Goal: Task Accomplishment & Management: Use online tool/utility

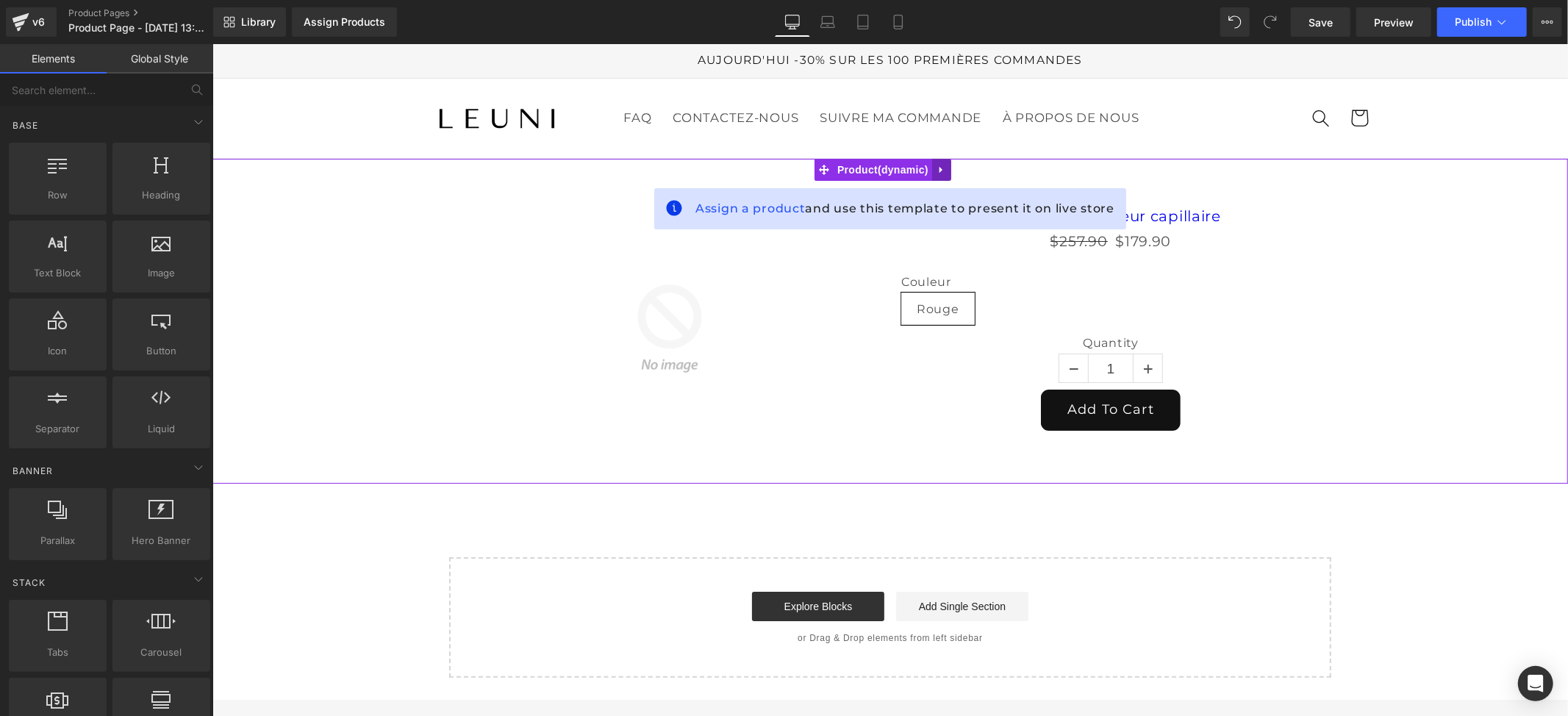
click at [938, 173] on icon at bounding box center [940, 169] width 10 height 11
click at [953, 169] on icon at bounding box center [949, 169] width 10 height 10
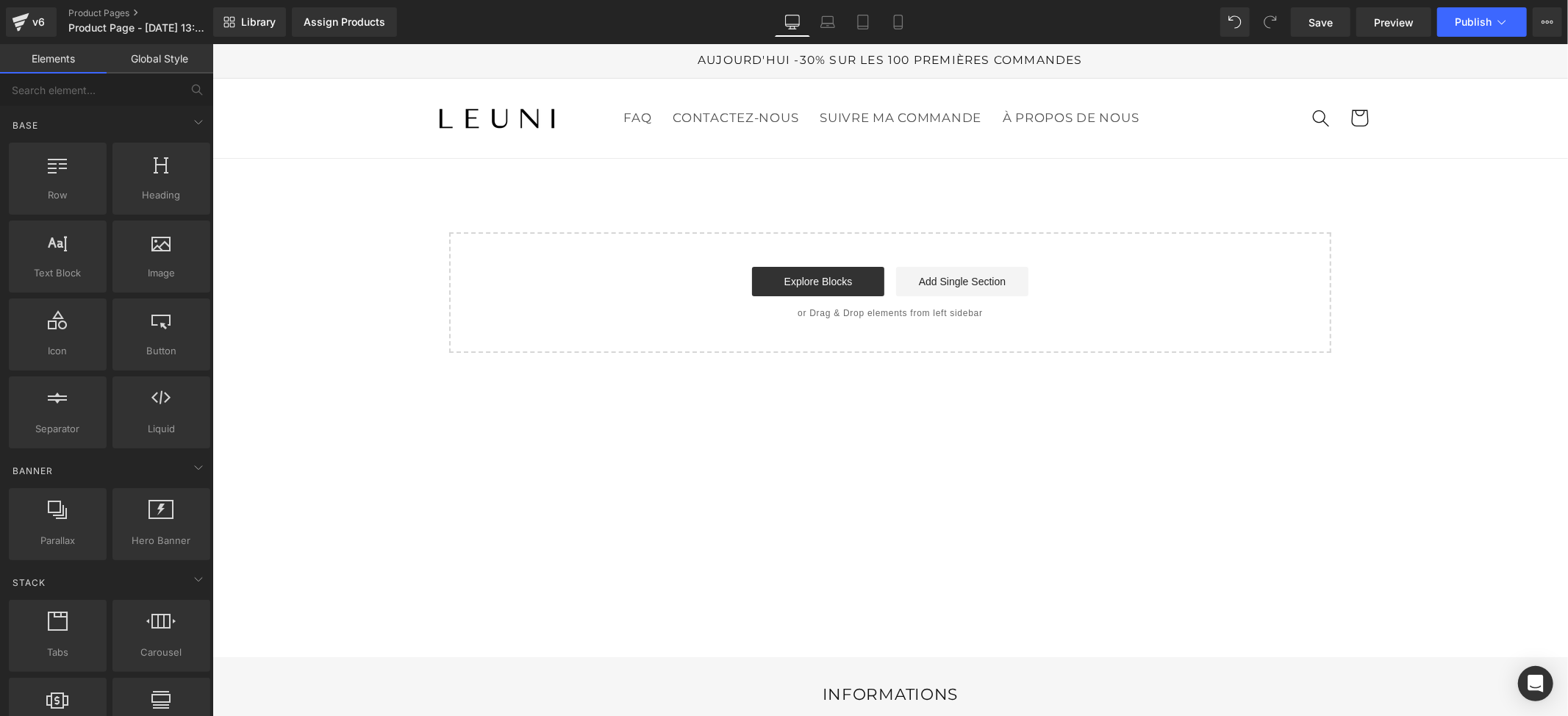
click at [1090, 543] on main "Select your layout" at bounding box center [889, 406] width 1356 height 498
click at [845, 321] on div "Start building your page Explore Blocks Add Single Section or Drag & Drop eleme…" at bounding box center [889, 292] width 879 height 118
click at [839, 274] on link "Explore Blocks" at bounding box center [817, 281] width 132 height 29
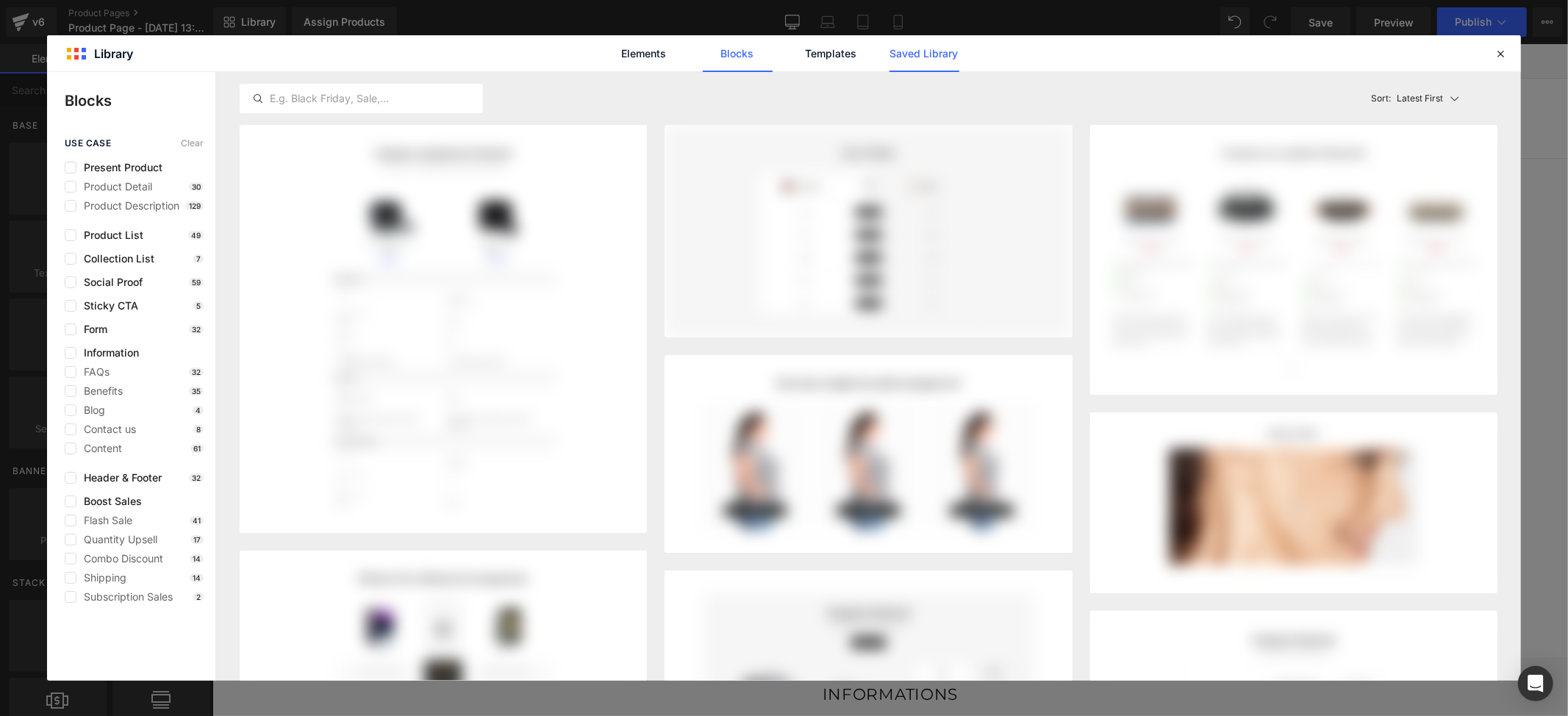
click at [923, 51] on link "Saved Library" at bounding box center [924, 54] width 70 height 36
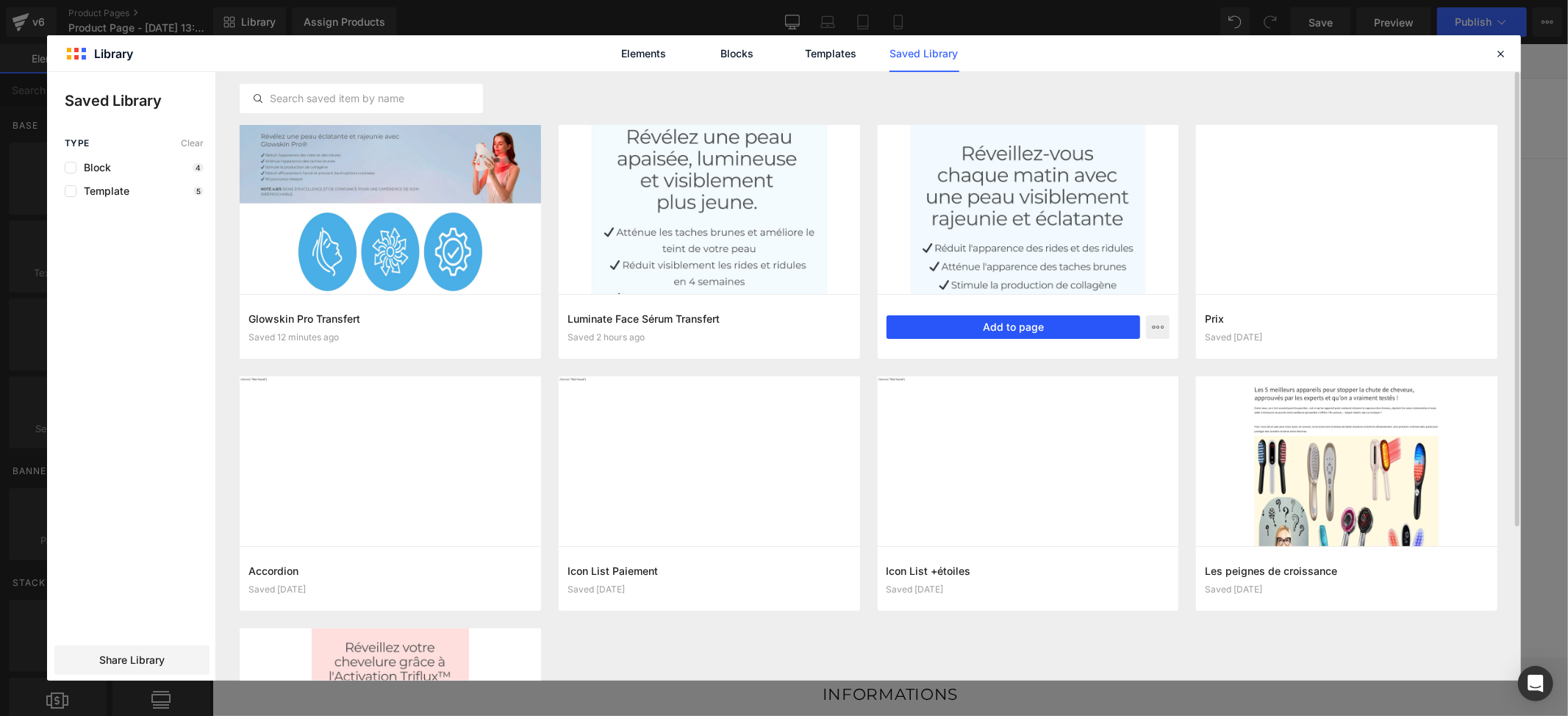
click at [998, 328] on button "Add to page" at bounding box center [1013, 327] width 254 height 24
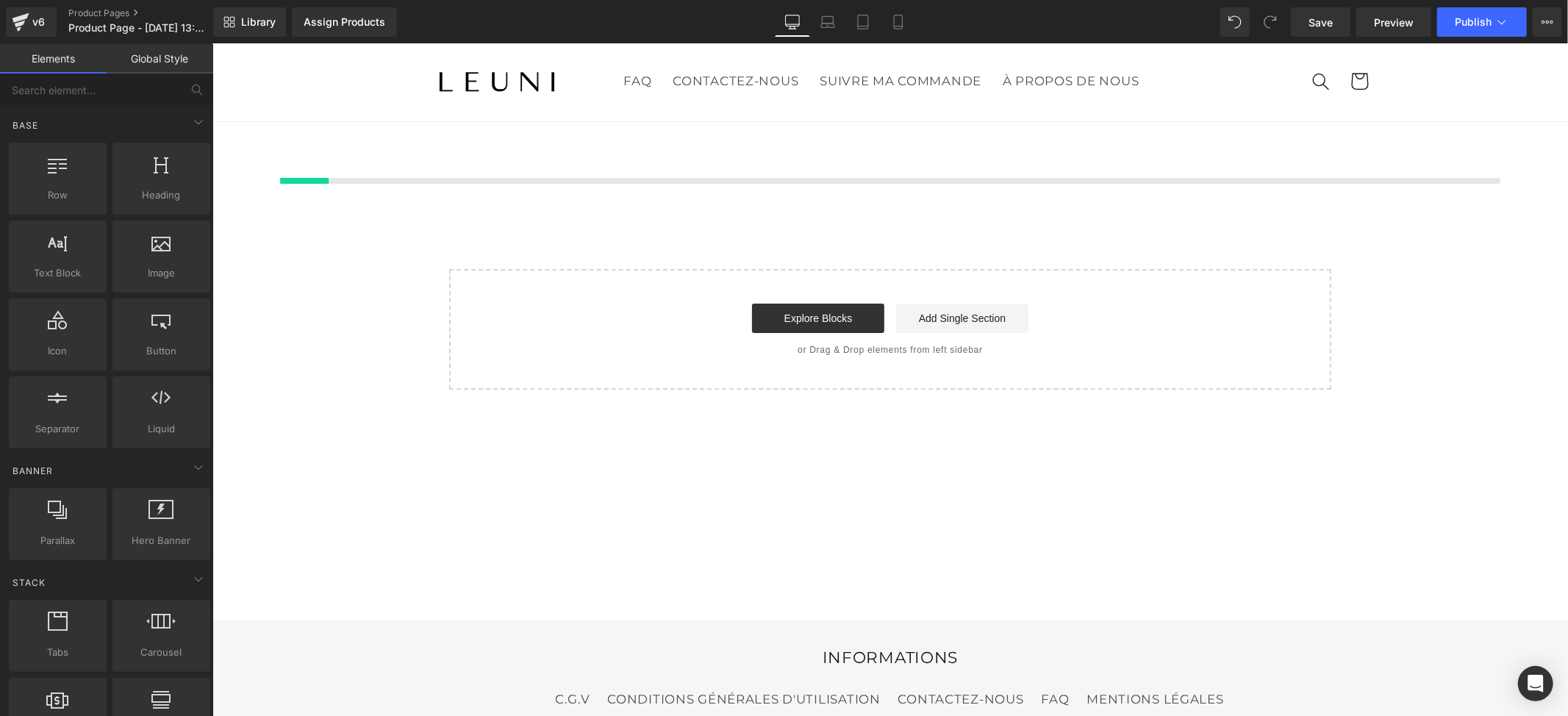
scroll to position [41, 0]
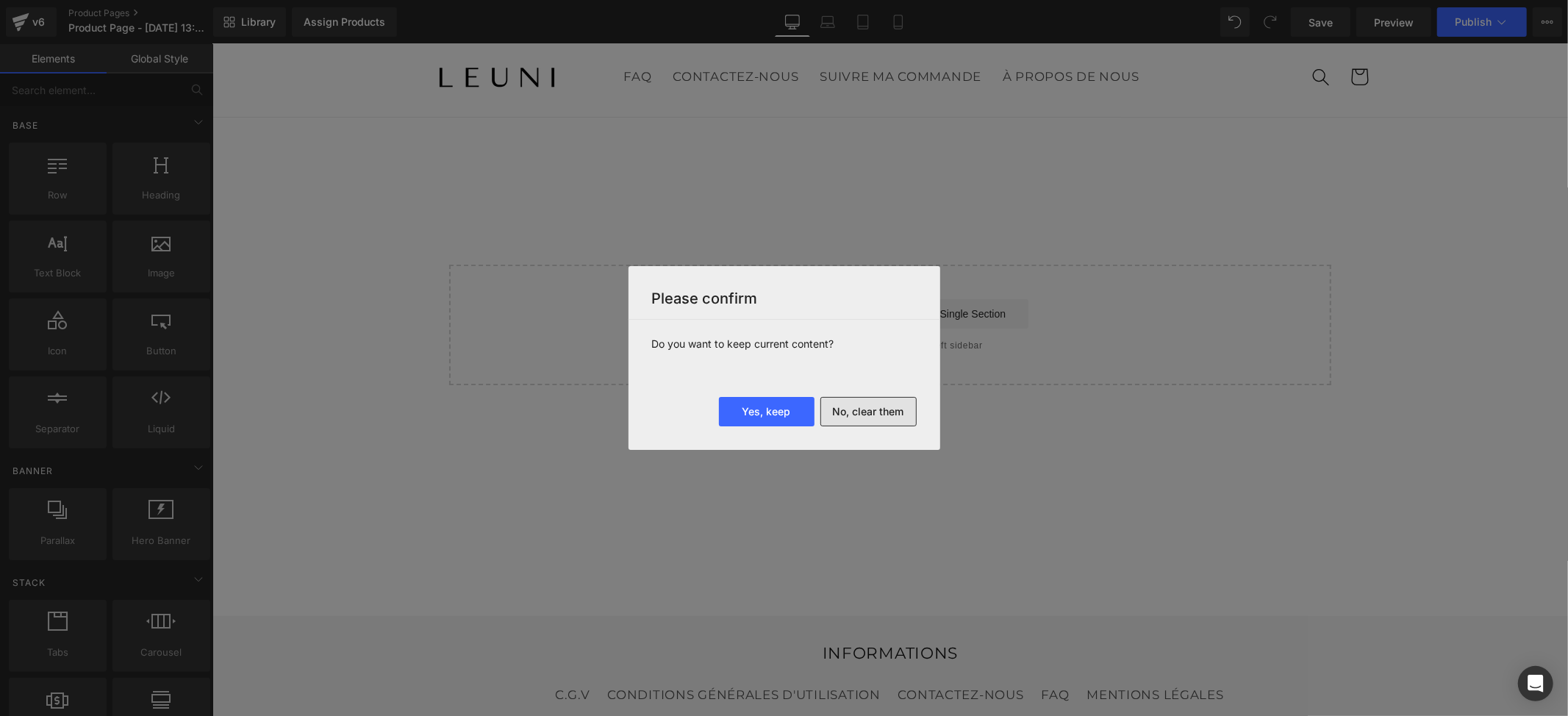
click at [875, 416] on button "No, clear them" at bounding box center [868, 412] width 97 height 29
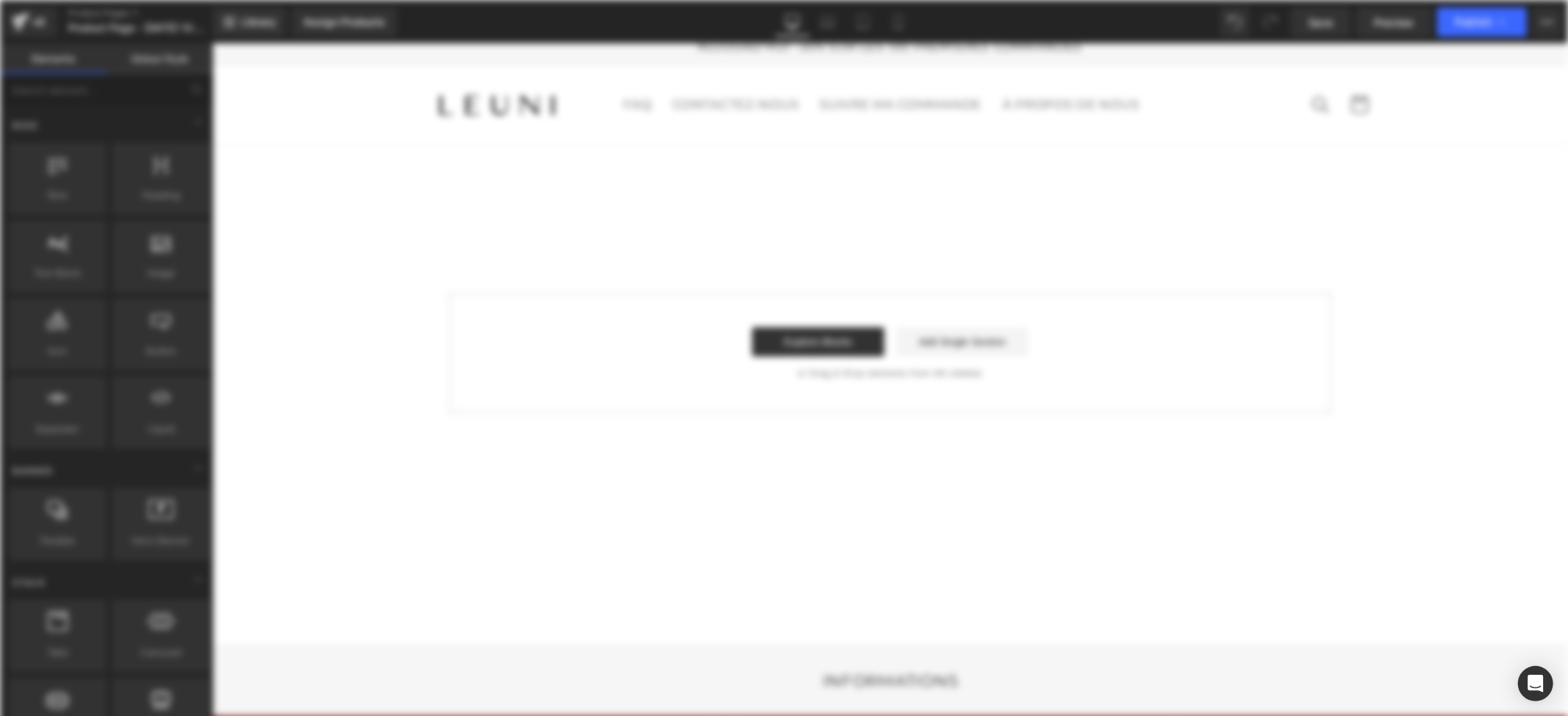
scroll to position [0, 0]
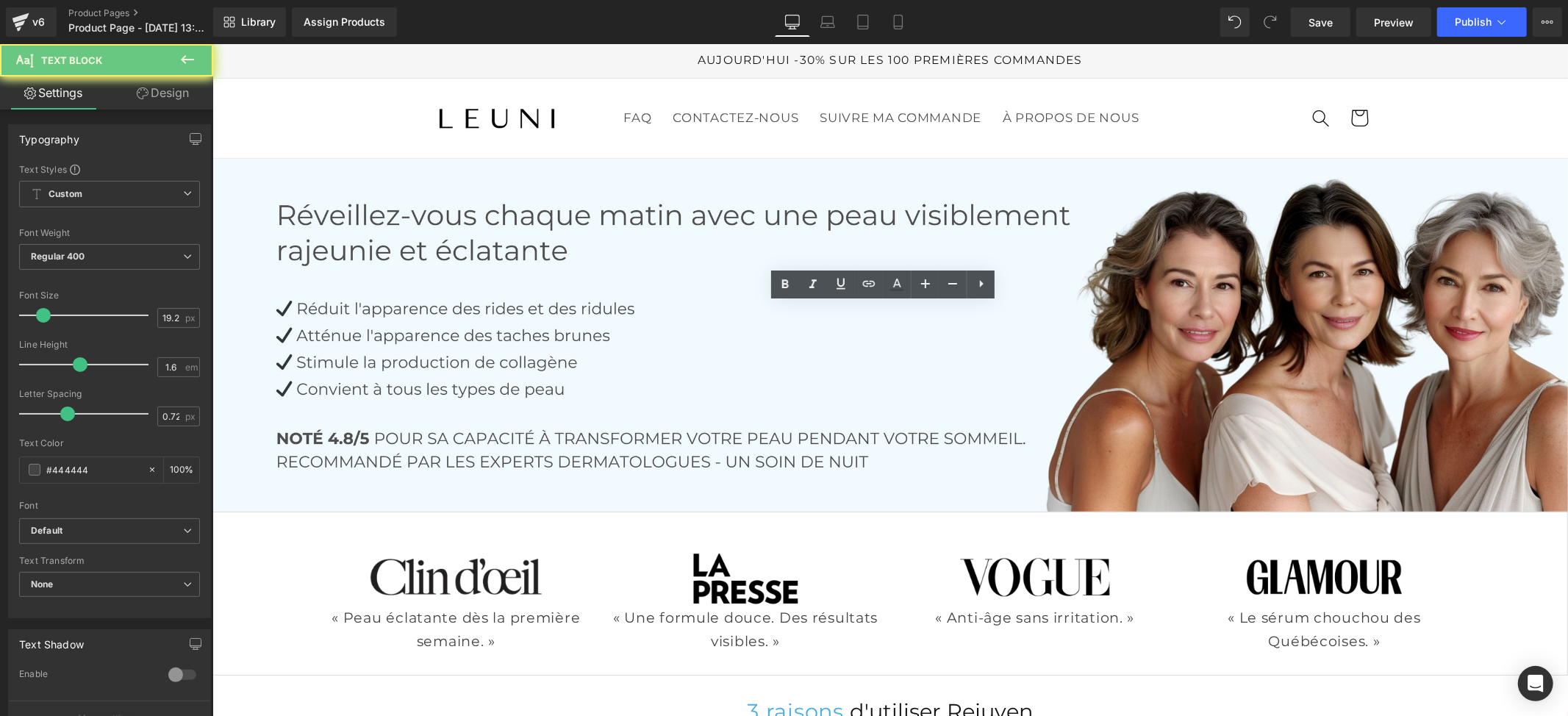
scroll to position [3331, 0]
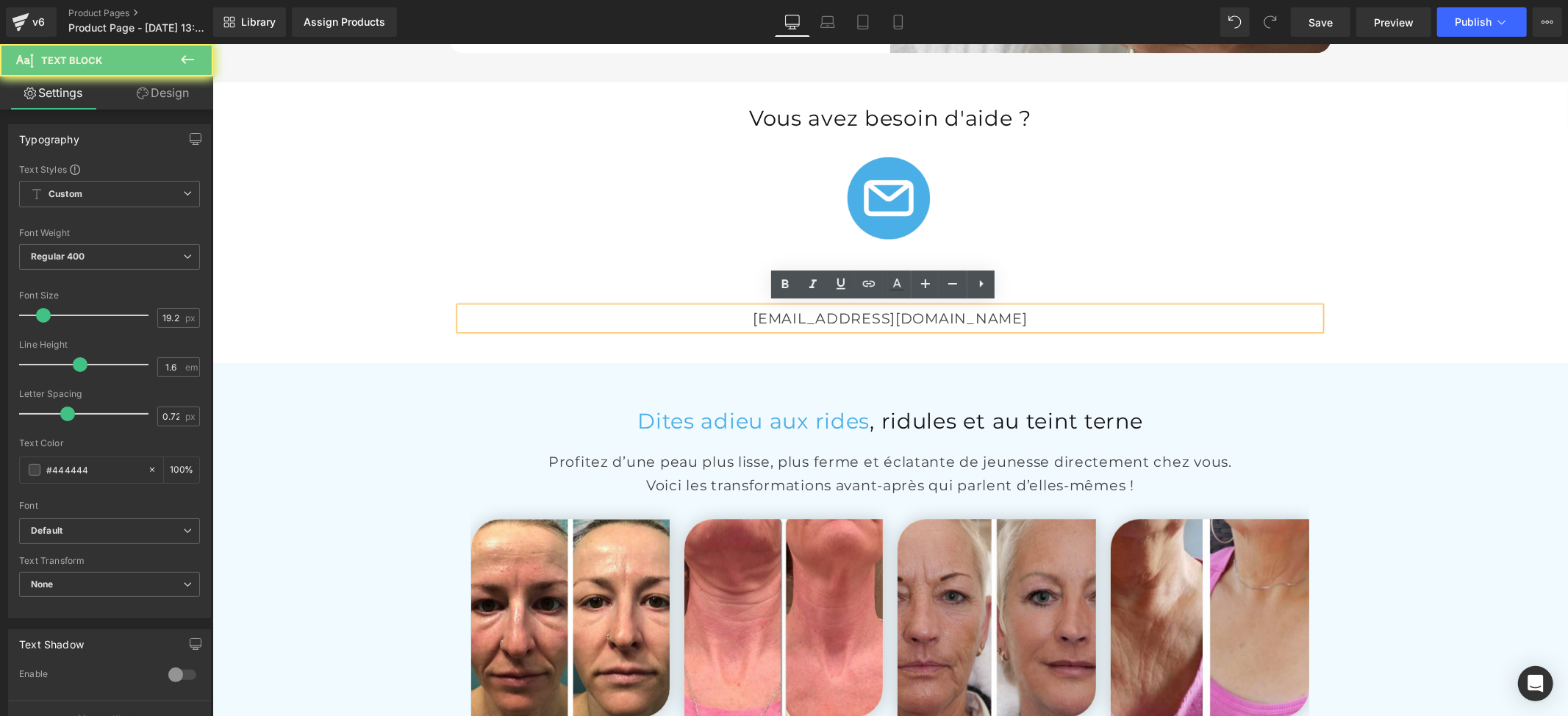
click at [912, 312] on p "info@inovita.co" at bounding box center [889, 317] width 860 height 23
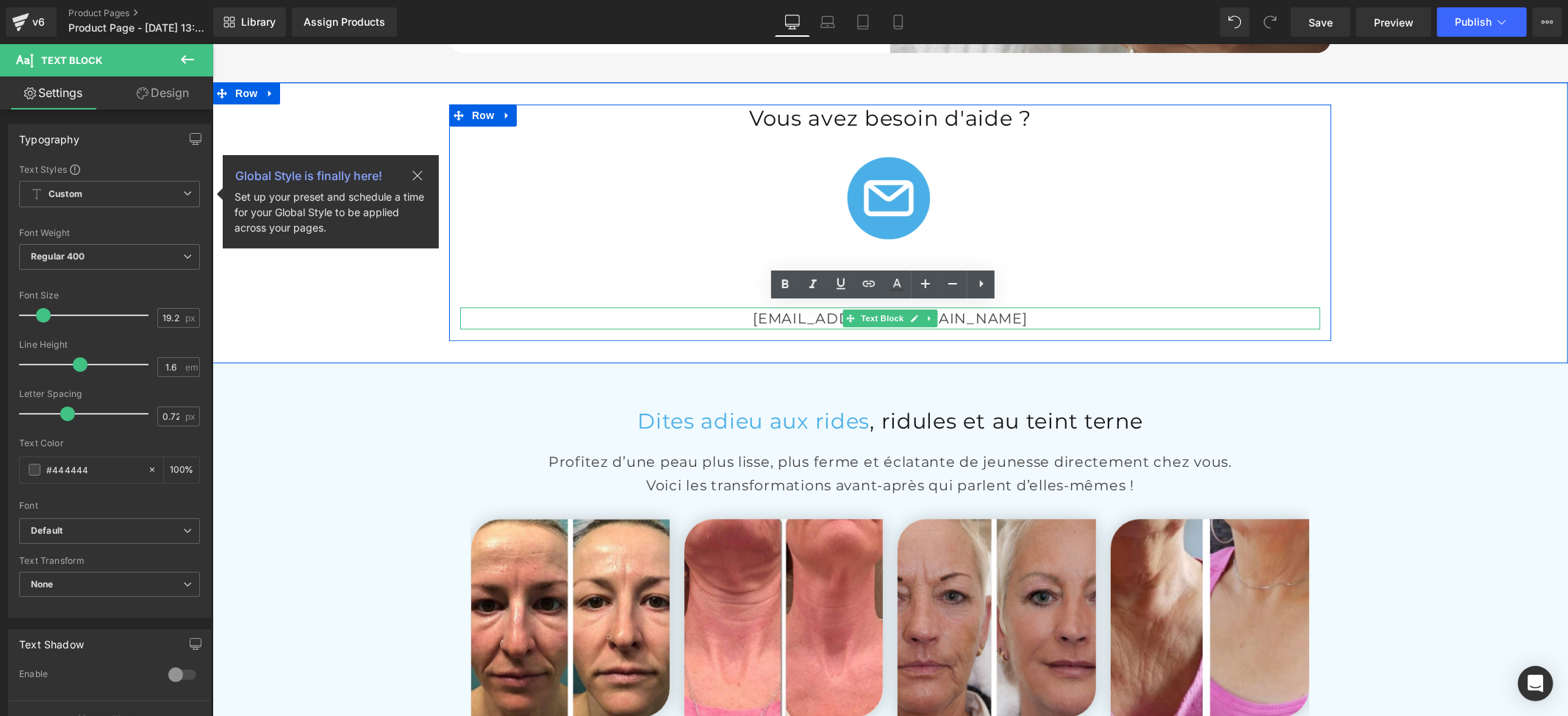
click at [918, 310] on div "info@inovita.co Text Block" at bounding box center [889, 317] width 860 height 23
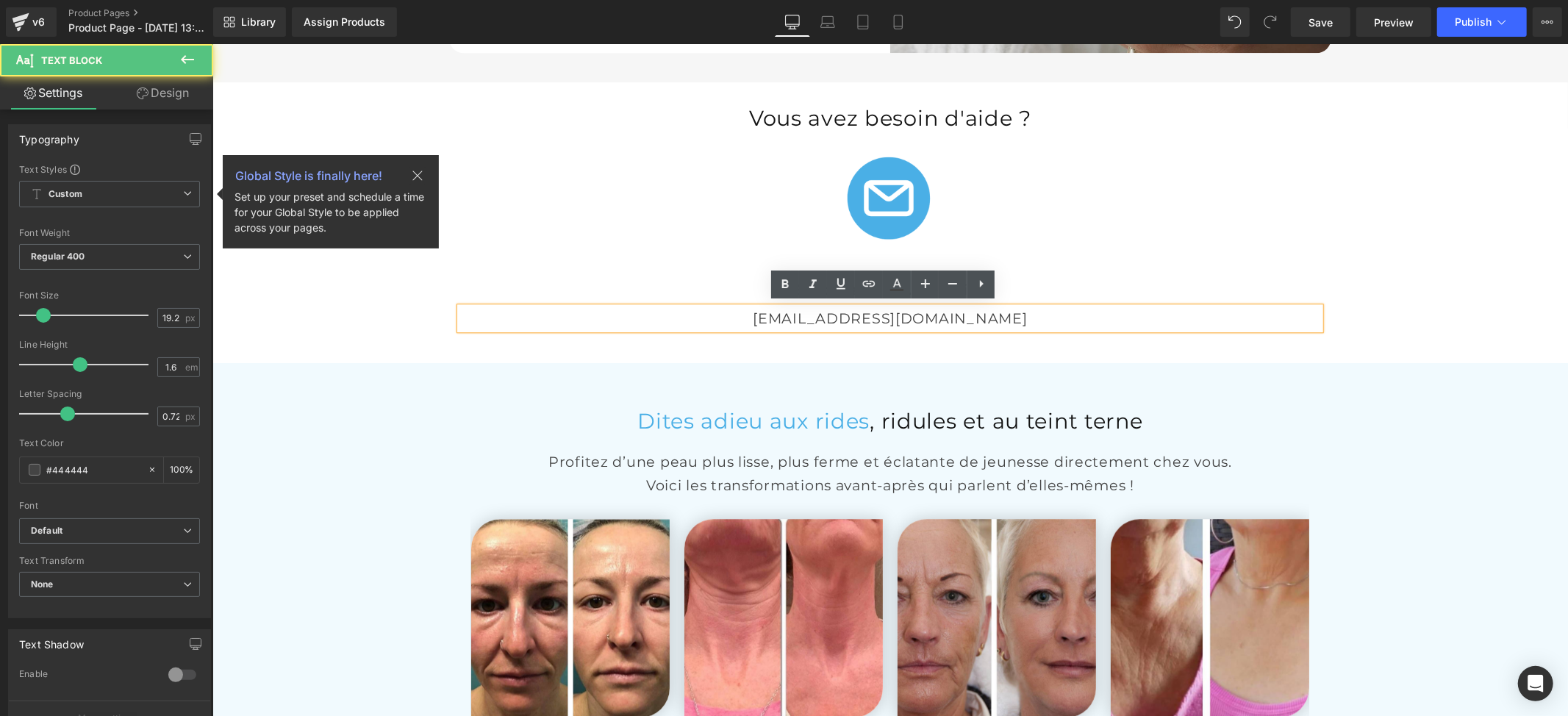
click at [915, 309] on p "info@inovita.co" at bounding box center [889, 317] width 860 height 23
click at [918, 315] on p "info@inovita.co" at bounding box center [889, 317] width 860 height 23
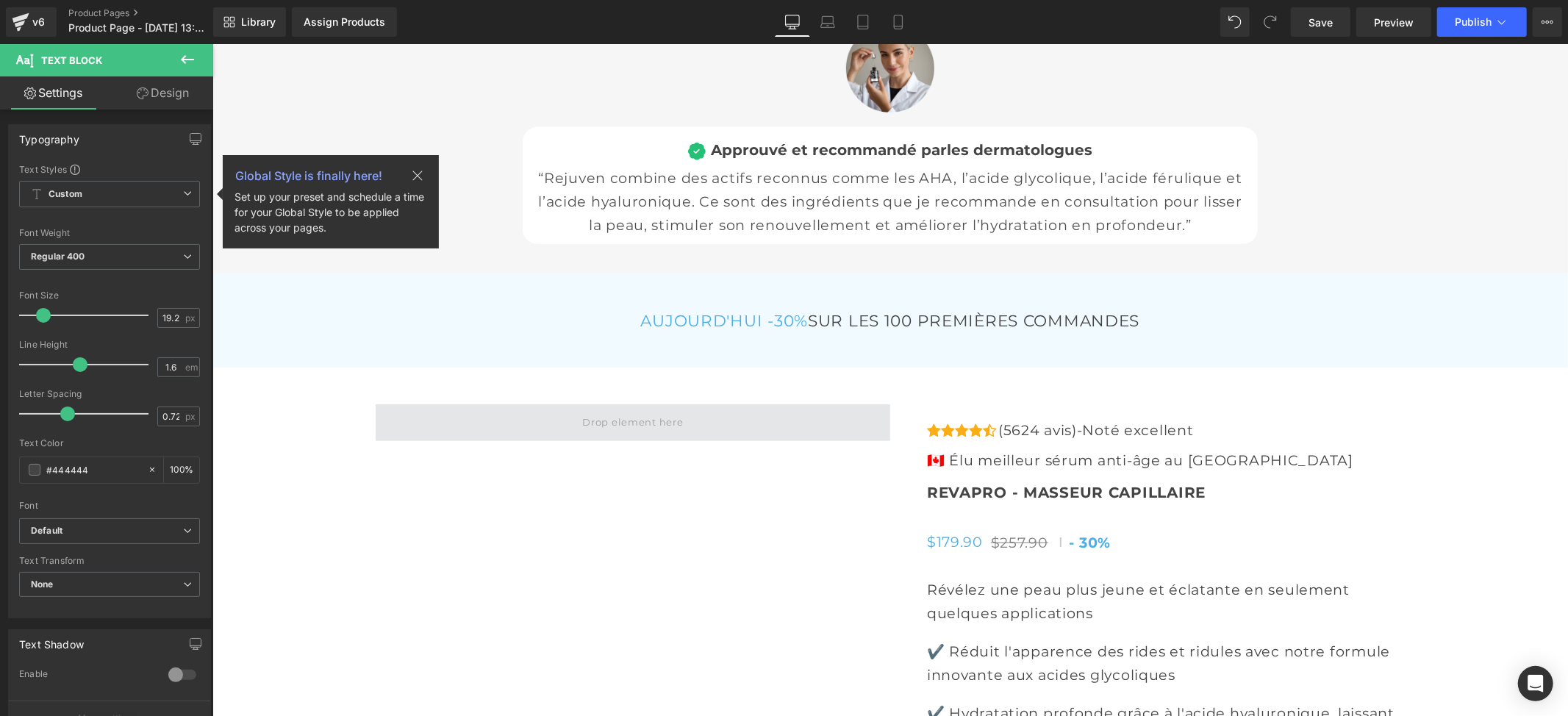
scroll to position [5292, 0]
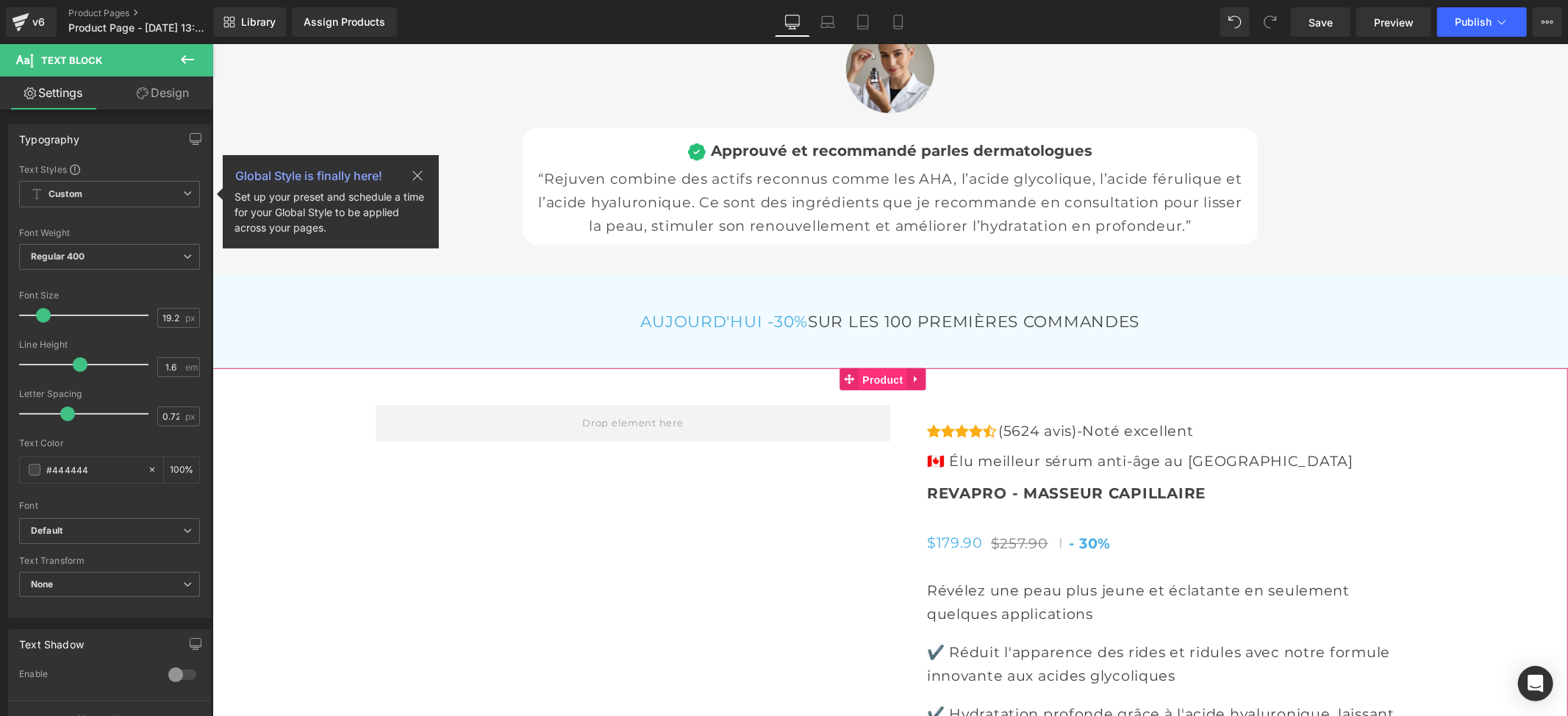
click at [888, 373] on span "Product" at bounding box center [882, 379] width 47 height 22
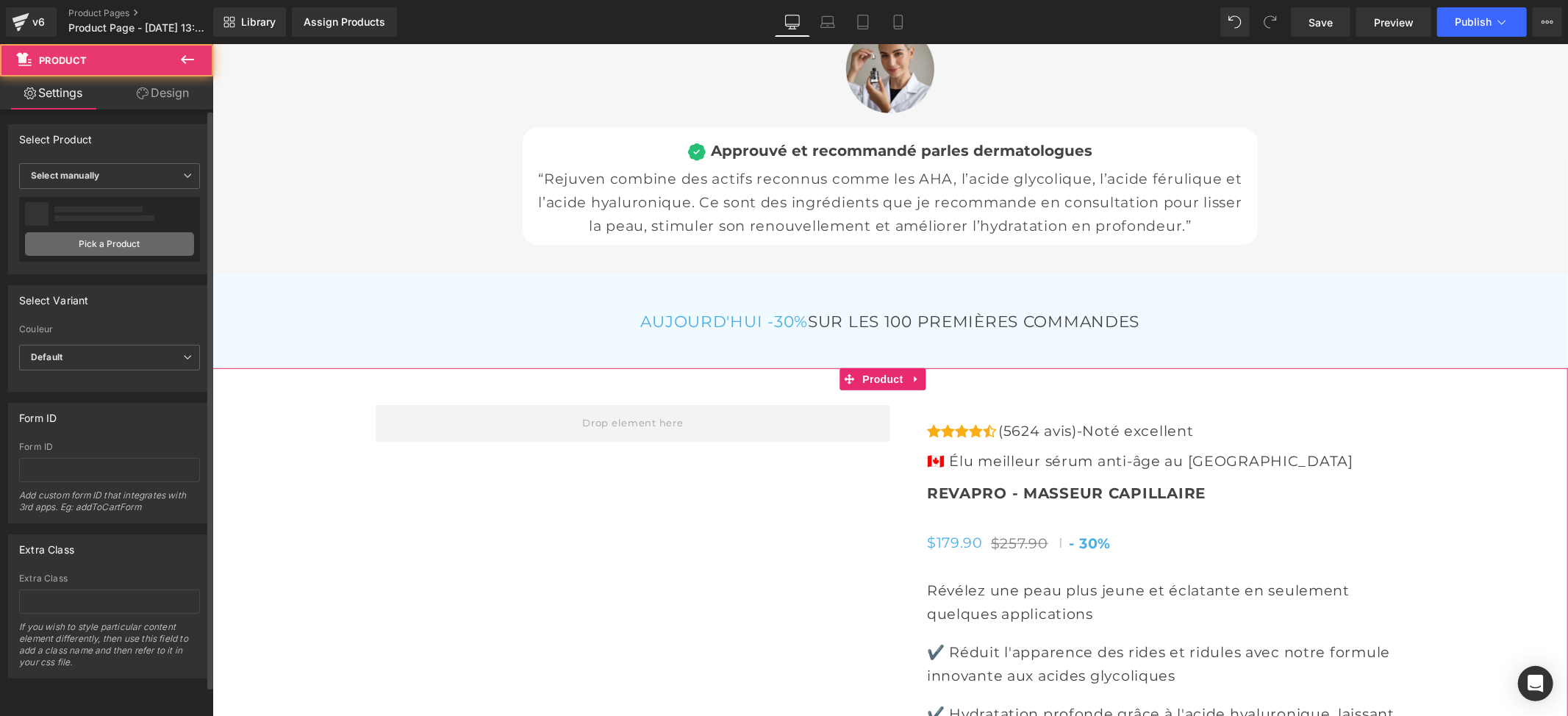
click at [108, 247] on link "Pick a Product" at bounding box center [109, 244] width 169 height 24
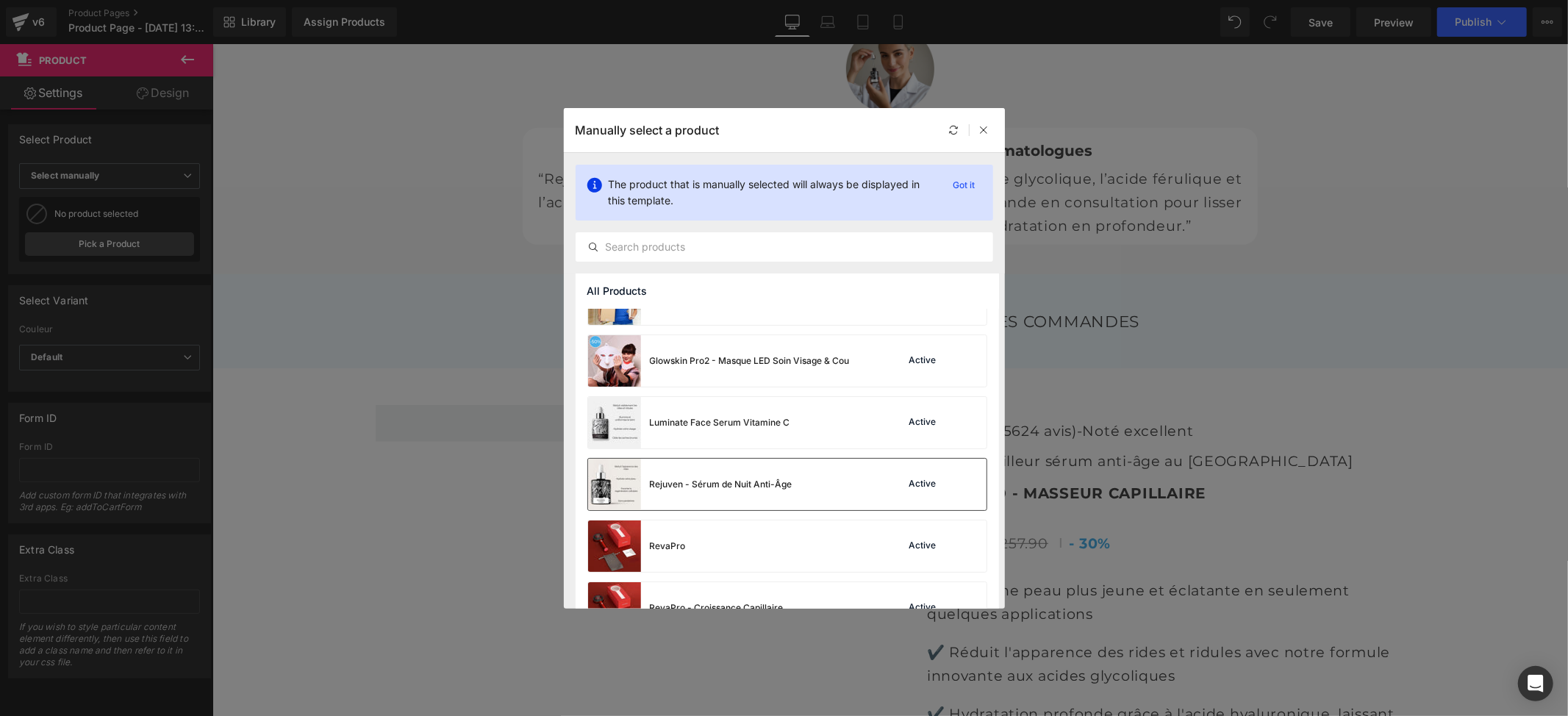
scroll to position [197, 0]
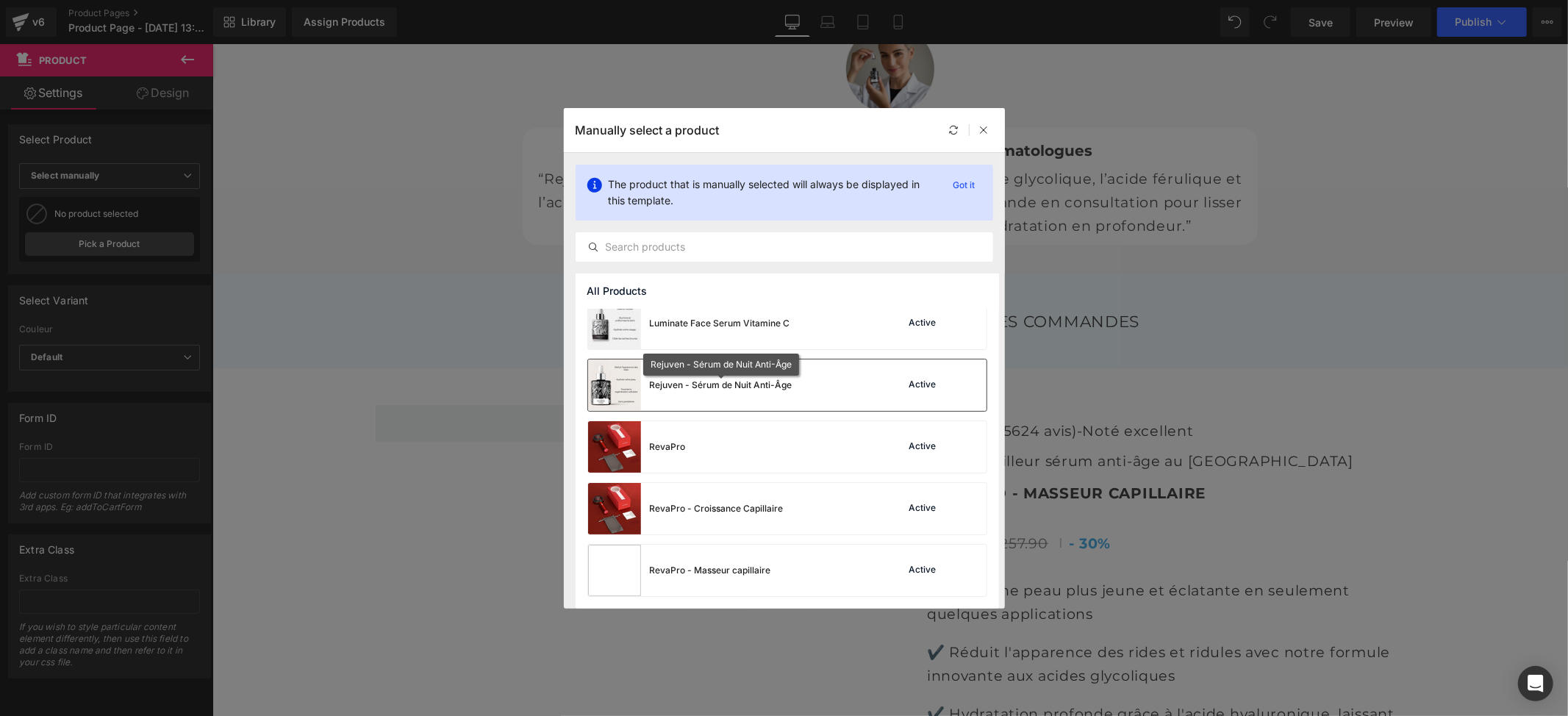
click at [744, 385] on div "Rejuven - Sérum de Nuit Anti-Âge" at bounding box center [721, 384] width 143 height 14
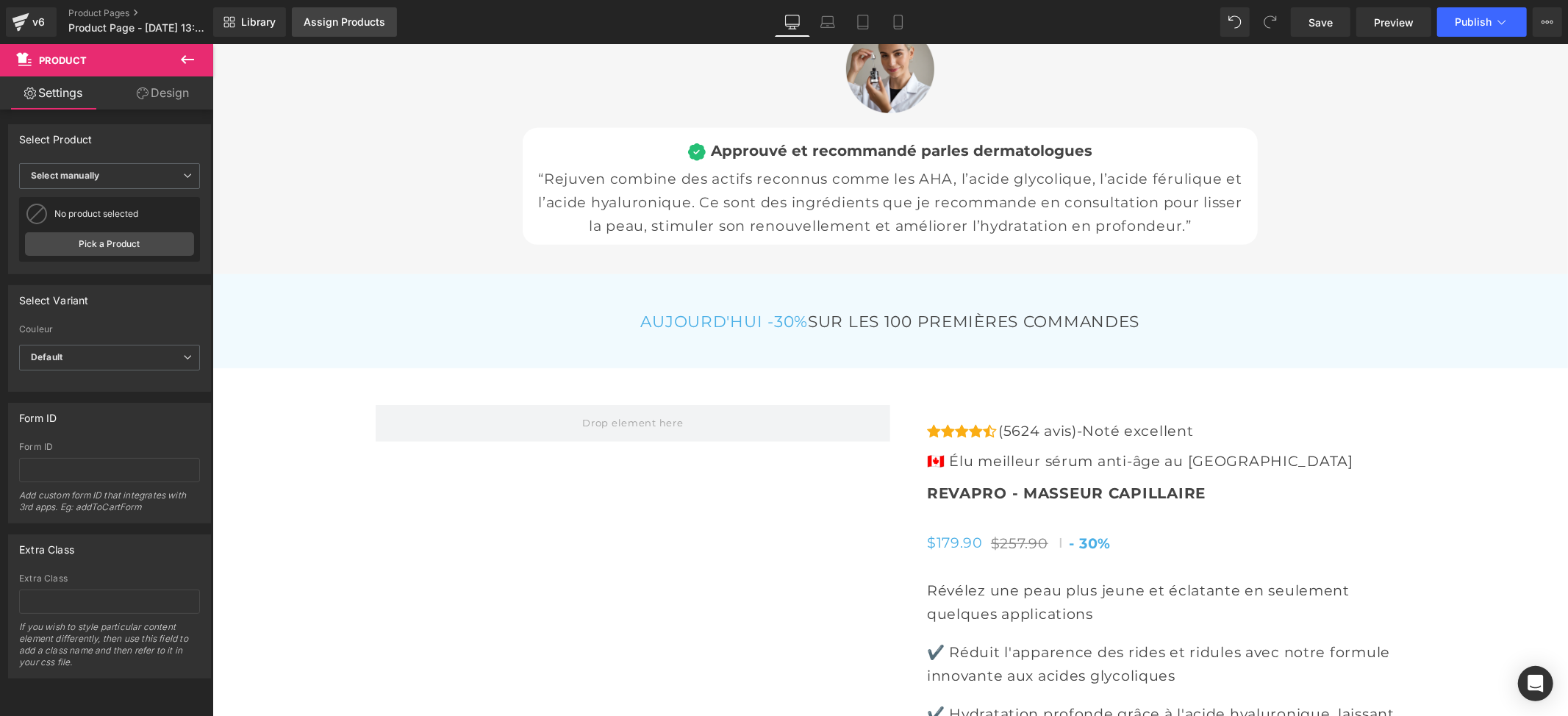
click at [338, 24] on div "Assign Products" at bounding box center [344, 22] width 82 height 12
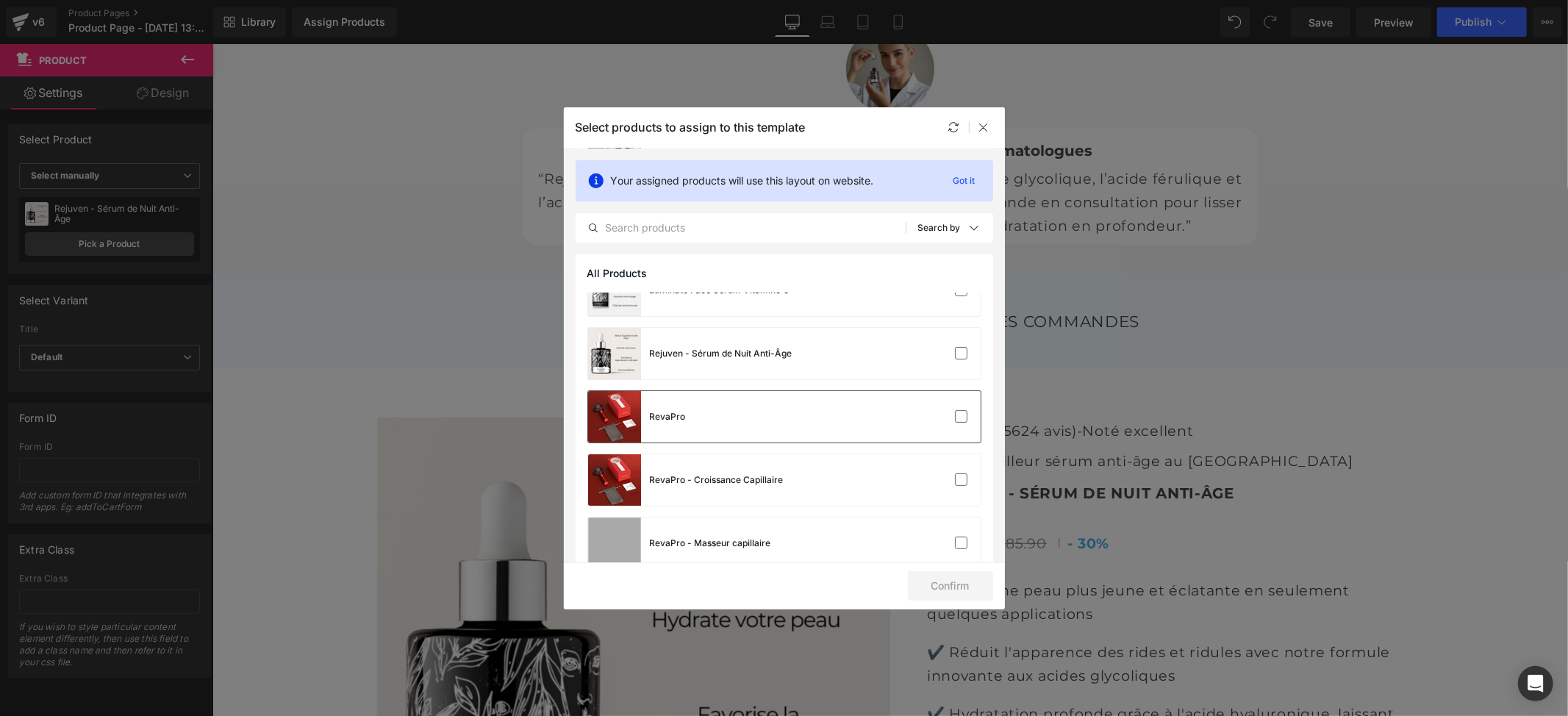
scroll to position [245, 0]
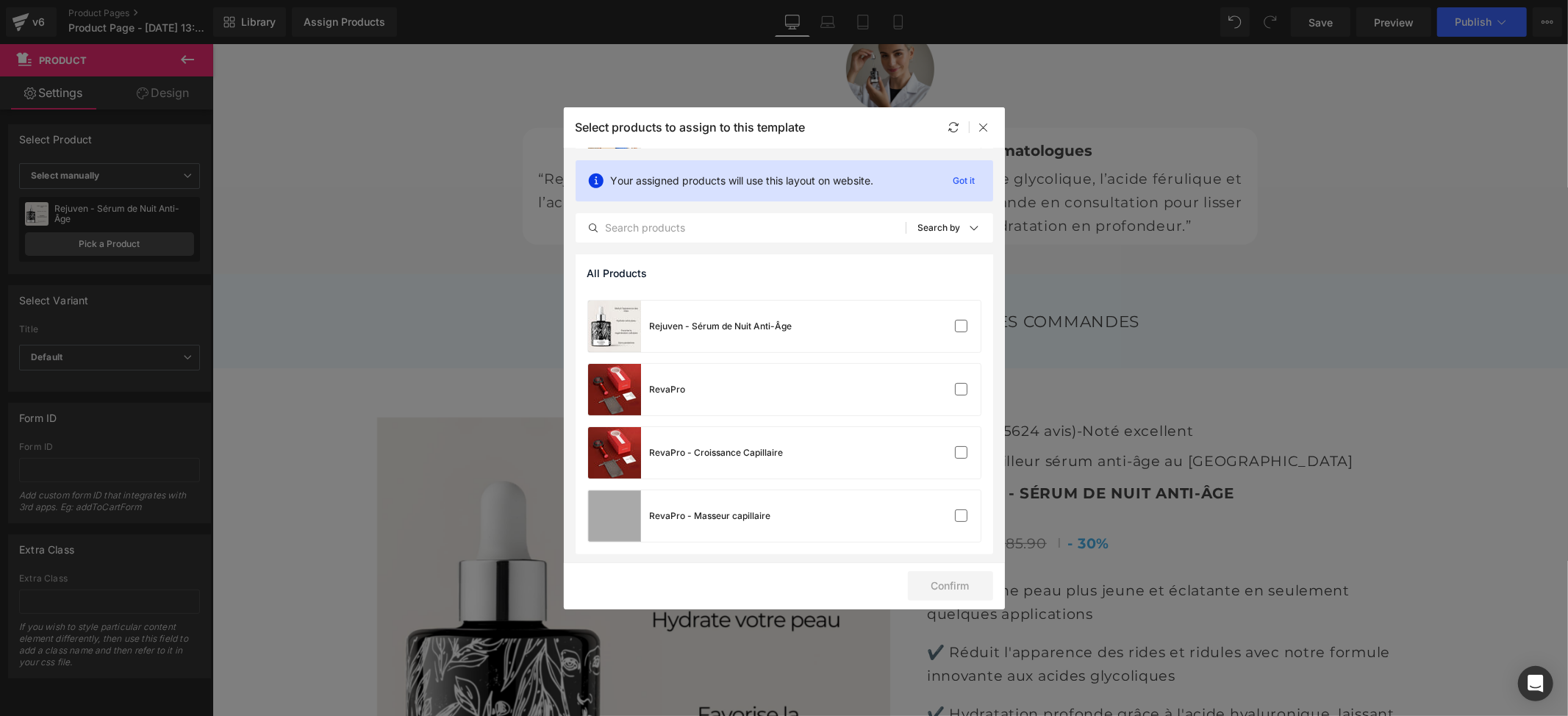
click at [741, 339] on div "Rejuven - Sérum de Nuit Anti-Âge" at bounding box center [690, 326] width 204 height 51
click at [945, 585] on button "Confirm" at bounding box center [950, 586] width 86 height 29
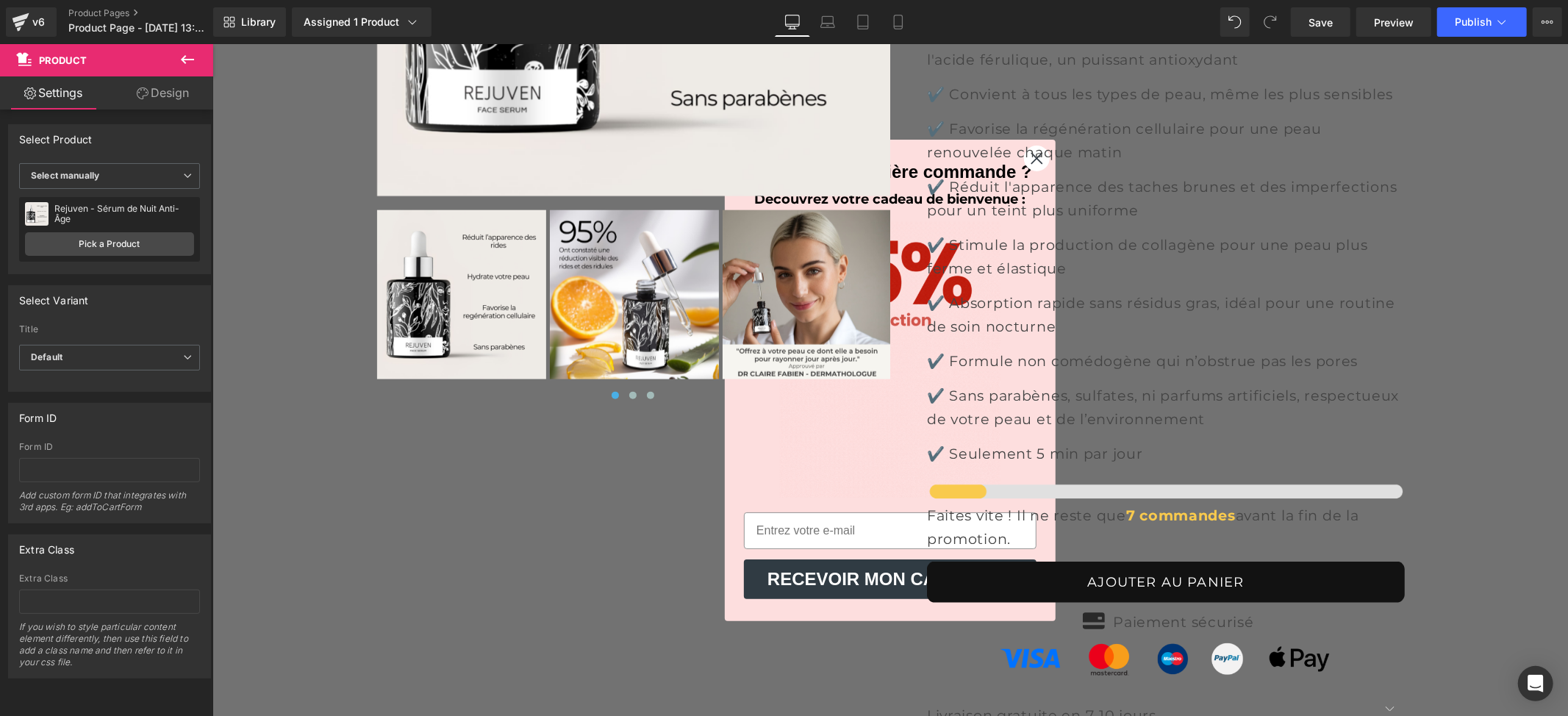
scroll to position [6075, 0]
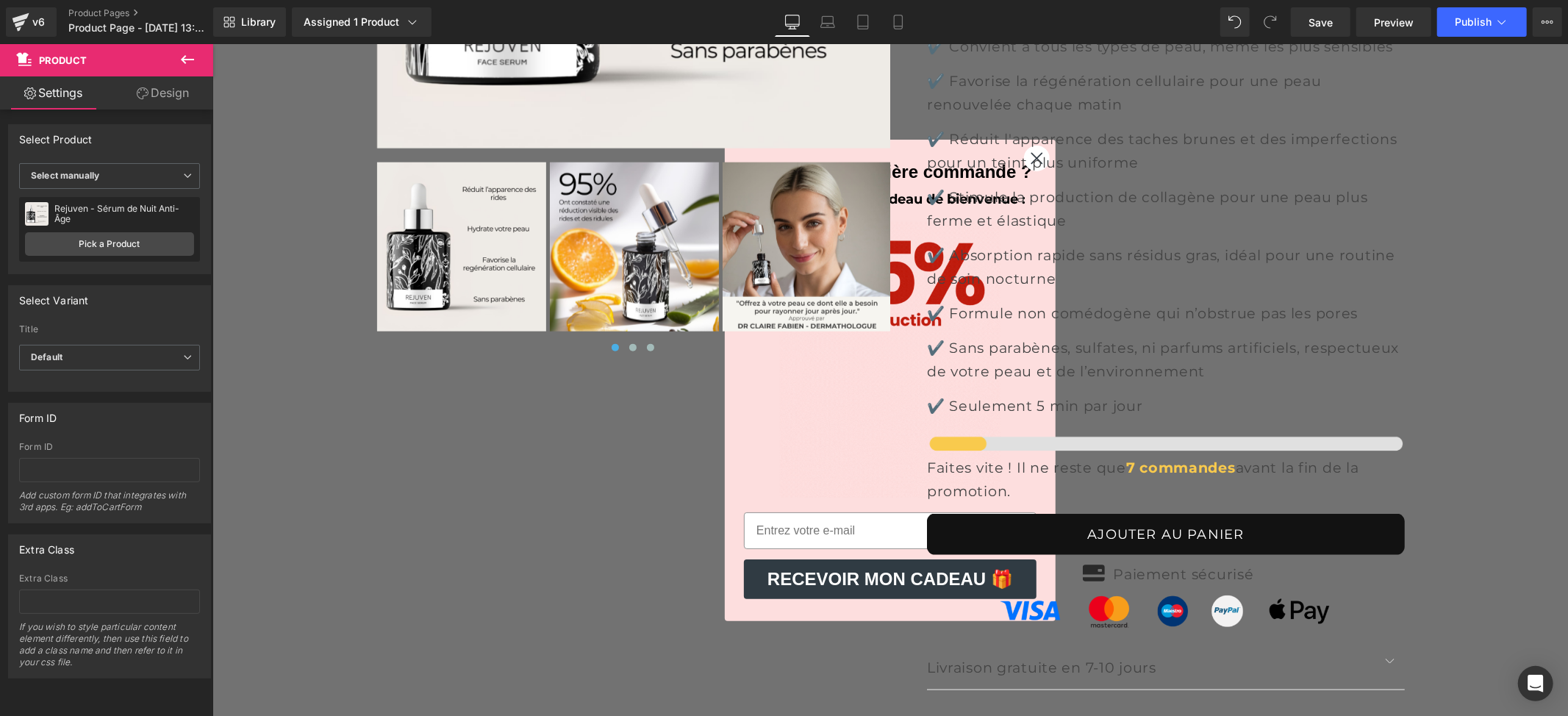
click at [182, 56] on icon at bounding box center [187, 59] width 17 height 17
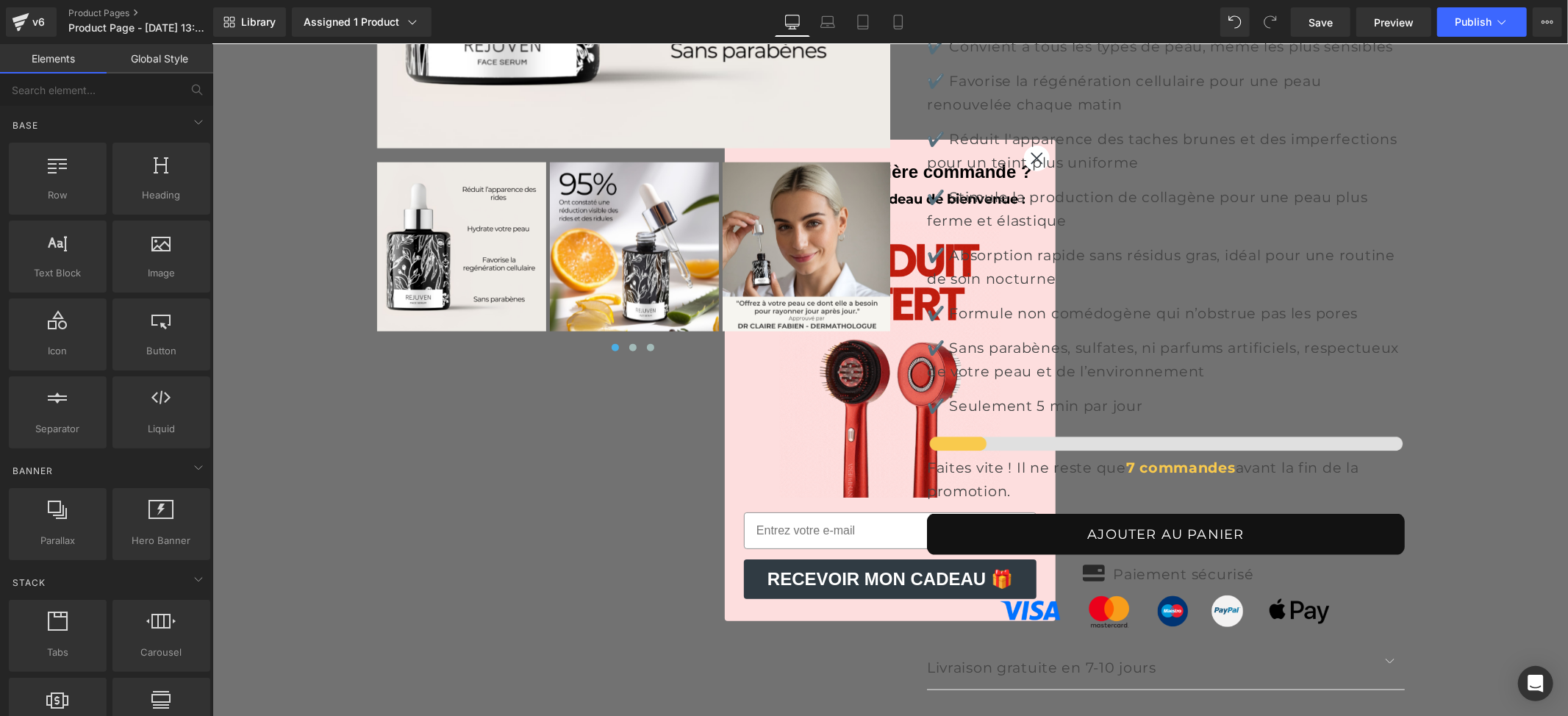
click at [162, 56] on link "Global Style" at bounding box center [159, 58] width 107 height 29
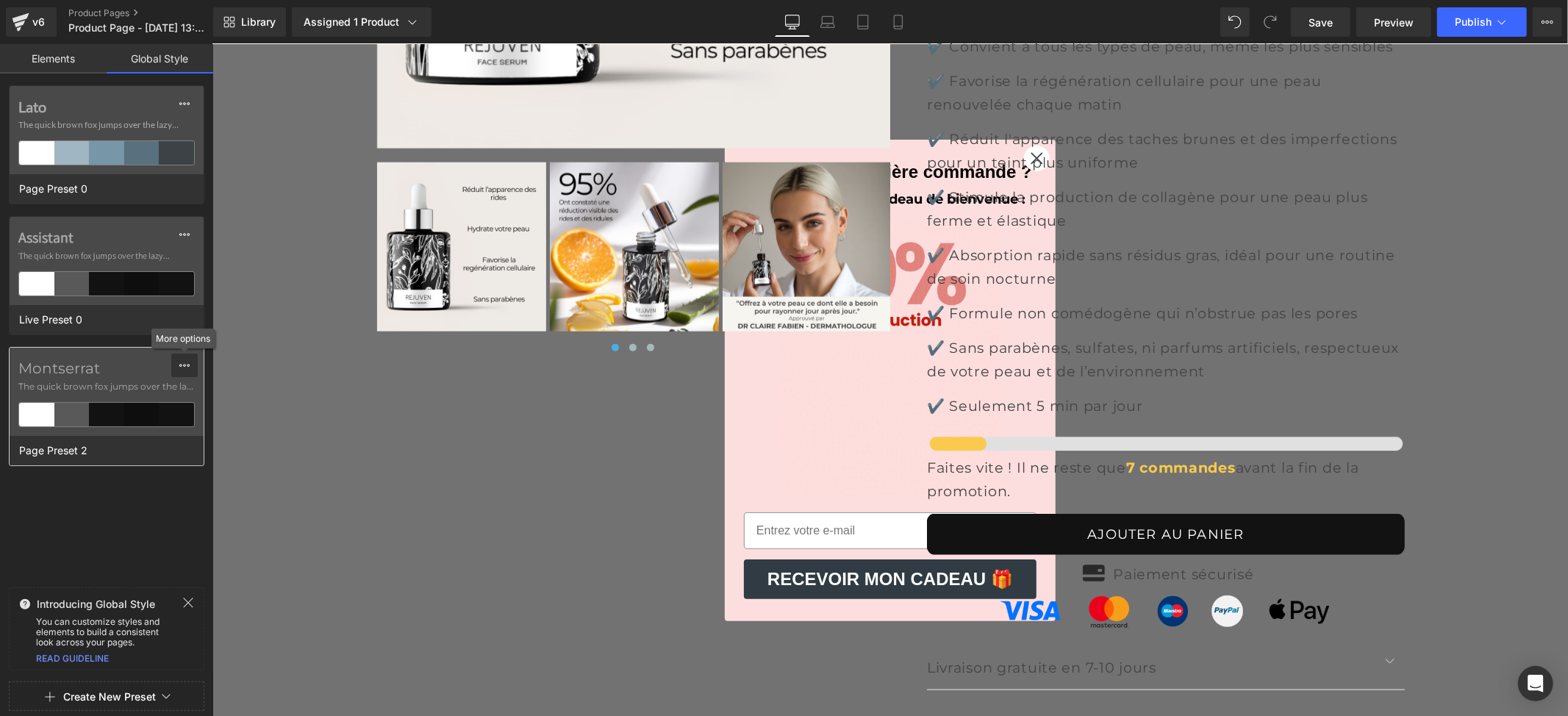
click at [183, 374] on div at bounding box center [184, 365] width 12 height 24
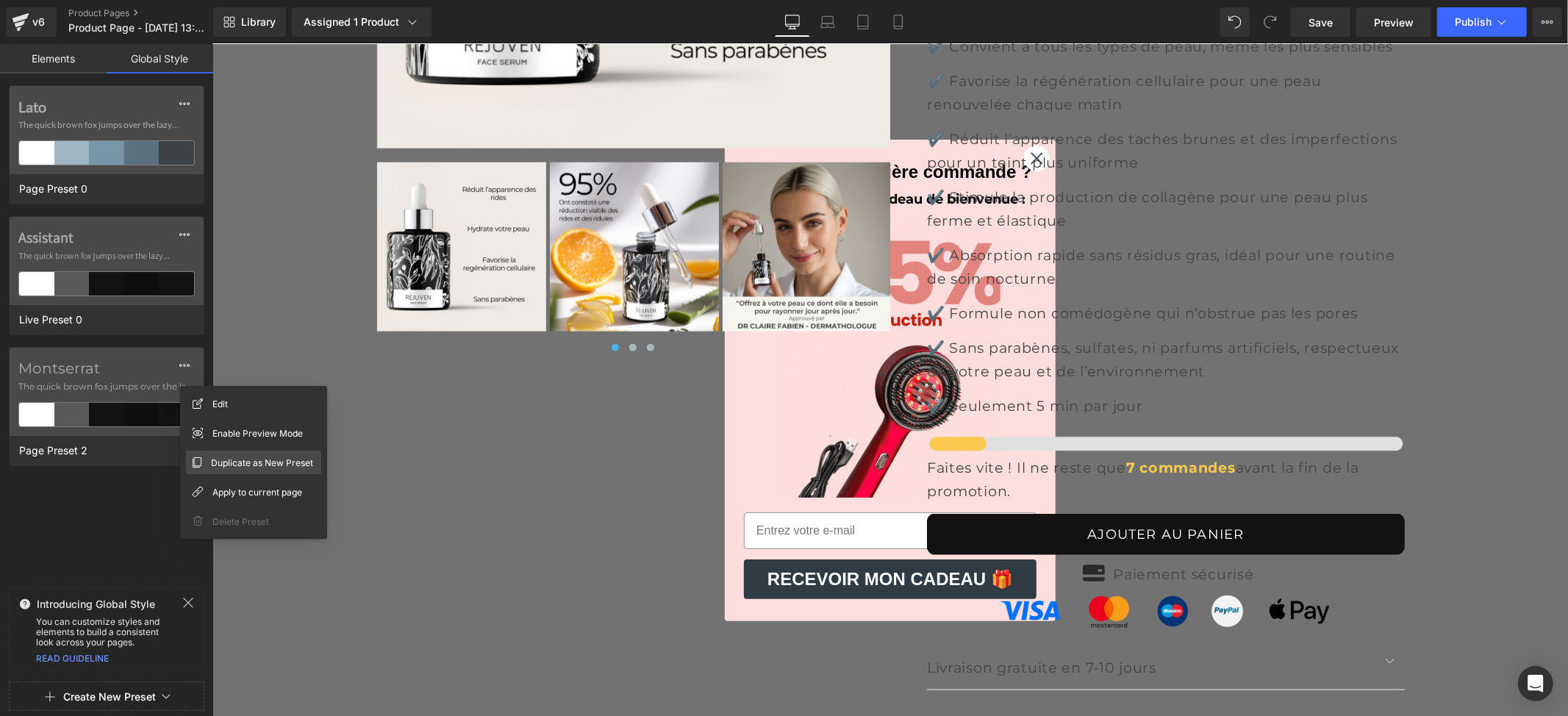
click at [224, 460] on span "Duplicate as New Preset" at bounding box center [262, 462] width 102 height 15
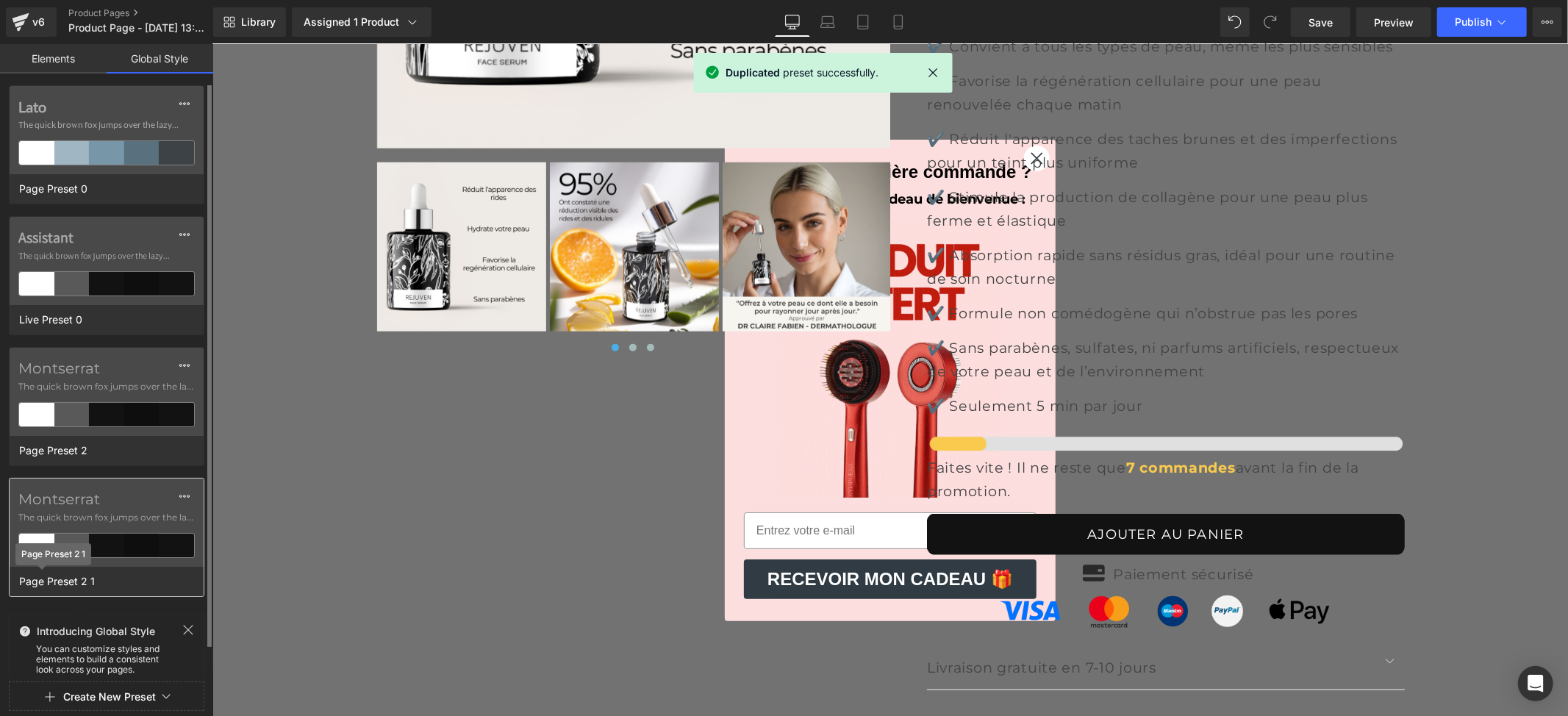
click at [75, 583] on span "Page Preset 2 1" at bounding box center [56, 581] width 83 height 19
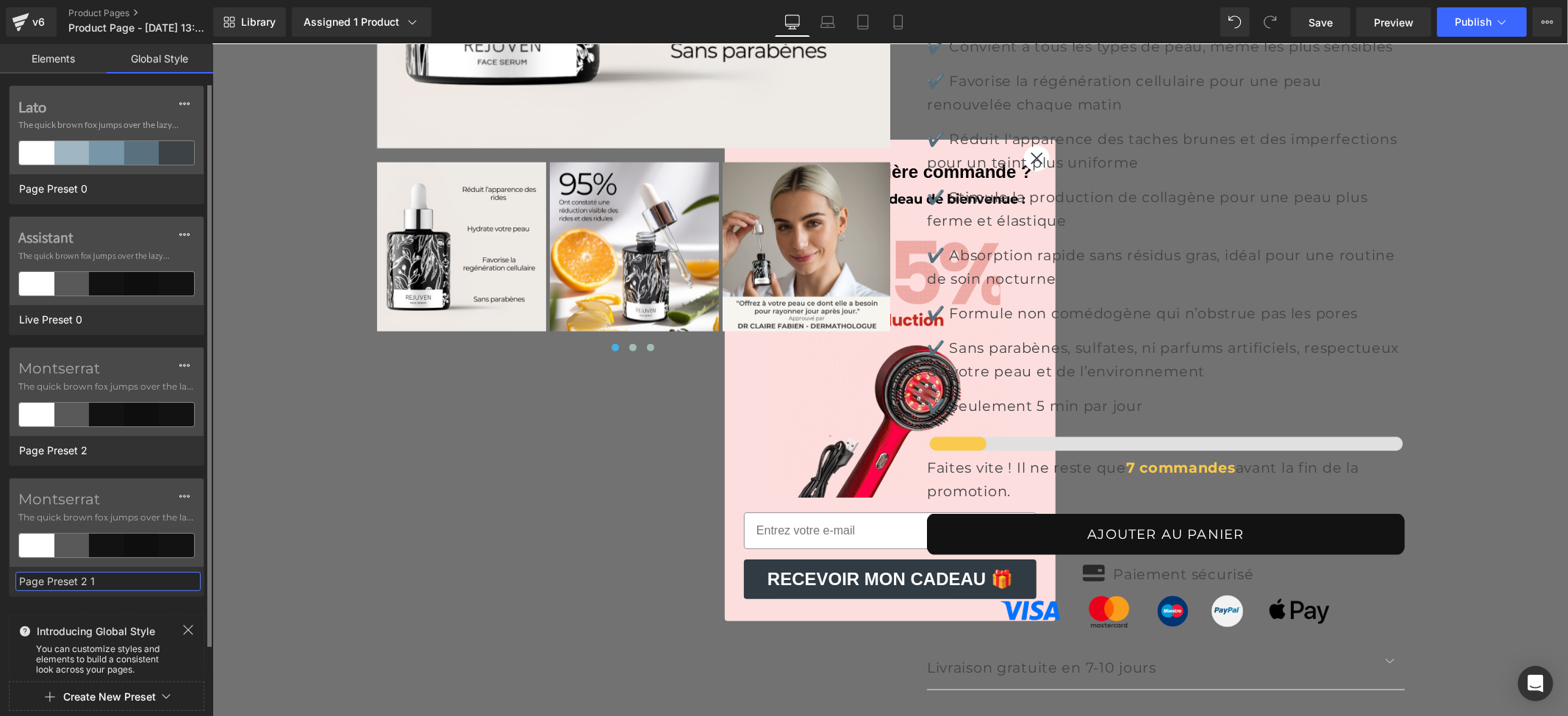
drag, startPoint x: 108, startPoint y: 585, endPoint x: 0, endPoint y: 577, distance: 108.3
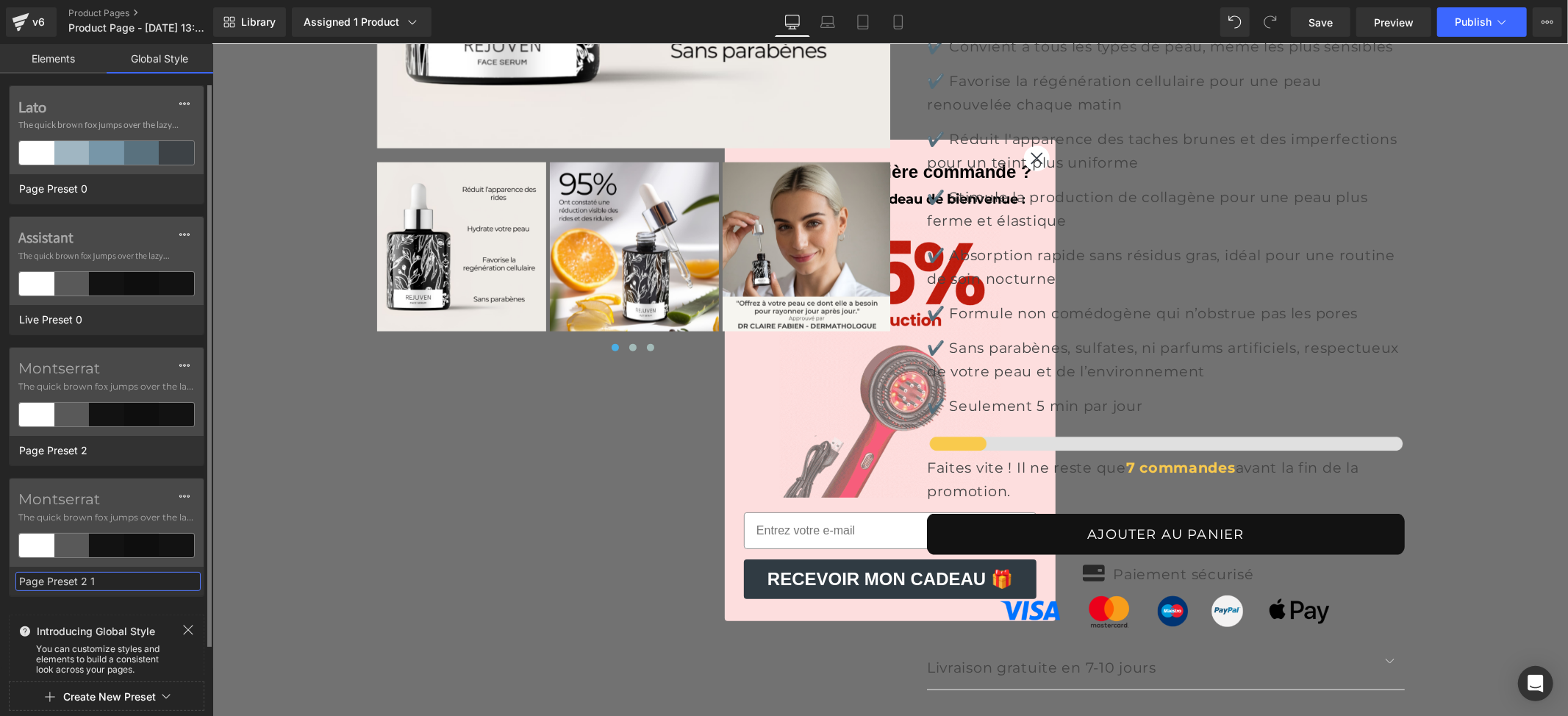
click at [0, 577] on div "Montserrat The quick brown fox jumps over the lazy... Page Preset 2 1" at bounding box center [107, 537] width 213 height 119
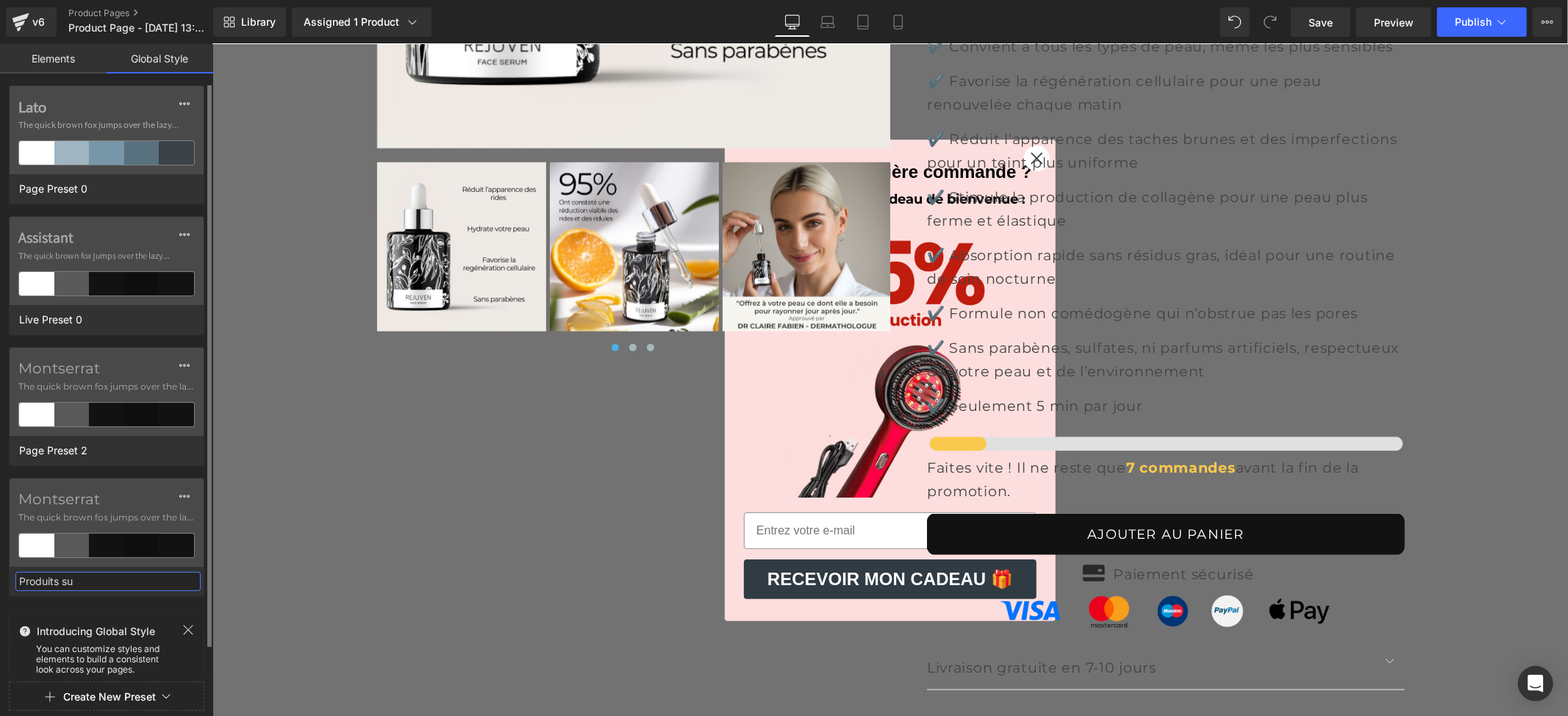
type input "Produits sup"
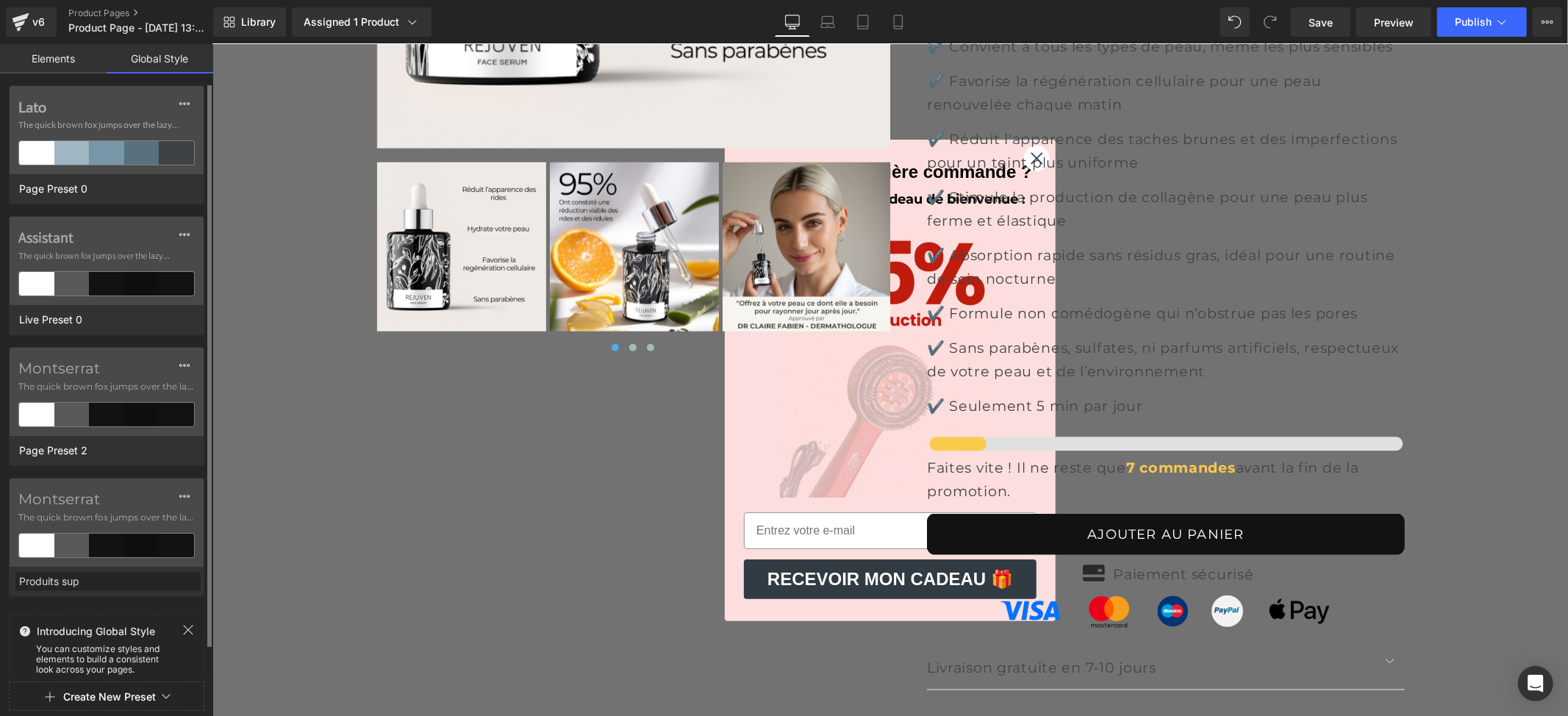
click at [141, 474] on div "Lato The quick brown fox jumps over the lazy... Page Preset 0 Assistant The qui…" at bounding box center [107, 424] width 213 height 679
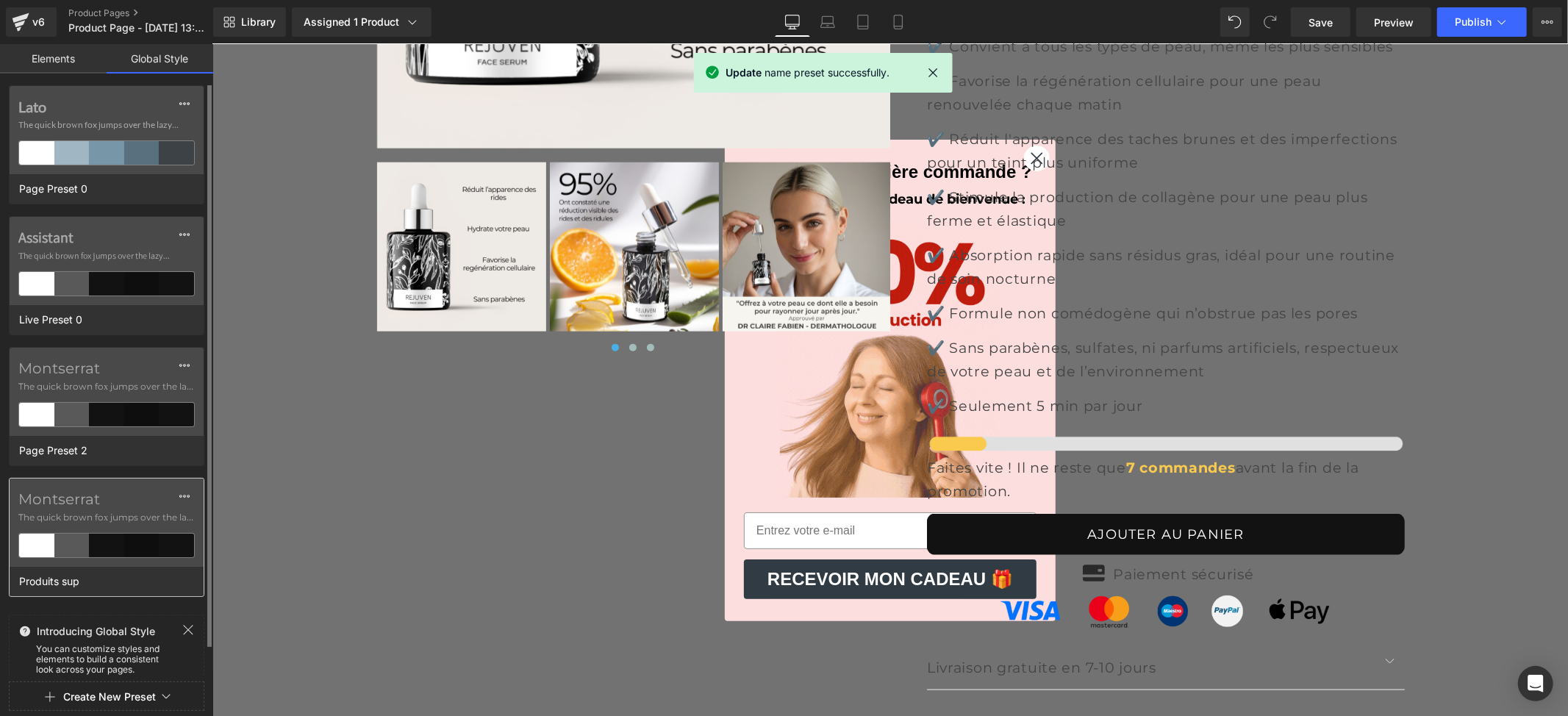
click at [110, 512] on div "Montserrat The quick brown fox jumps over the lazy..." at bounding box center [106, 522] width 194 height 88
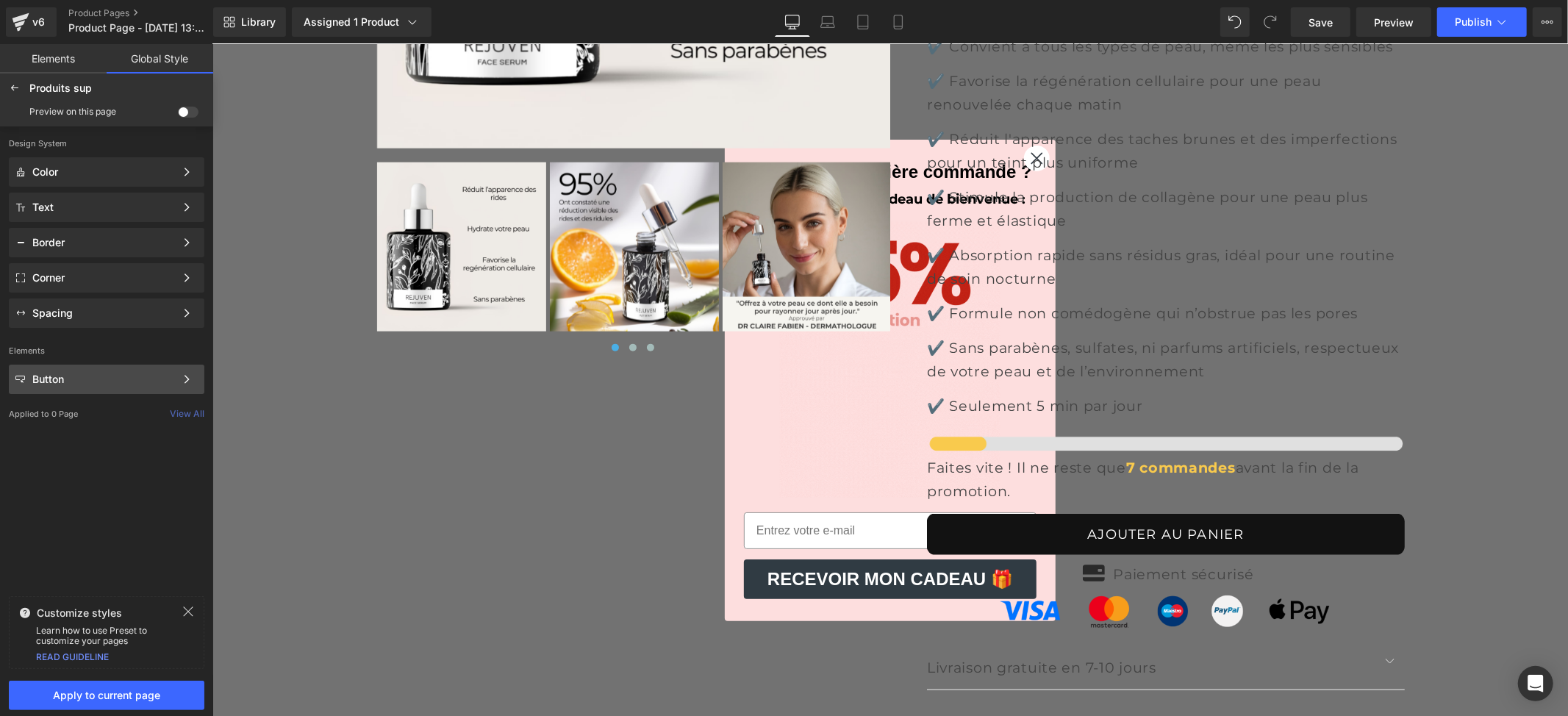
click at [86, 381] on div "Button" at bounding box center [103, 379] width 143 height 12
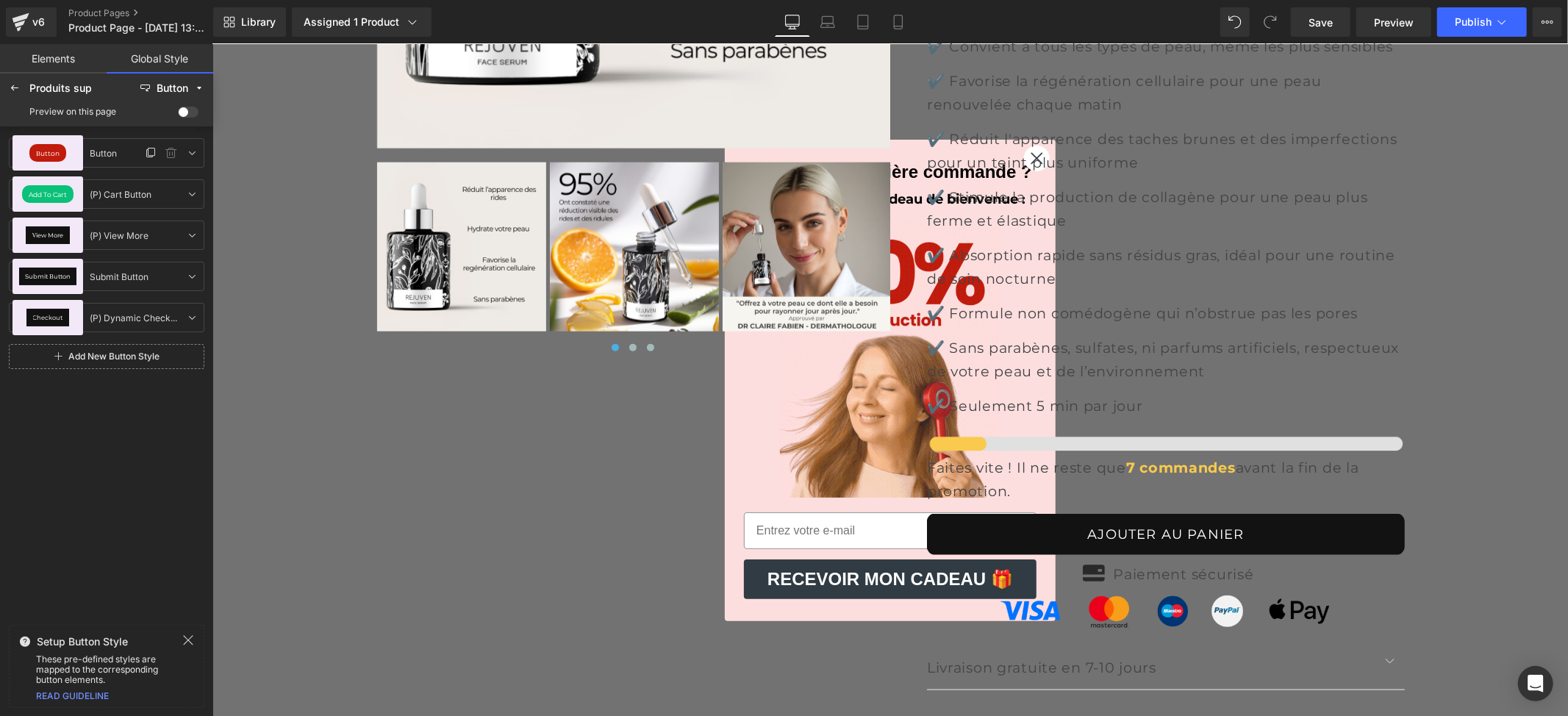
click at [69, 157] on div "Button" at bounding box center [47, 152] width 70 height 36
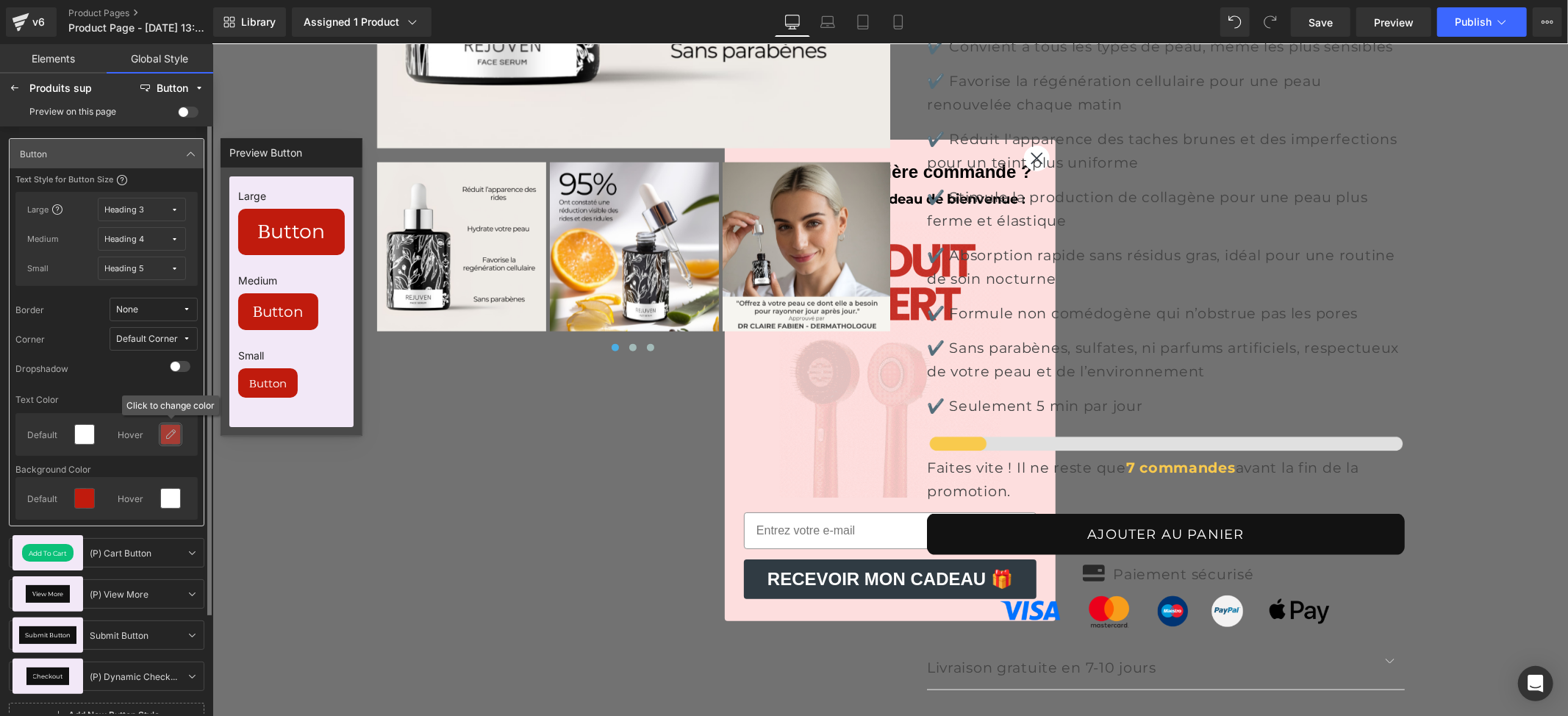
click at [165, 430] on icon at bounding box center [170, 434] width 12 height 12
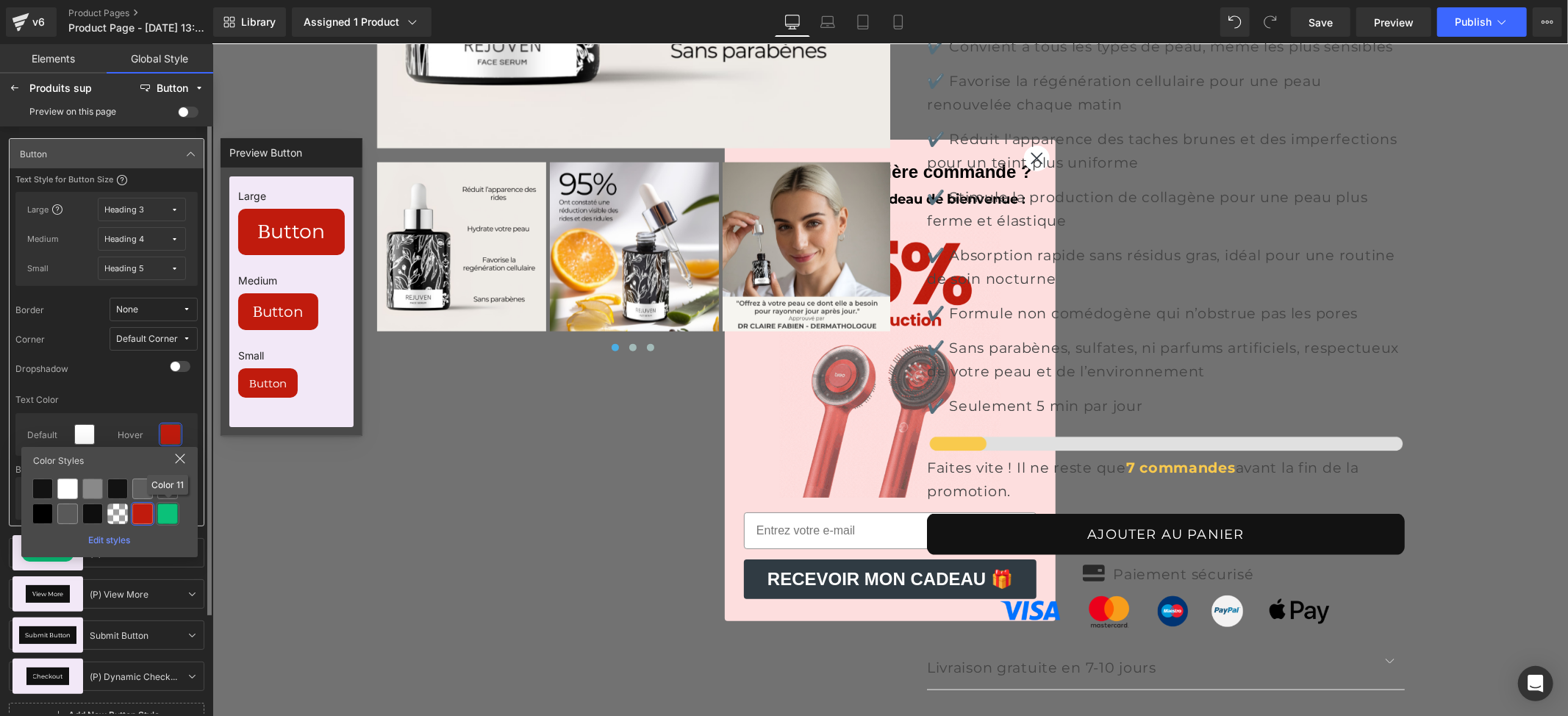
click at [173, 513] on div at bounding box center [168, 514] width 21 height 21
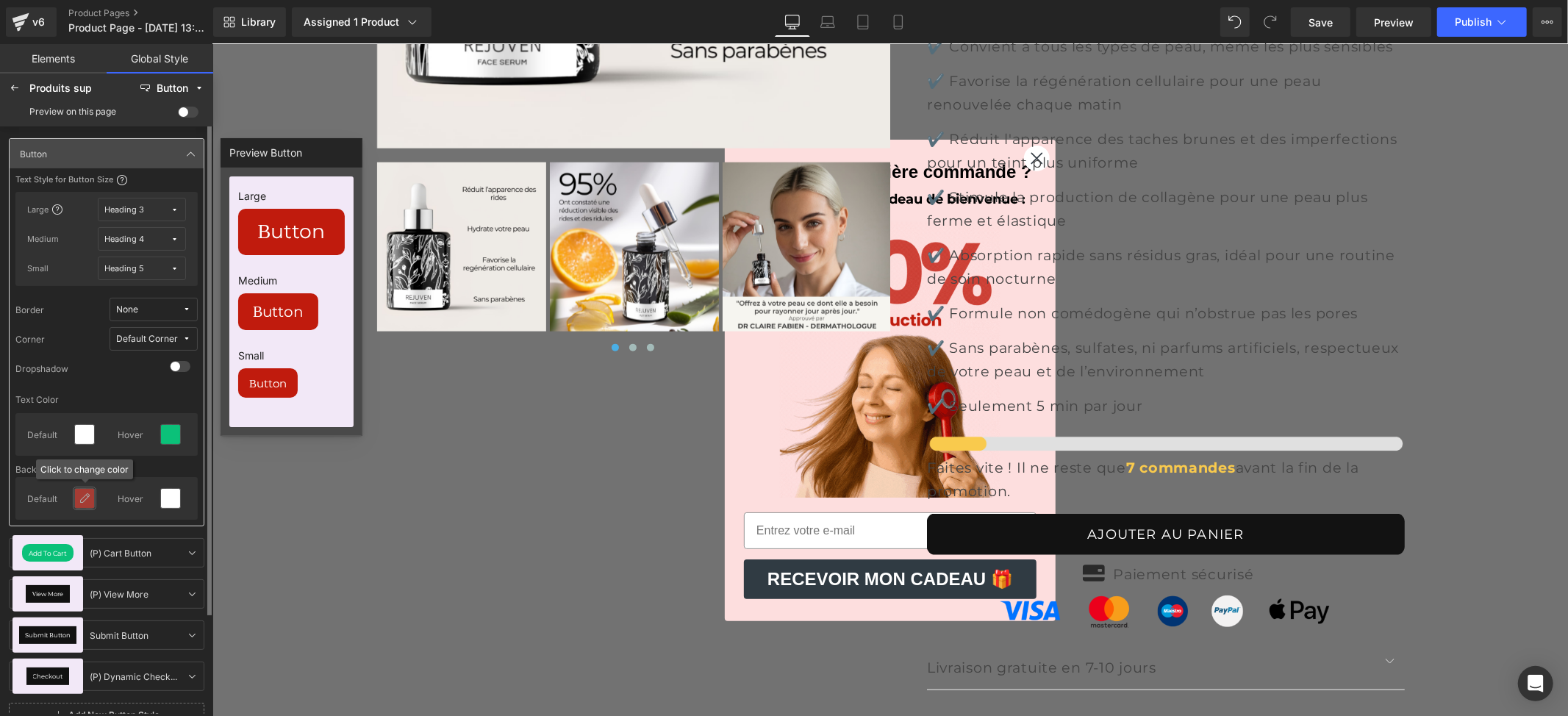
click at [81, 498] on icon at bounding box center [84, 498] width 12 height 12
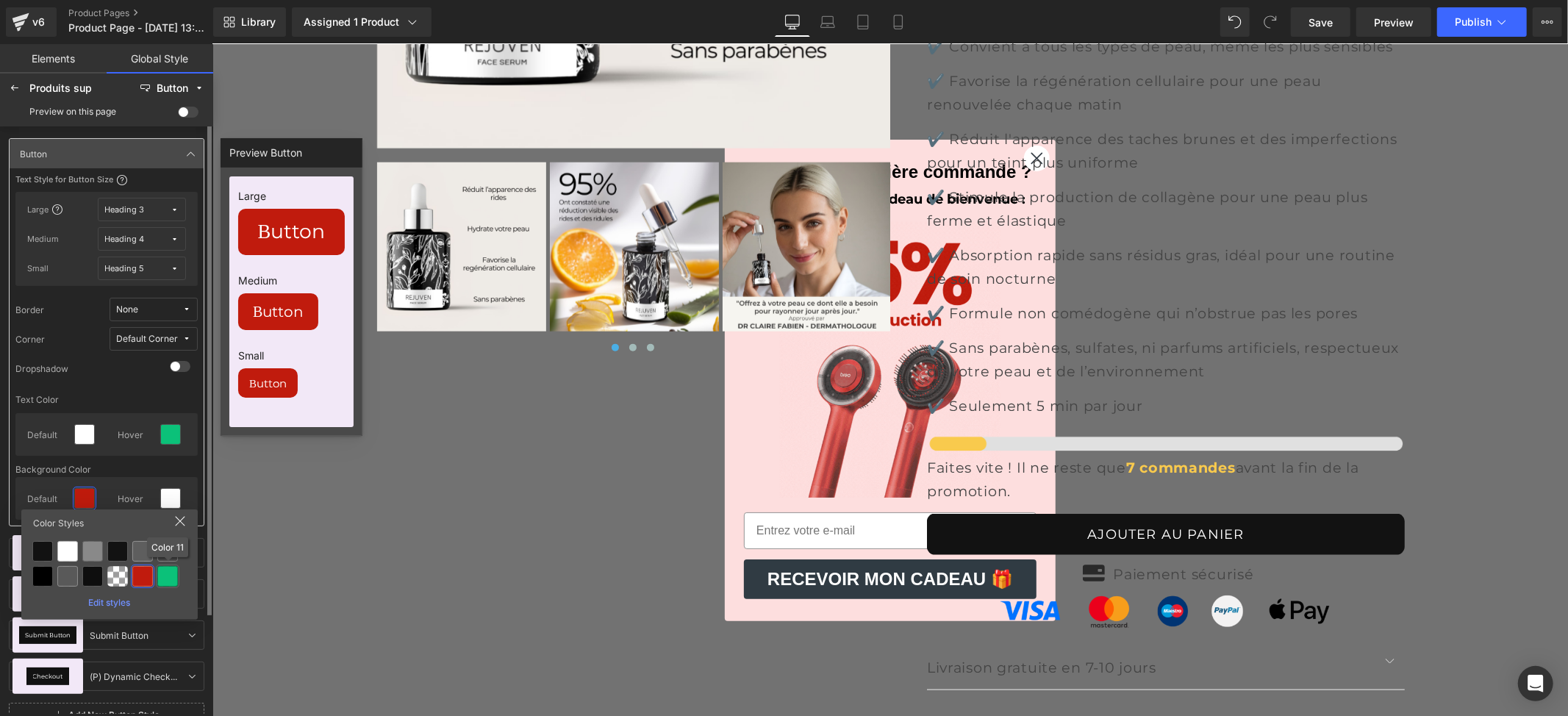
click at [161, 578] on div at bounding box center [168, 576] width 21 height 21
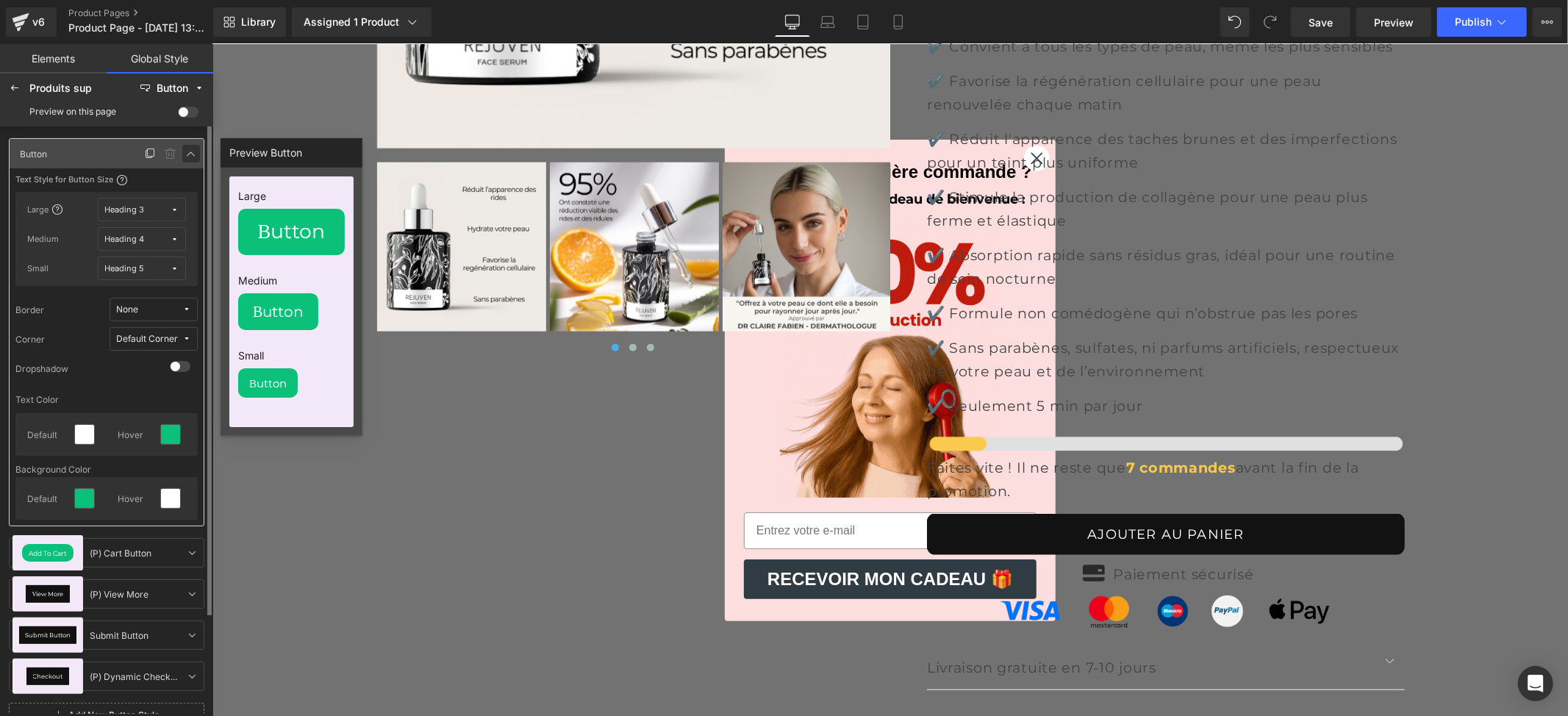
click at [108, 390] on div "Text Style for Button Size Large Heading 3 Medium Heading 4 Small Heading 5 Bor…" at bounding box center [106, 344] width 194 height 352
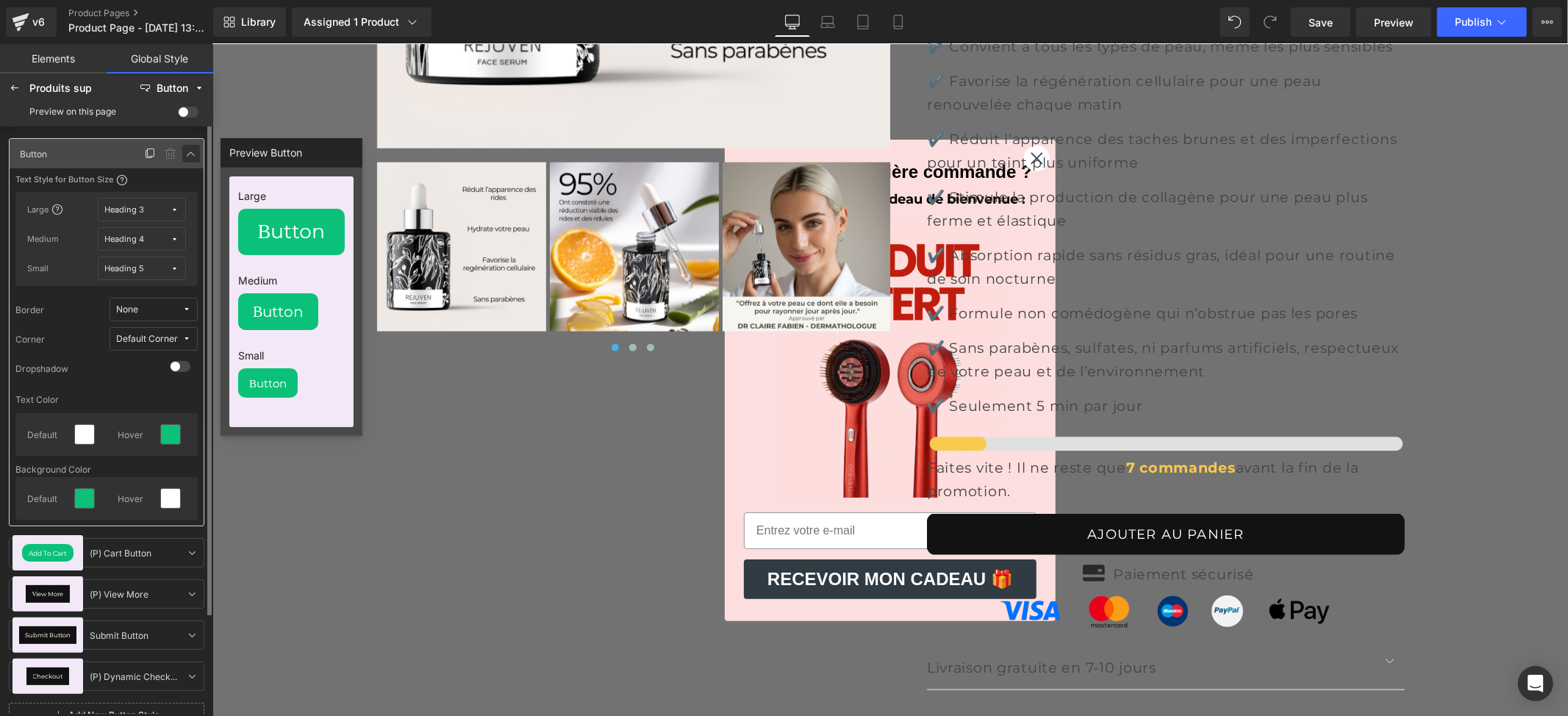
click at [190, 150] on icon at bounding box center [190, 153] width 12 height 12
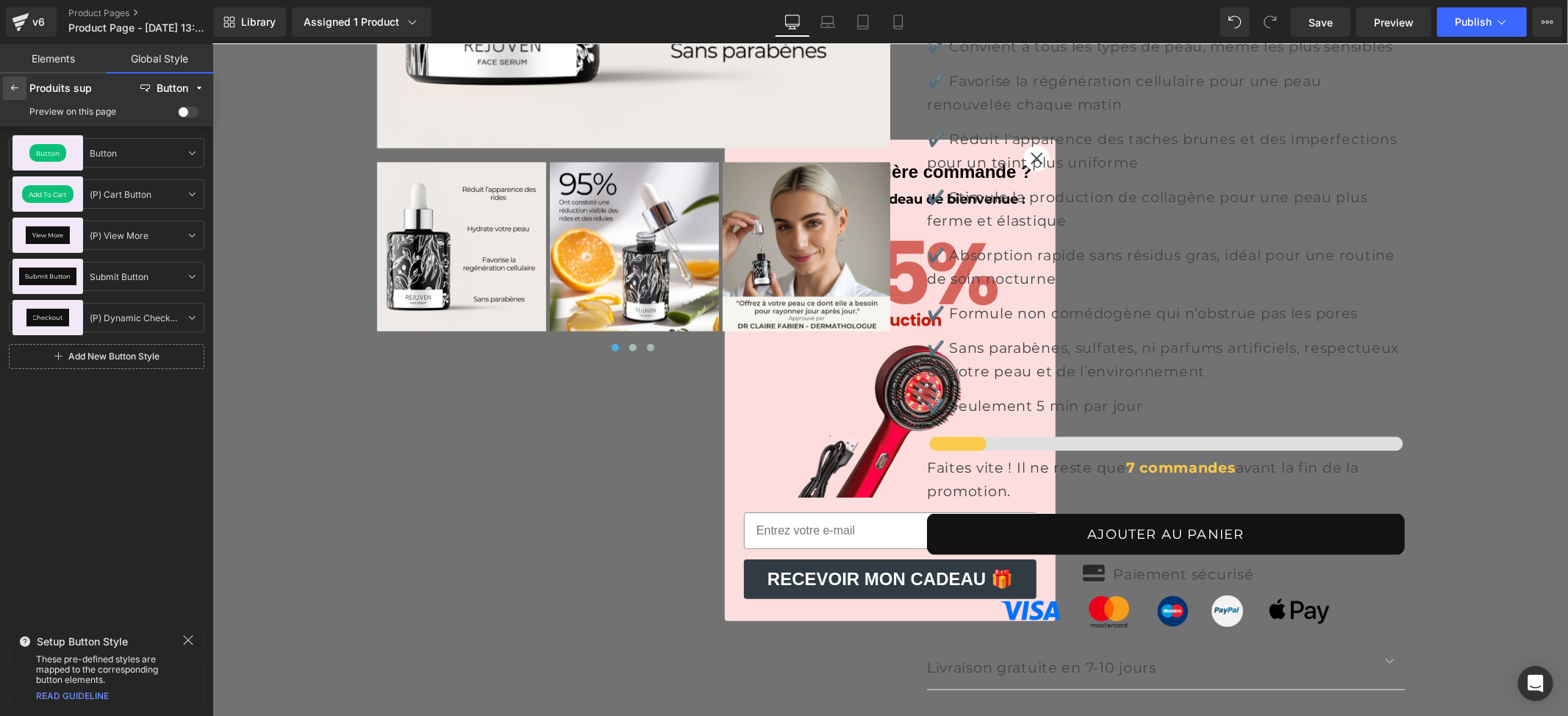
click at [19, 97] on div at bounding box center [15, 88] width 24 height 24
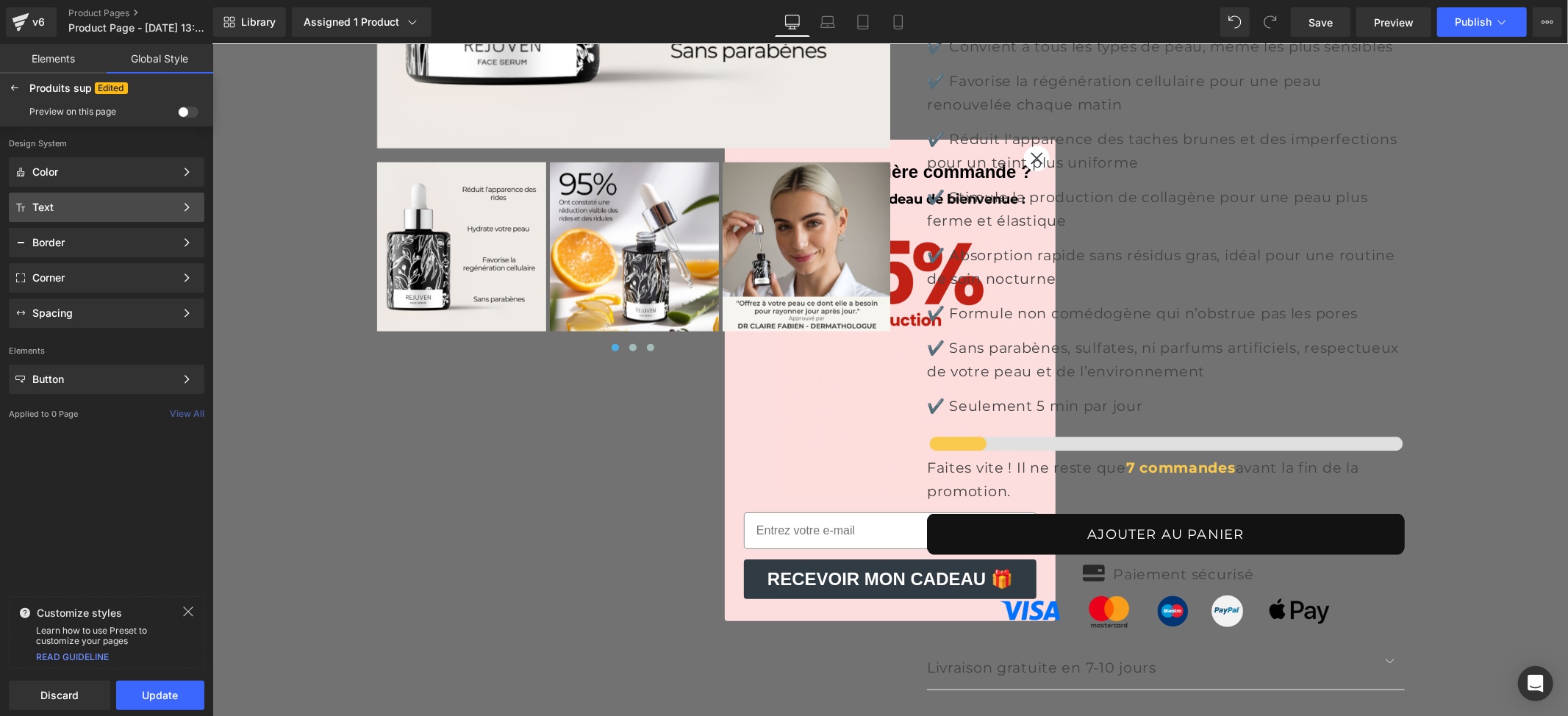
click at [74, 212] on div "Text" at bounding box center [103, 207] width 143 height 12
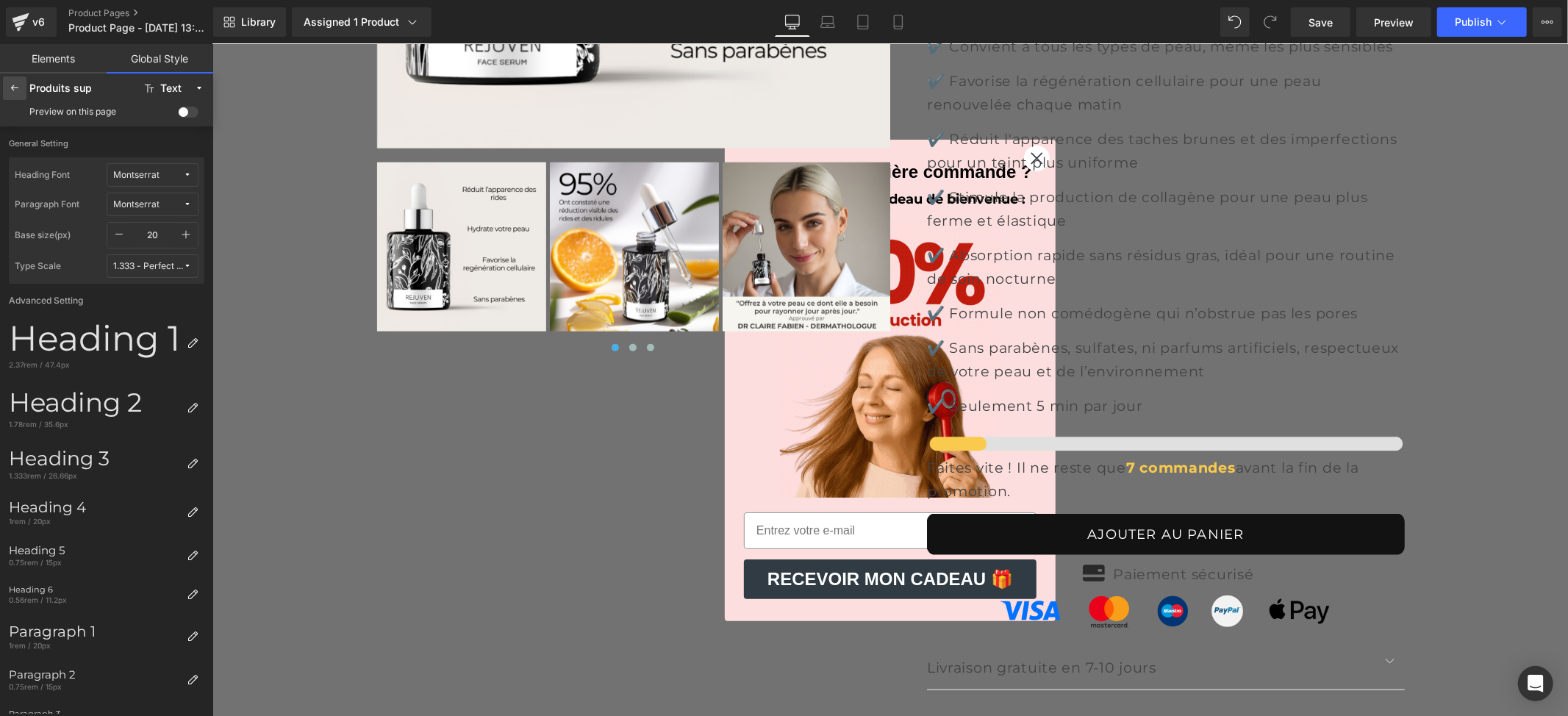
click at [18, 91] on icon at bounding box center [15, 87] width 12 height 12
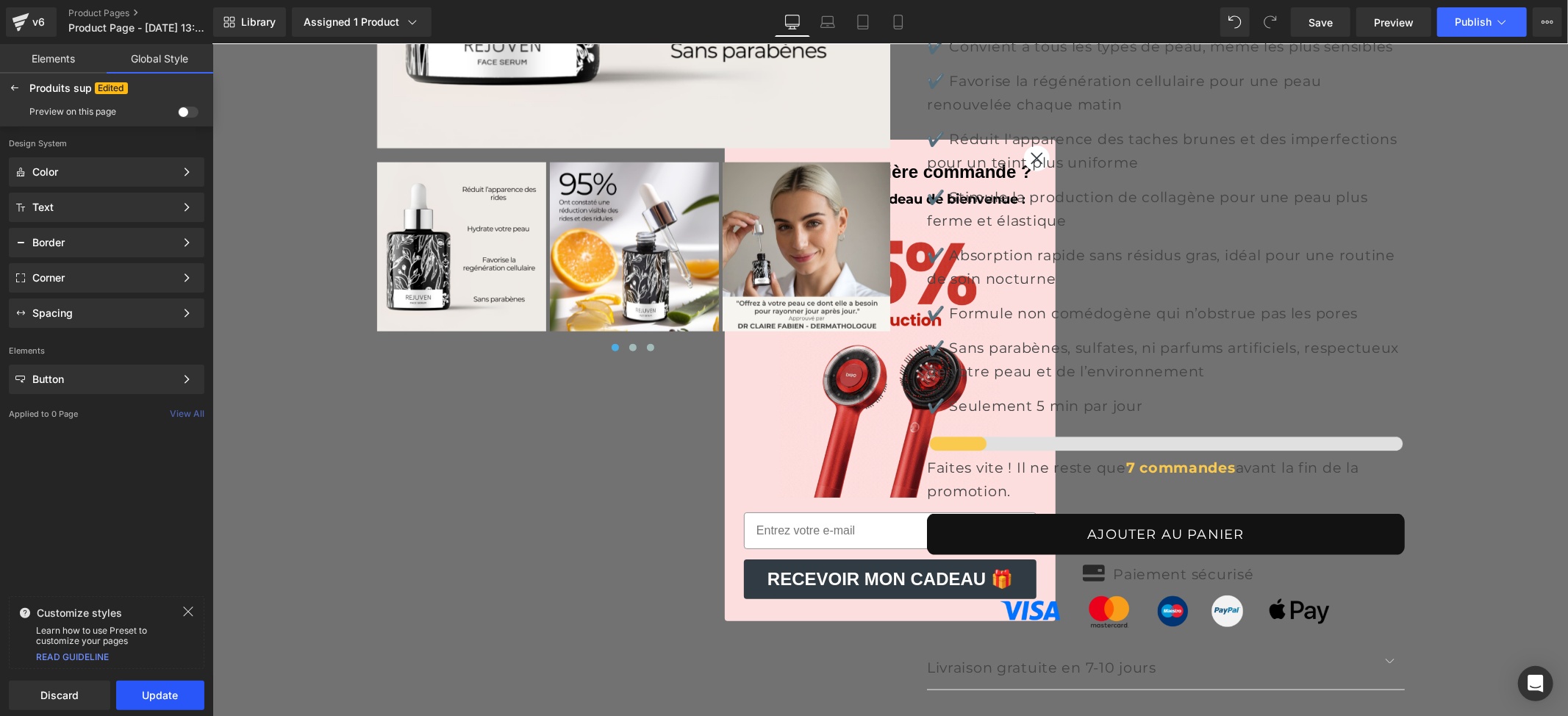
click at [177, 701] on button "Update" at bounding box center [159, 695] width 88 height 29
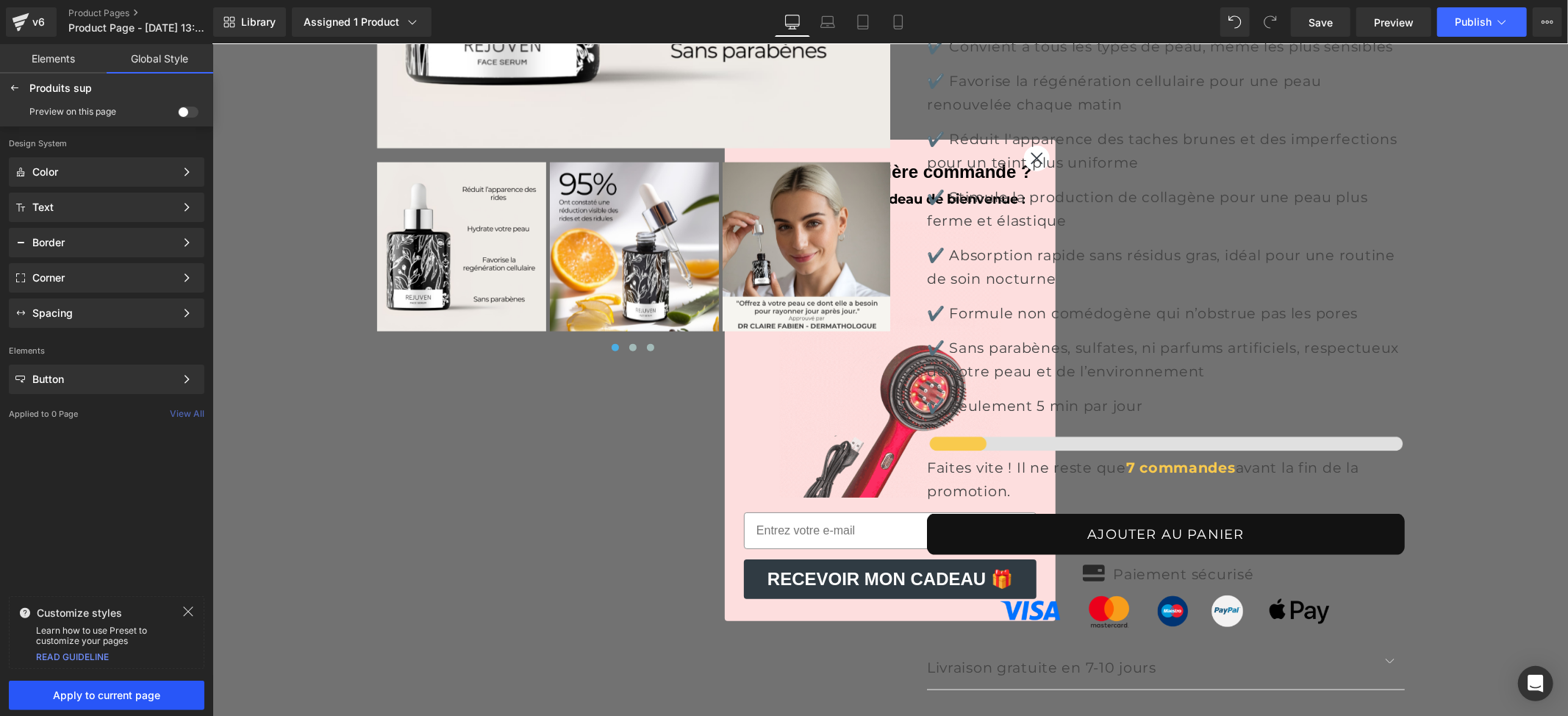
click at [175, 698] on span "Apply to current page" at bounding box center [106, 695] width 178 height 12
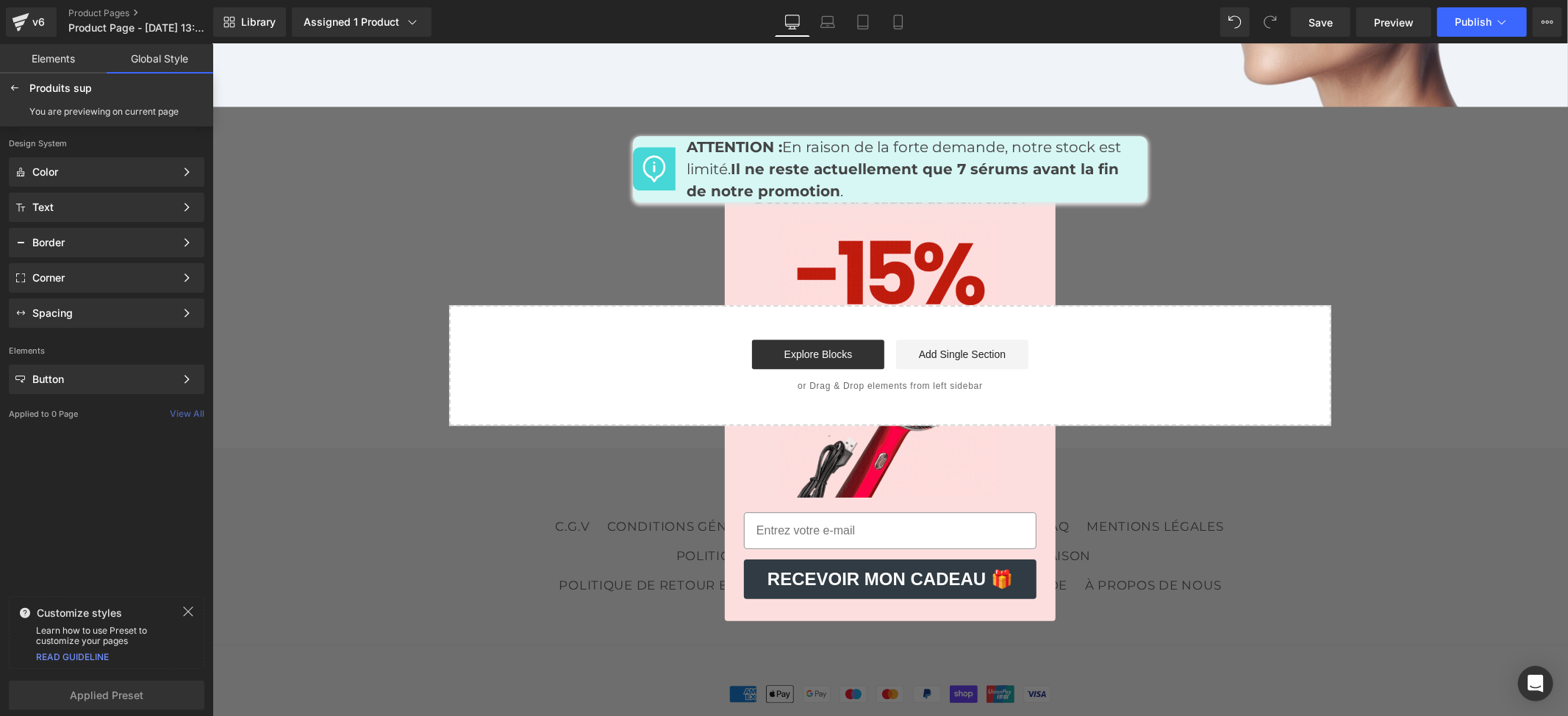
scroll to position [7799, 0]
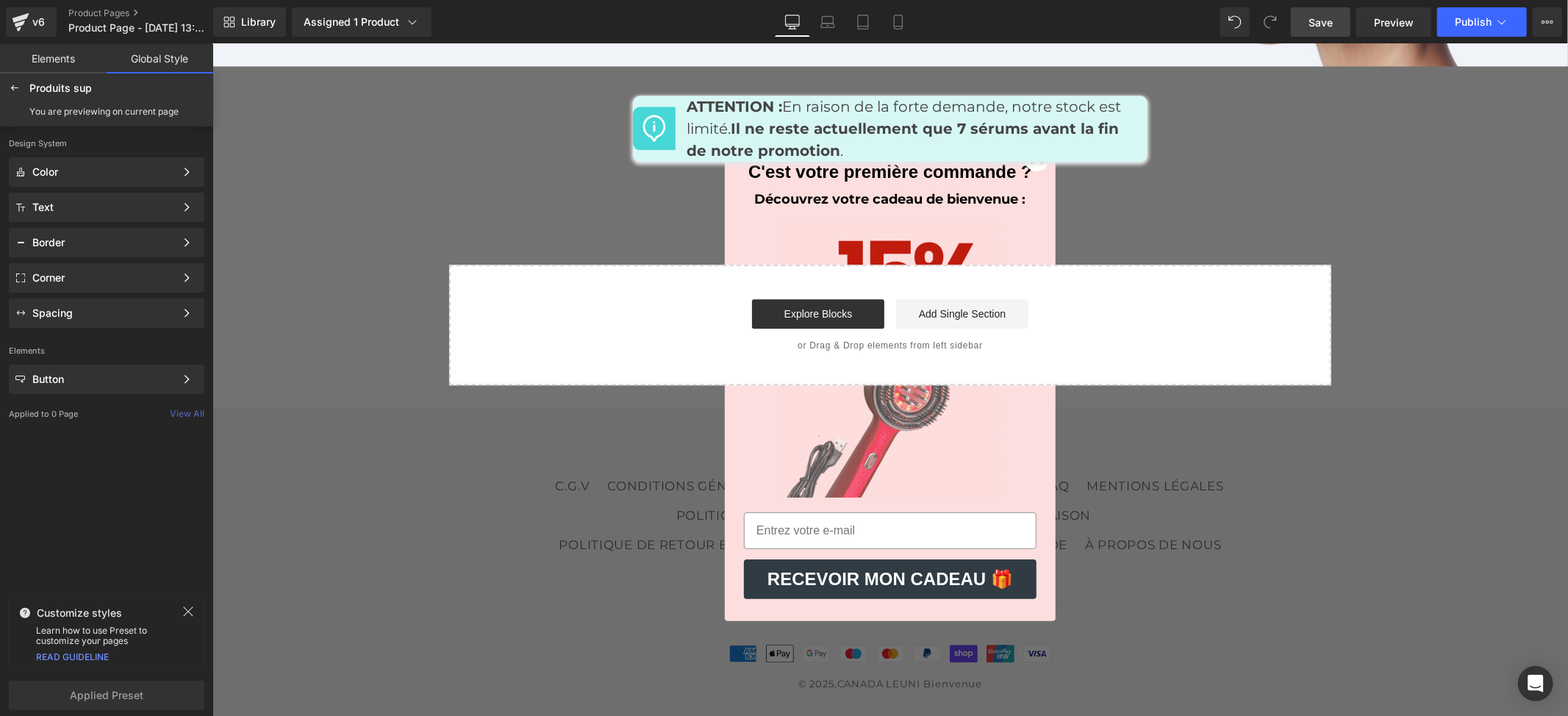
click at [1327, 10] on link "Save" at bounding box center [1320, 22] width 59 height 29
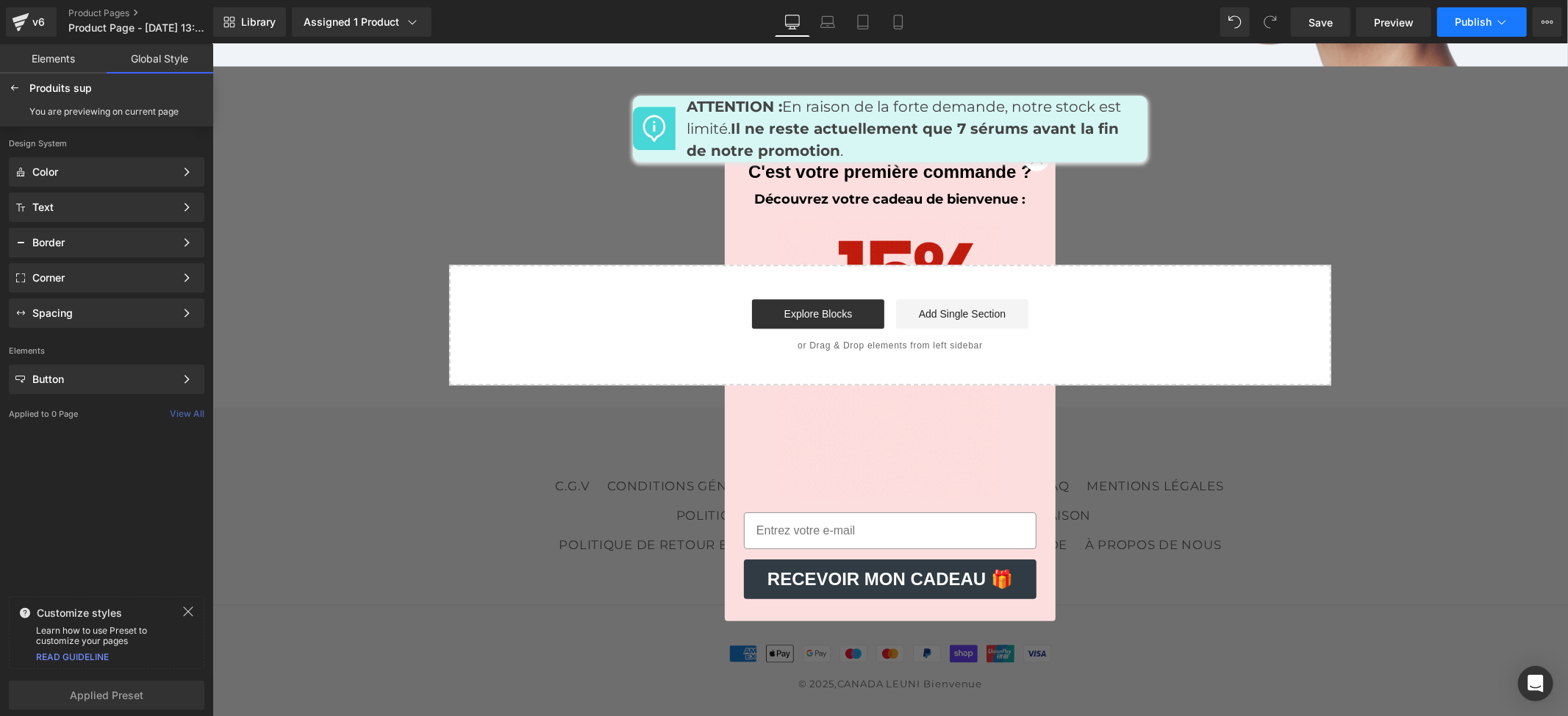
click at [1469, 26] on span "Publish" at bounding box center [1473, 22] width 36 height 12
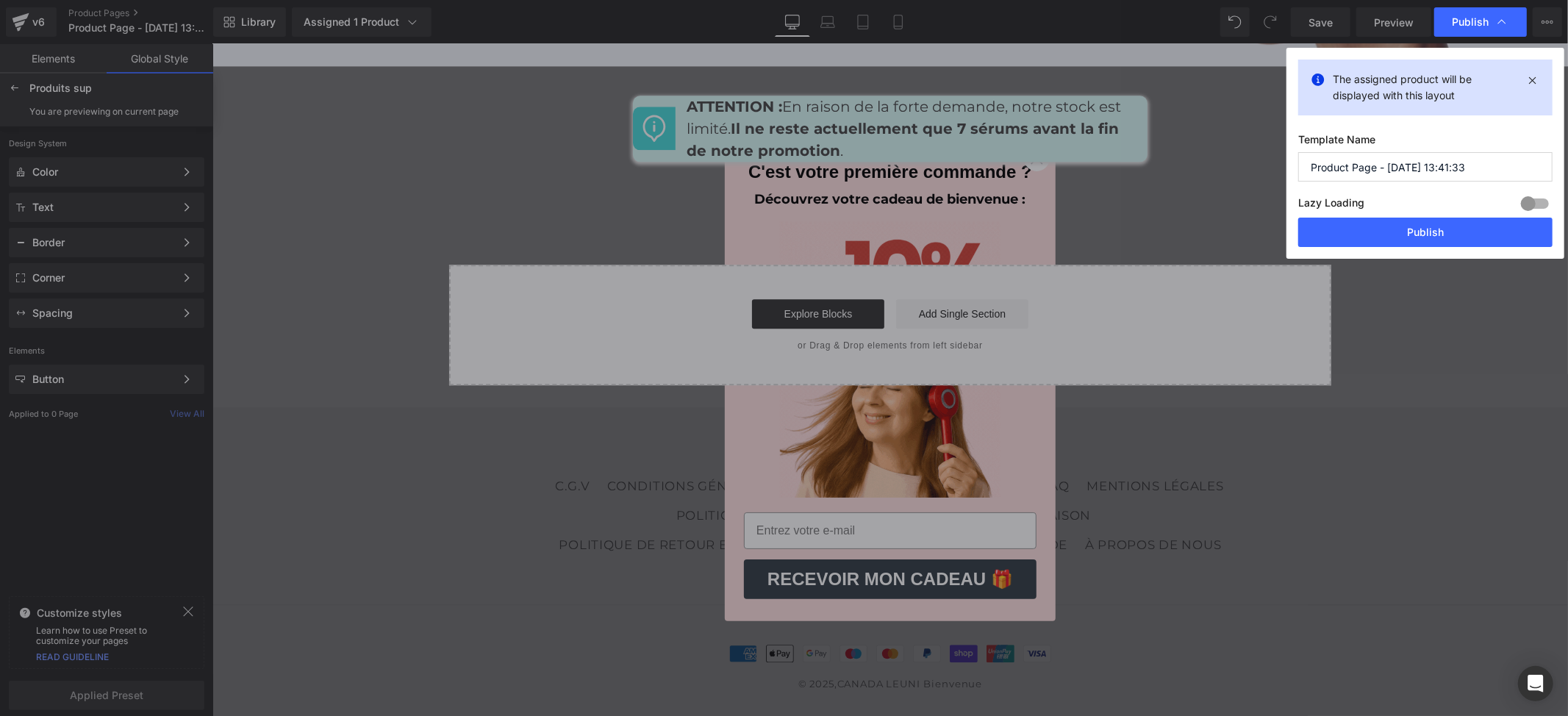
drag, startPoint x: 1480, startPoint y: 159, endPoint x: 1285, endPoint y: 156, distance: 195.0
click at [1285, 156] on div "Publish The assigned product will be displayed with this layout Template Name P…" at bounding box center [784, 358] width 1568 height 716
type input "The Rejuven"
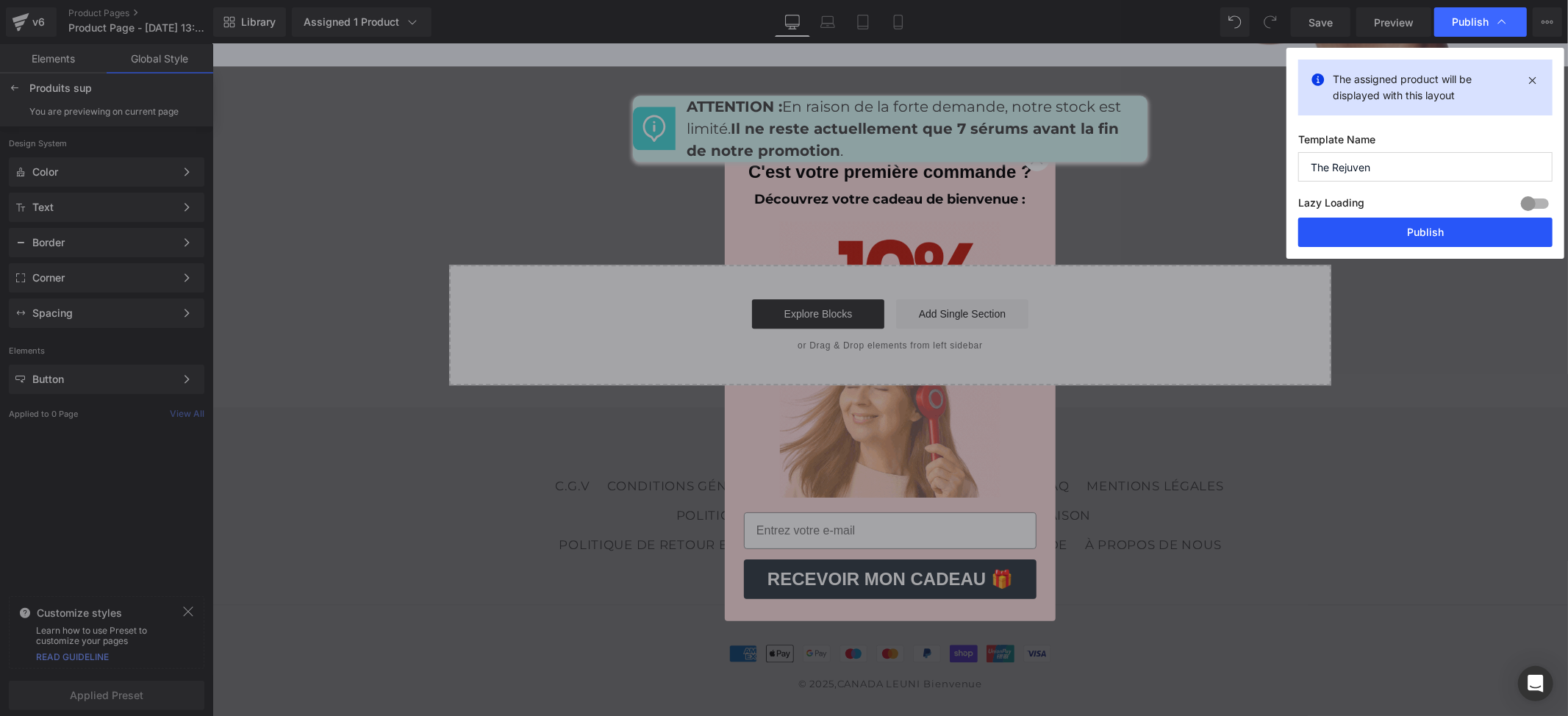
click at [1421, 233] on button "Publish" at bounding box center [1425, 232] width 254 height 29
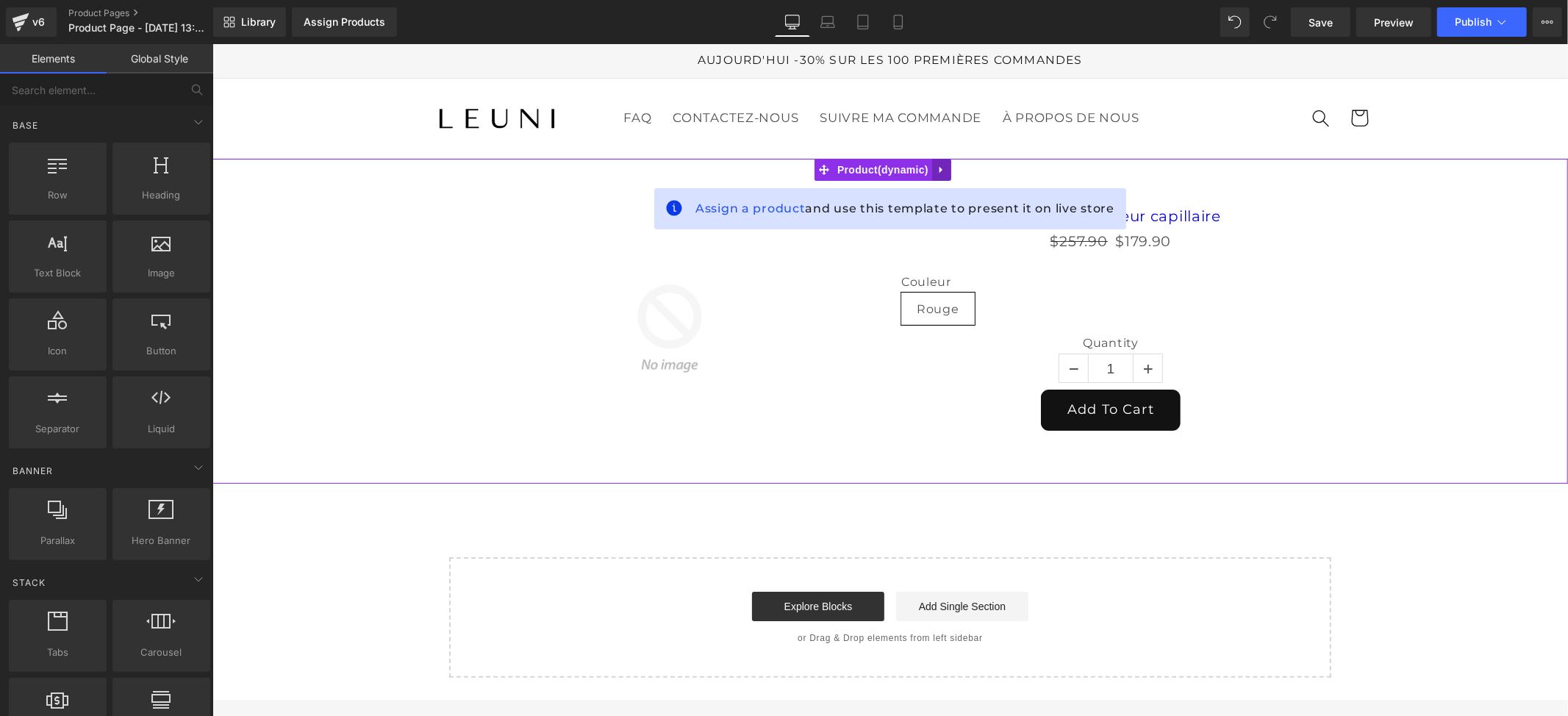
click at [938, 169] on icon at bounding box center [939, 169] width 3 height 6
click at [954, 173] on icon at bounding box center [949, 169] width 10 height 11
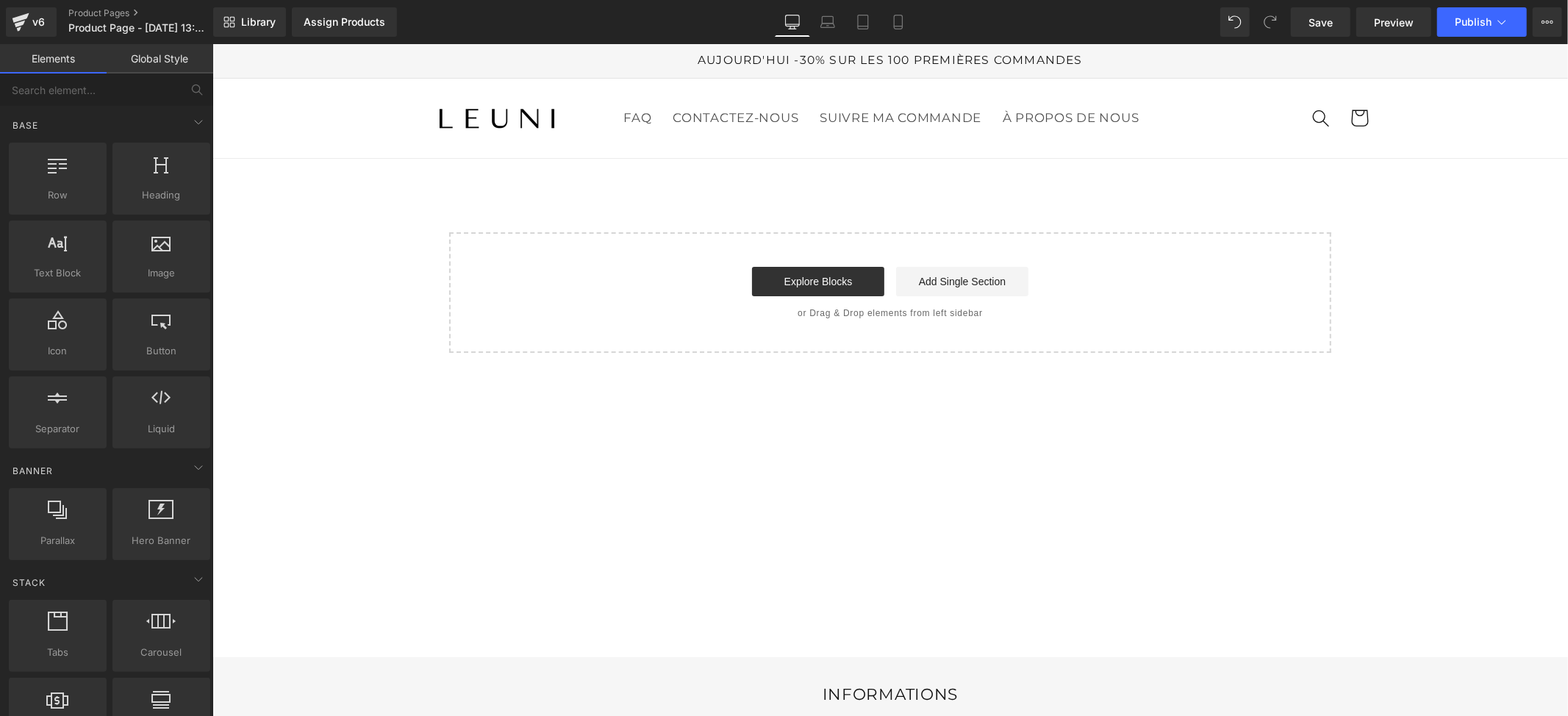
drag, startPoint x: 829, startPoint y: 280, endPoint x: 903, endPoint y: 323, distance: 85.6
click at [829, 280] on link "Explore Blocks" at bounding box center [817, 281] width 132 height 29
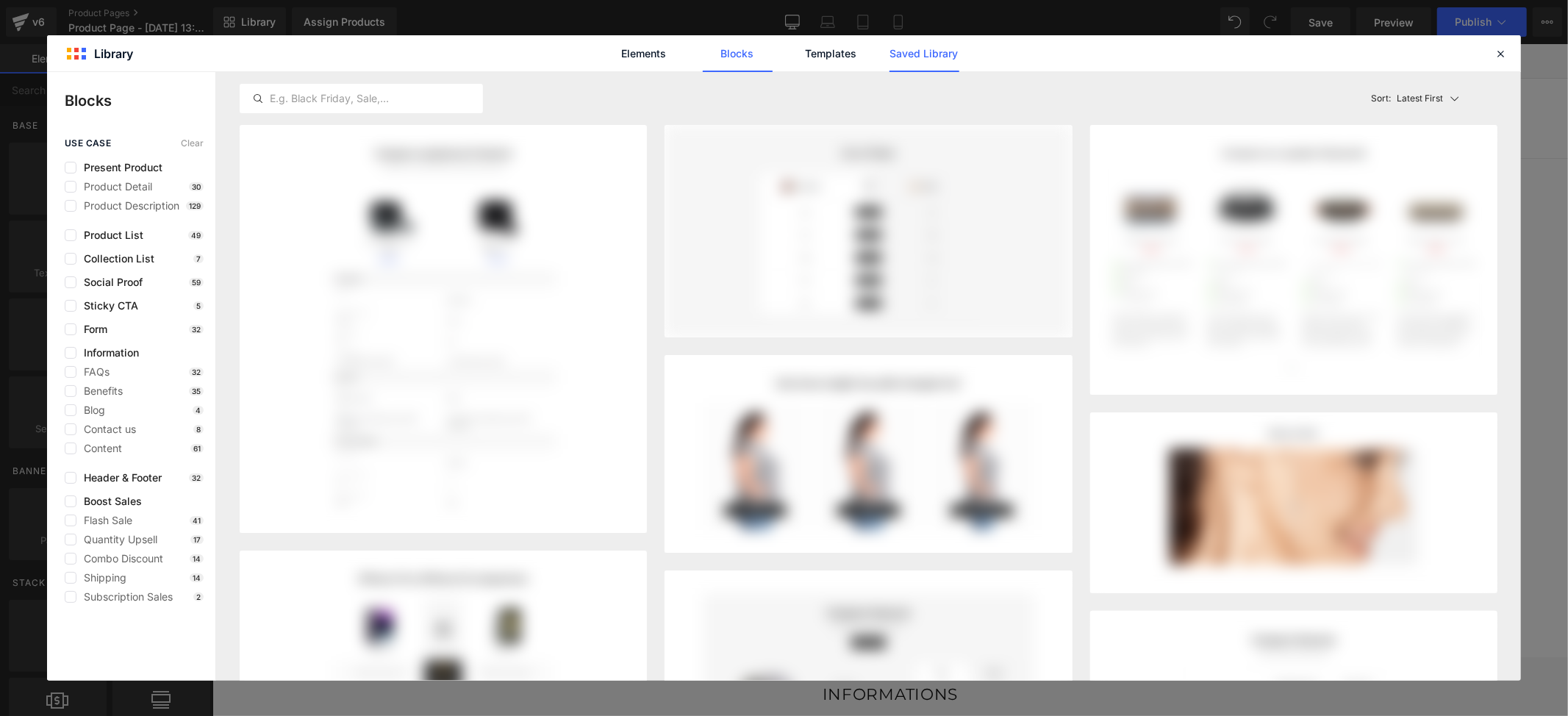
click at [924, 60] on link "Saved Library" at bounding box center [924, 54] width 70 height 36
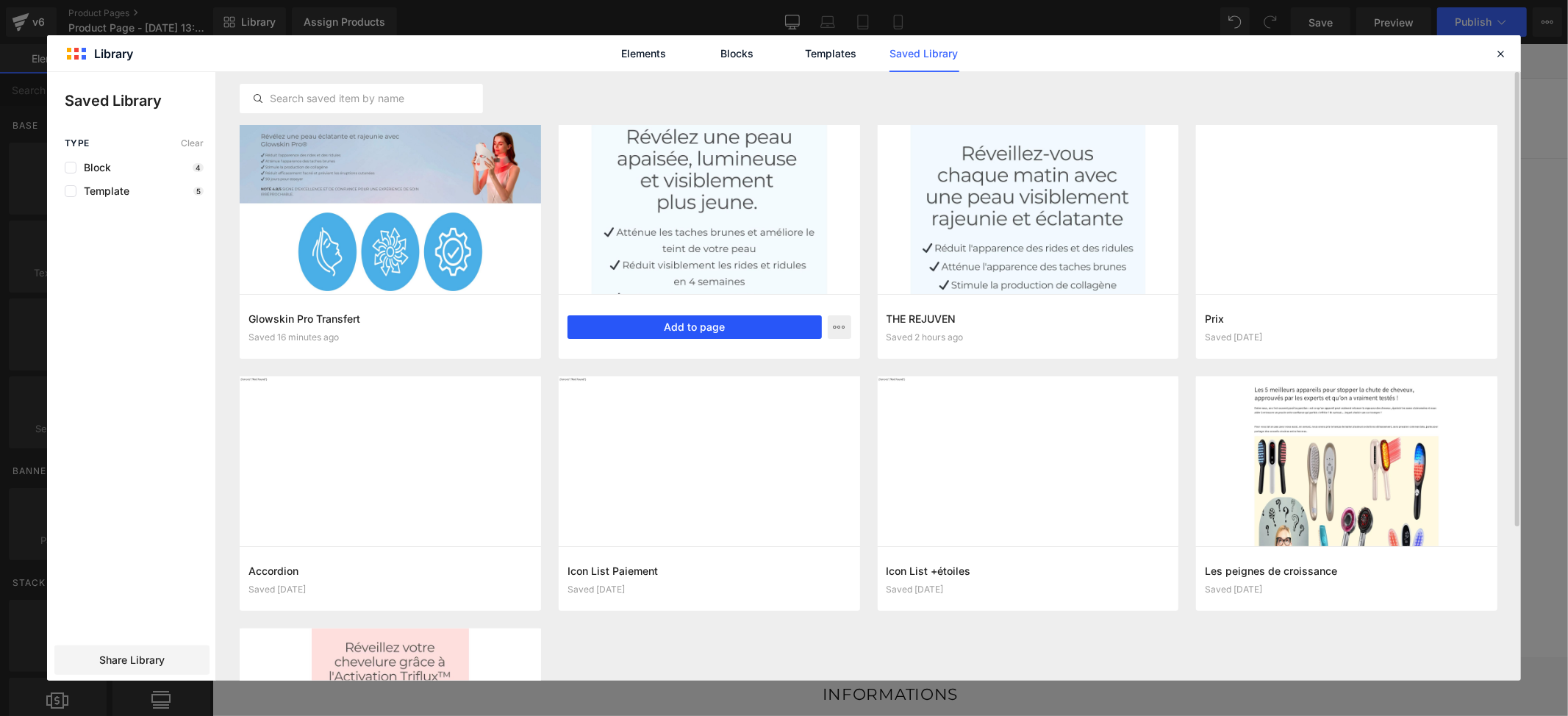
drag, startPoint x: 692, startPoint y: 321, endPoint x: 477, endPoint y: 281, distance: 218.7
click at [694, 321] on button "Add to page" at bounding box center [694, 327] width 254 height 24
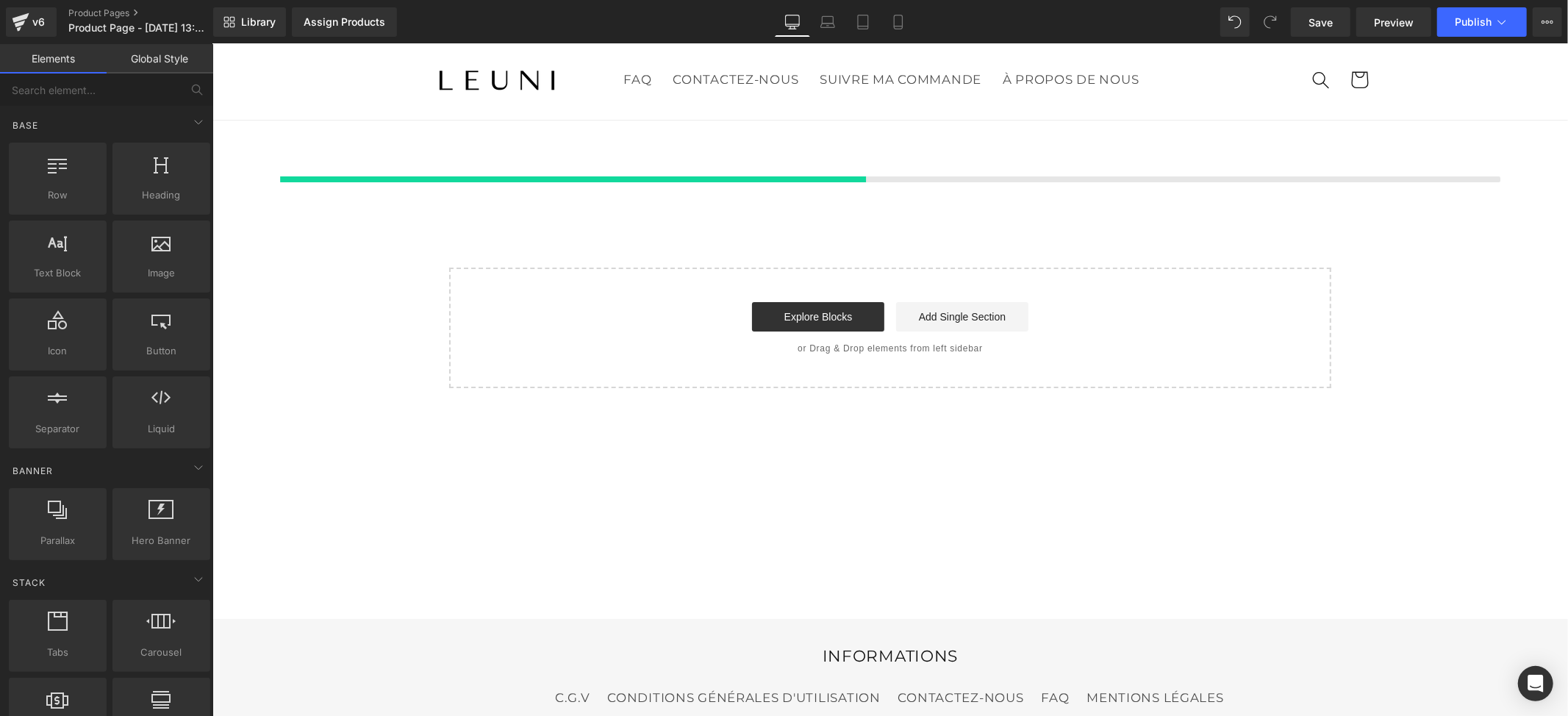
scroll to position [41, 0]
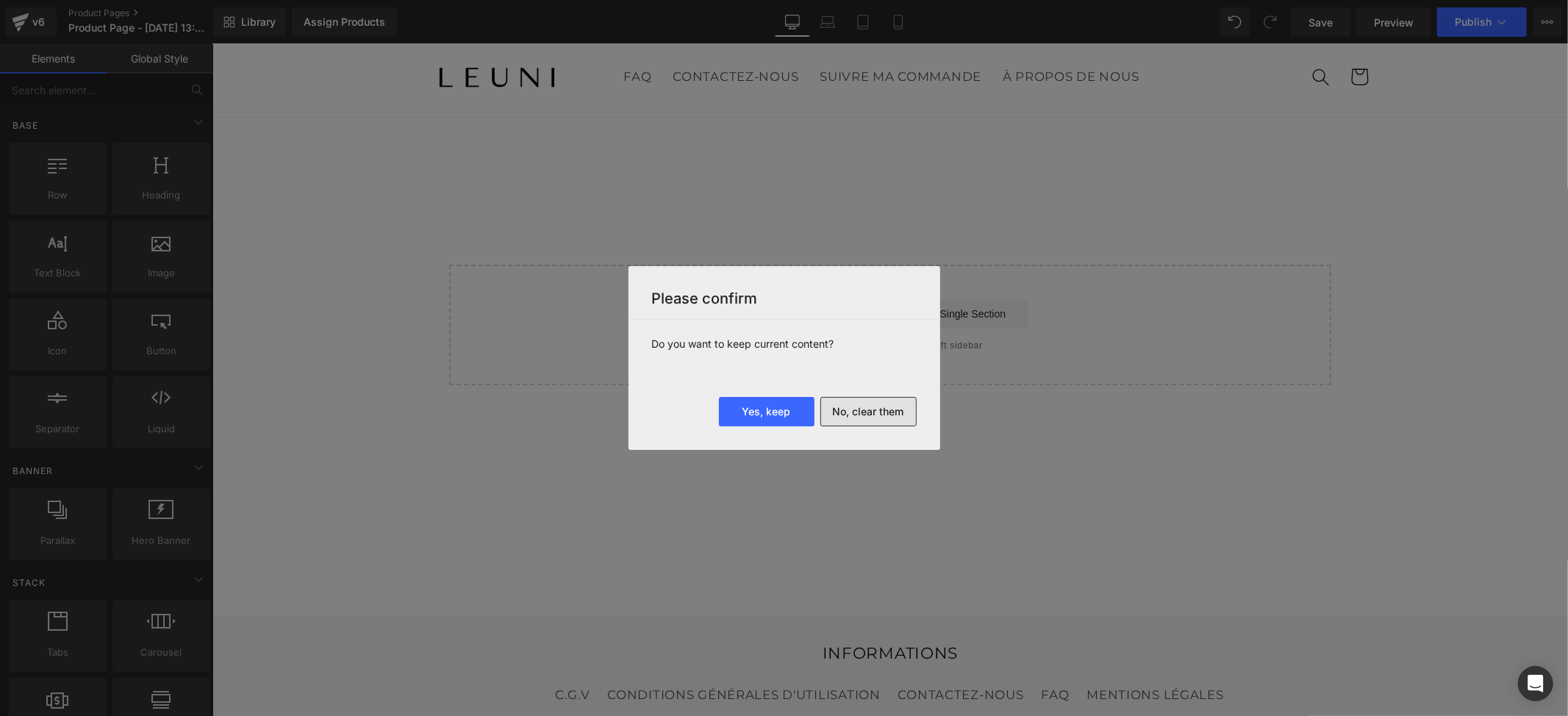
click at [867, 416] on button "No, clear them" at bounding box center [868, 412] width 97 height 29
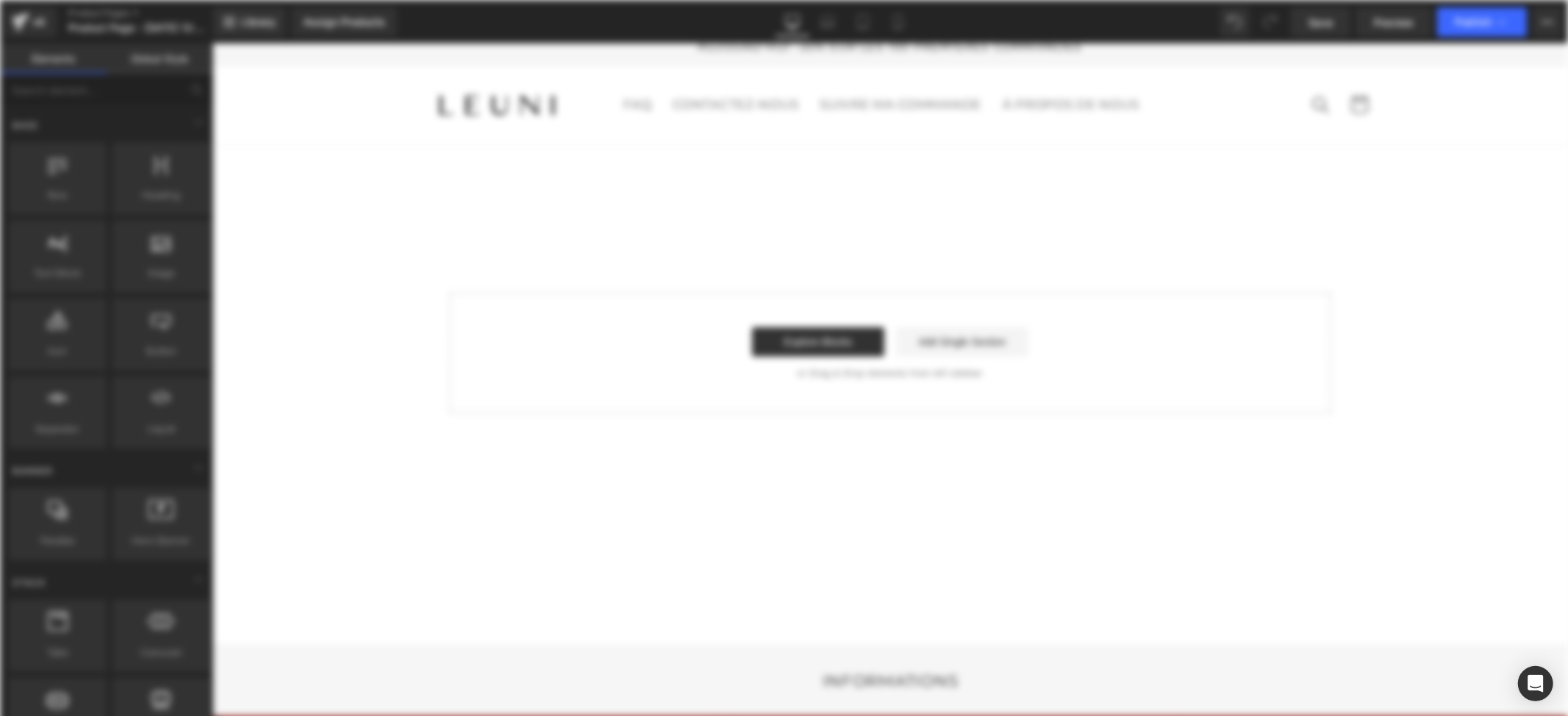
scroll to position [0, 0]
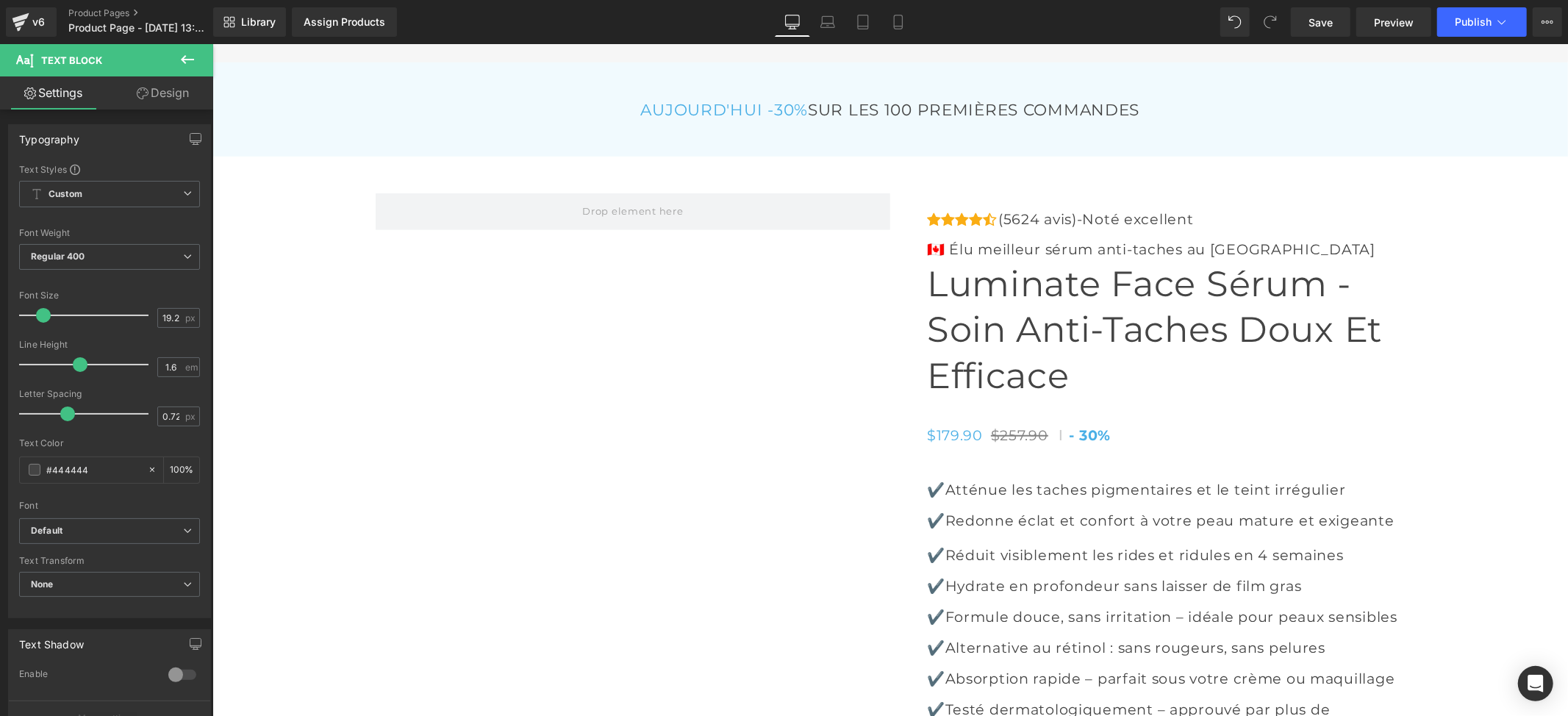
scroll to position [5549, 0]
click at [883, 177] on span "Product" at bounding box center [882, 165] width 47 height 22
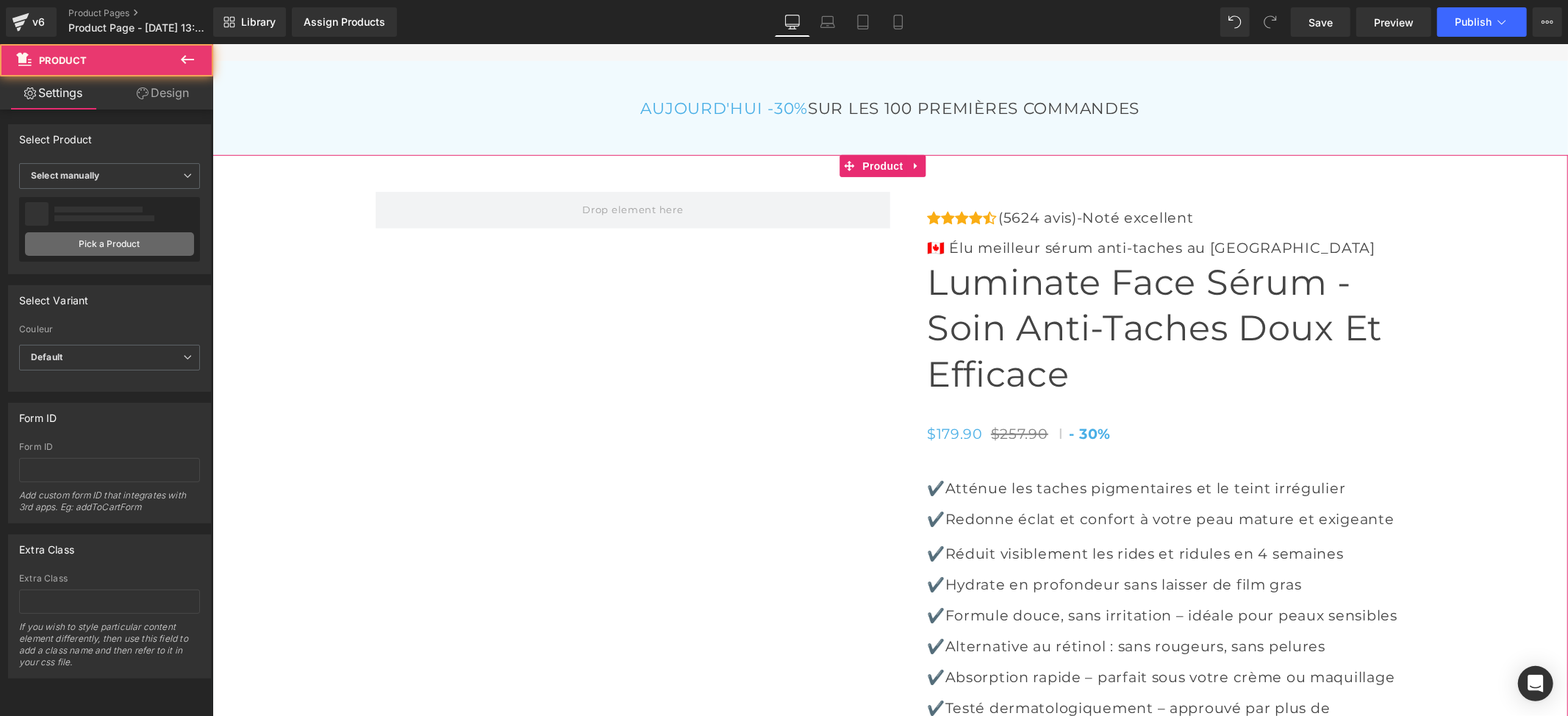
click at [80, 247] on link "Pick a Product" at bounding box center [109, 244] width 169 height 24
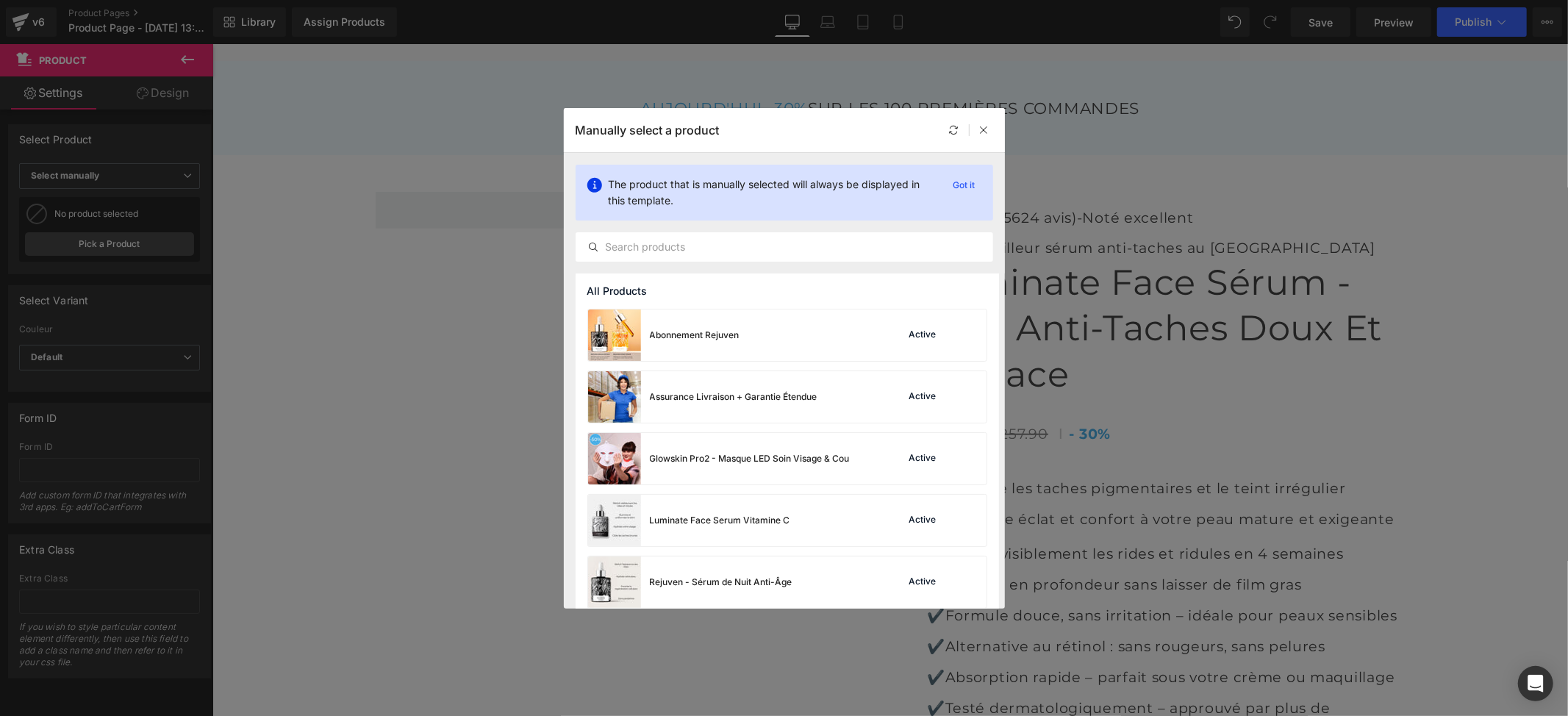
scroll to position [197, 0]
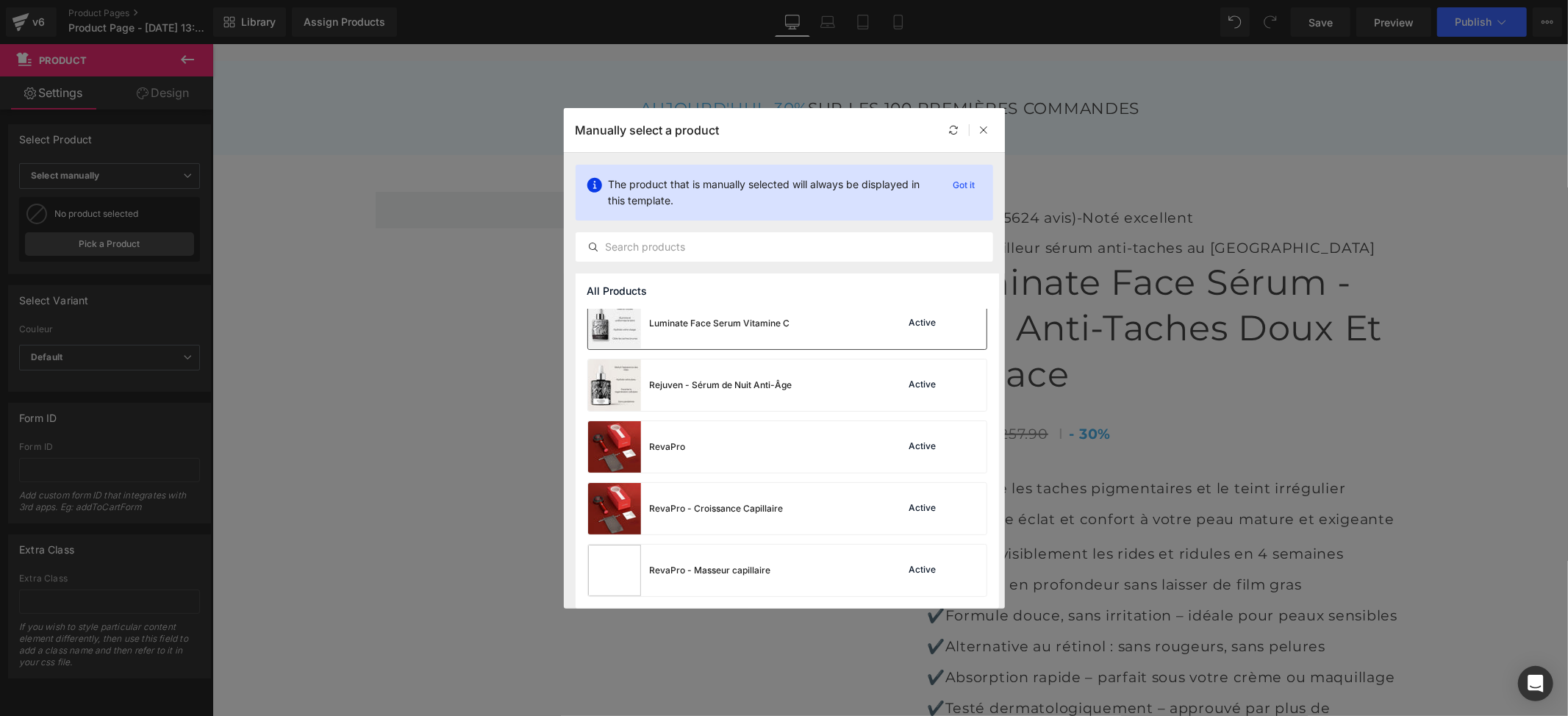
click at [723, 325] on div "Luminate Face Serum Vitamine C" at bounding box center [720, 323] width 140 height 14
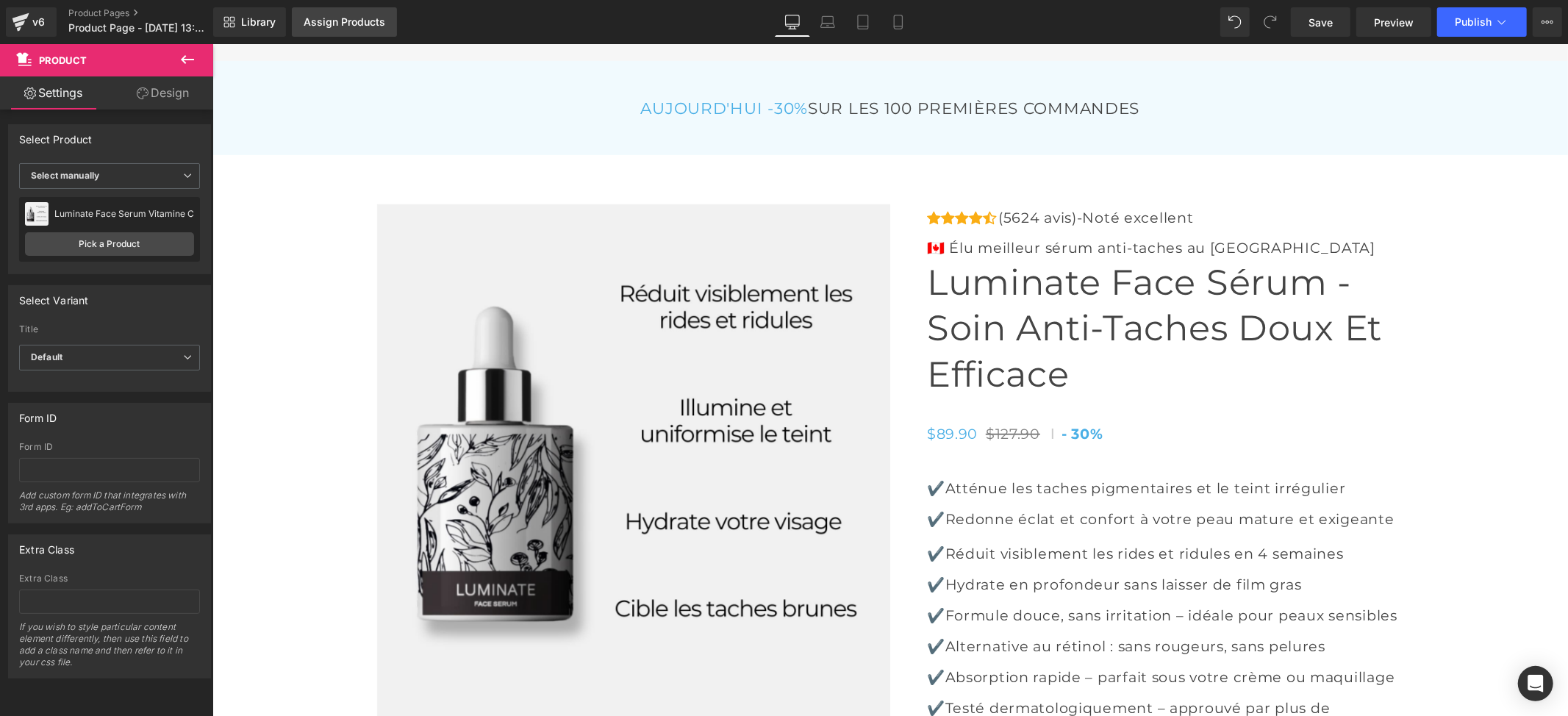
click at [342, 21] on div "Assign Products" at bounding box center [344, 22] width 82 height 12
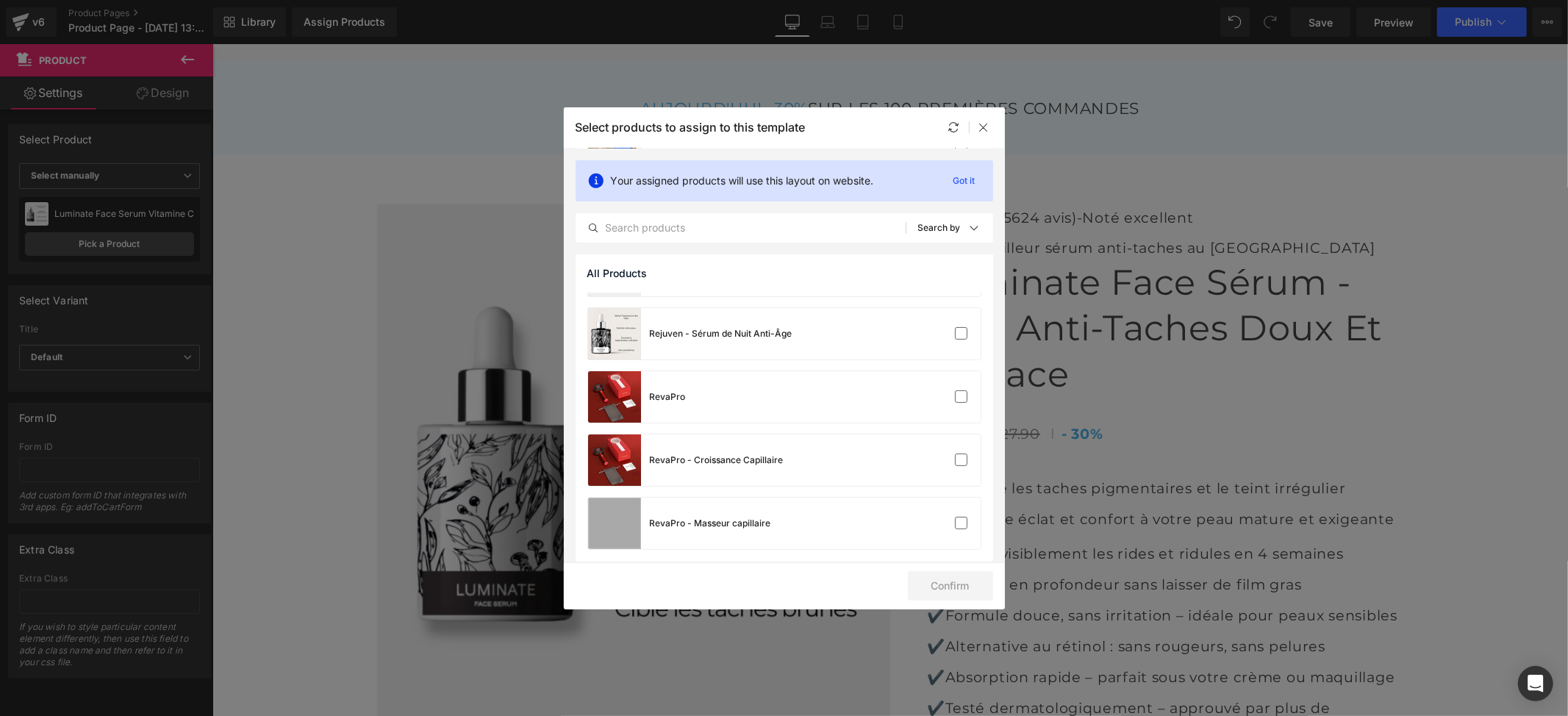
scroll to position [50, 0]
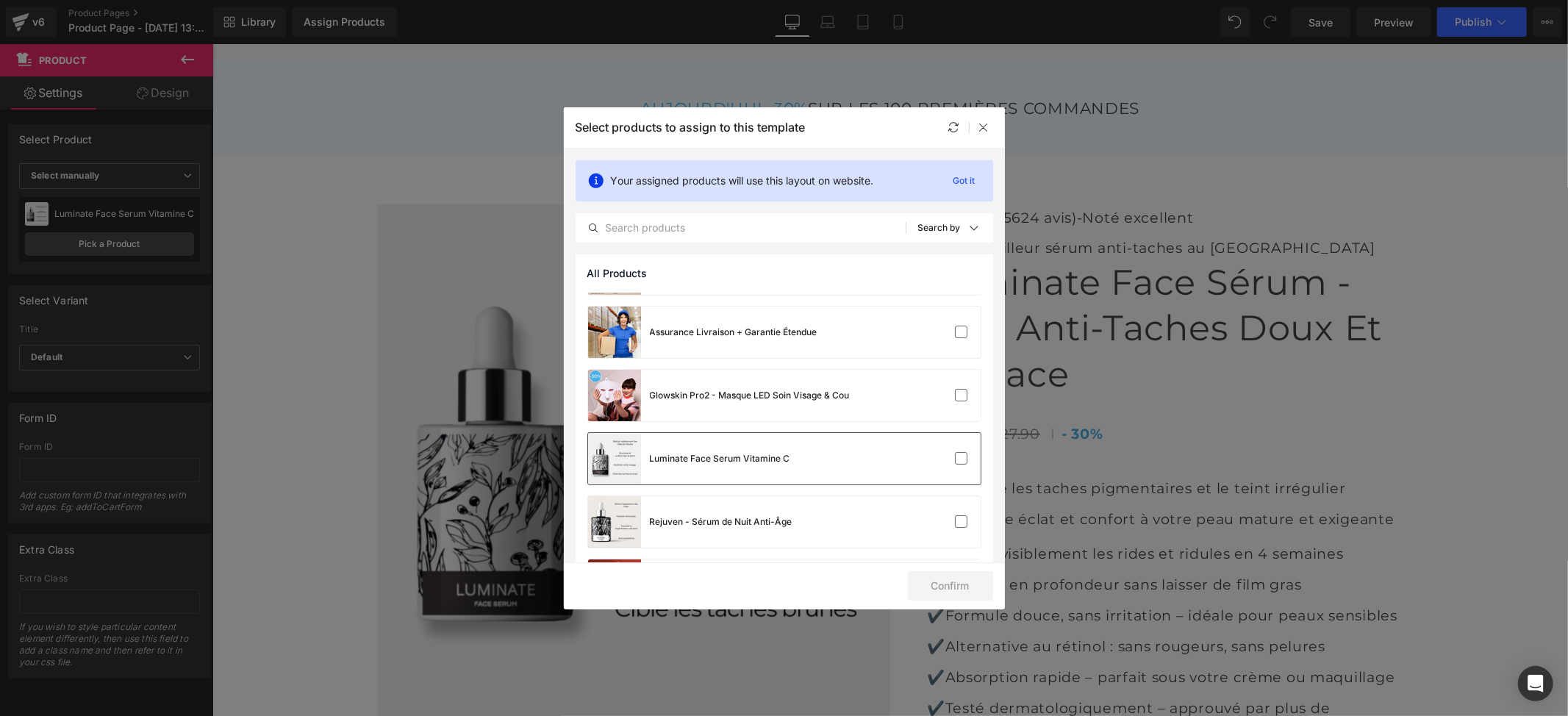
click at [702, 470] on div "Luminate Face Serum Vitamine C" at bounding box center [689, 458] width 202 height 51
click at [950, 589] on button "Confirm" at bounding box center [950, 586] width 86 height 29
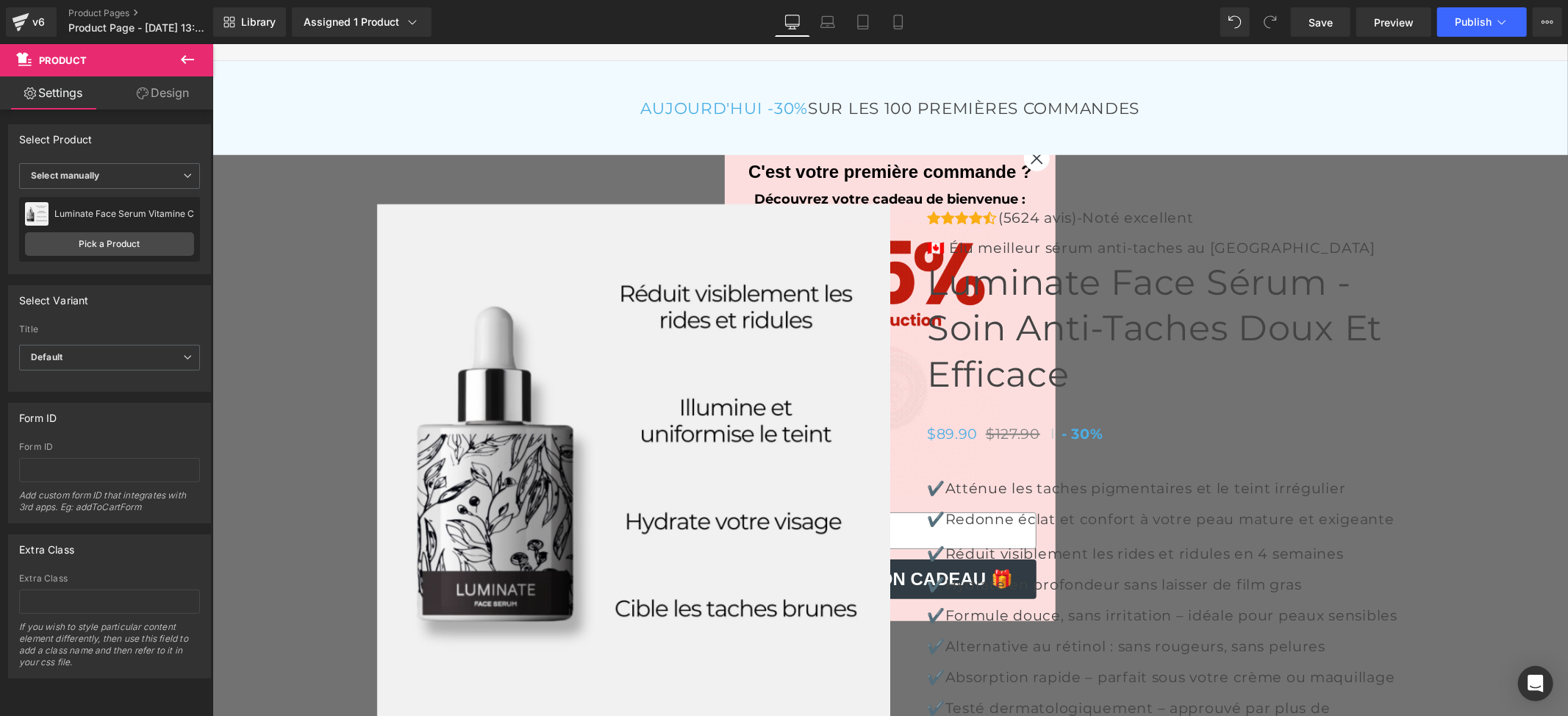
click at [184, 57] on icon at bounding box center [187, 59] width 17 height 17
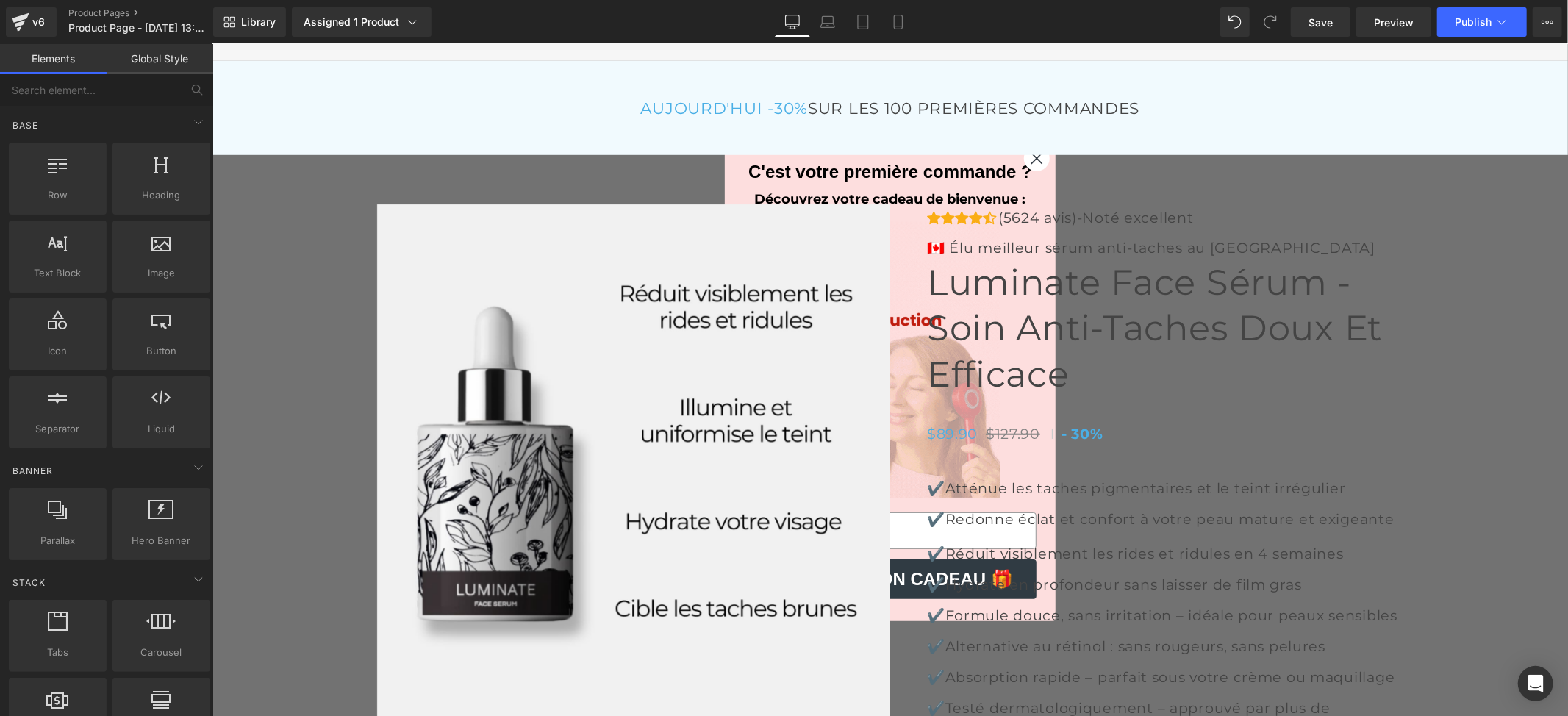
click at [125, 69] on link "Global Style" at bounding box center [159, 58] width 107 height 29
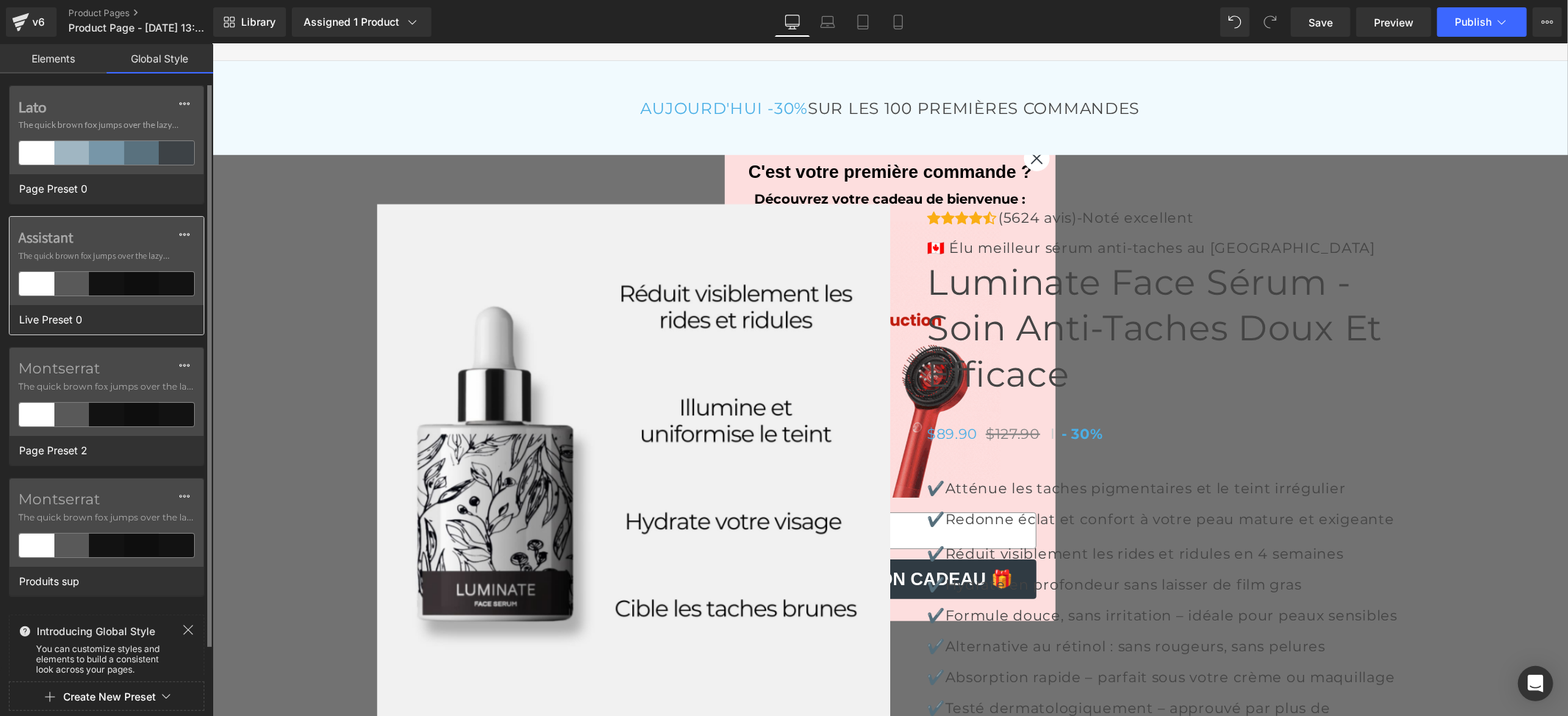
scroll to position [31, 0]
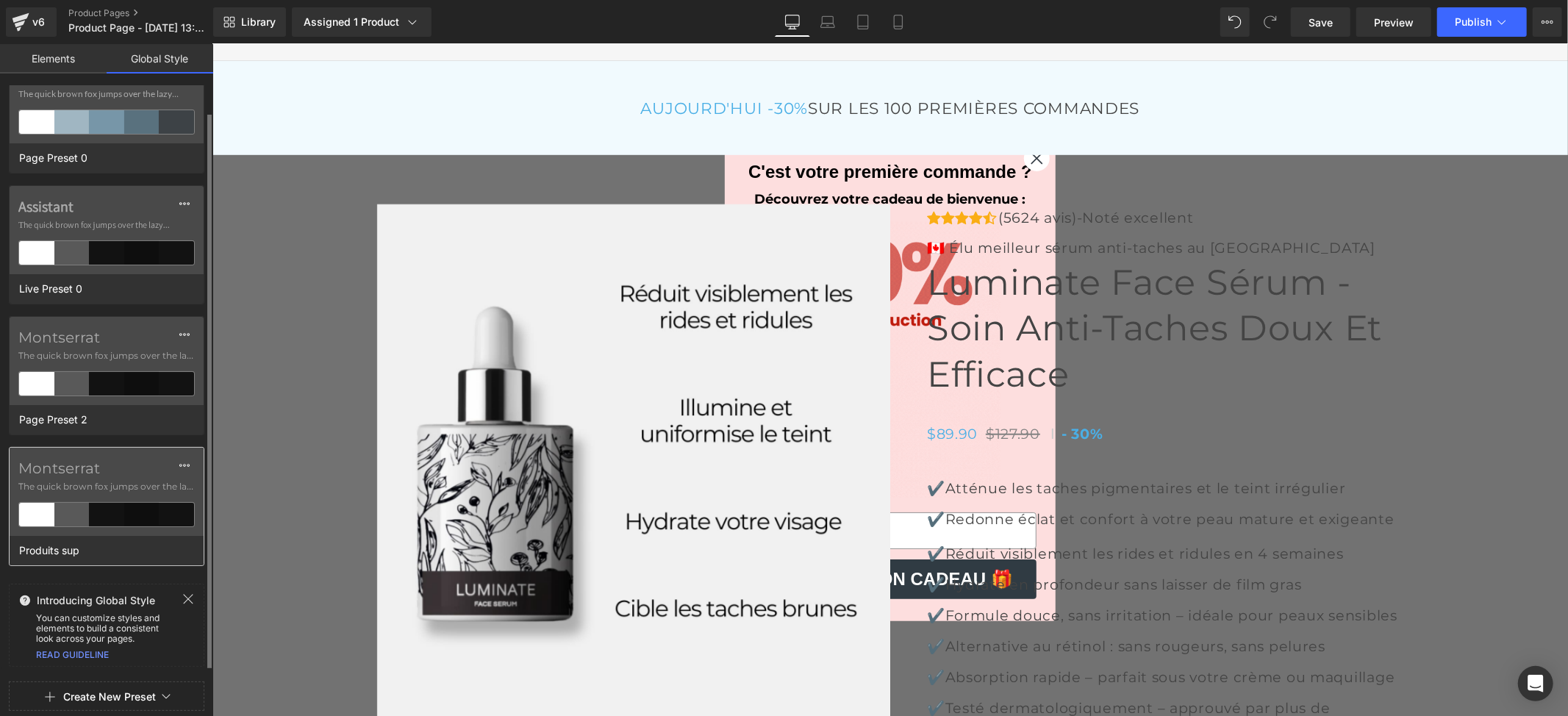
click at [144, 471] on label "Montserrat" at bounding box center [107, 467] width 177 height 17
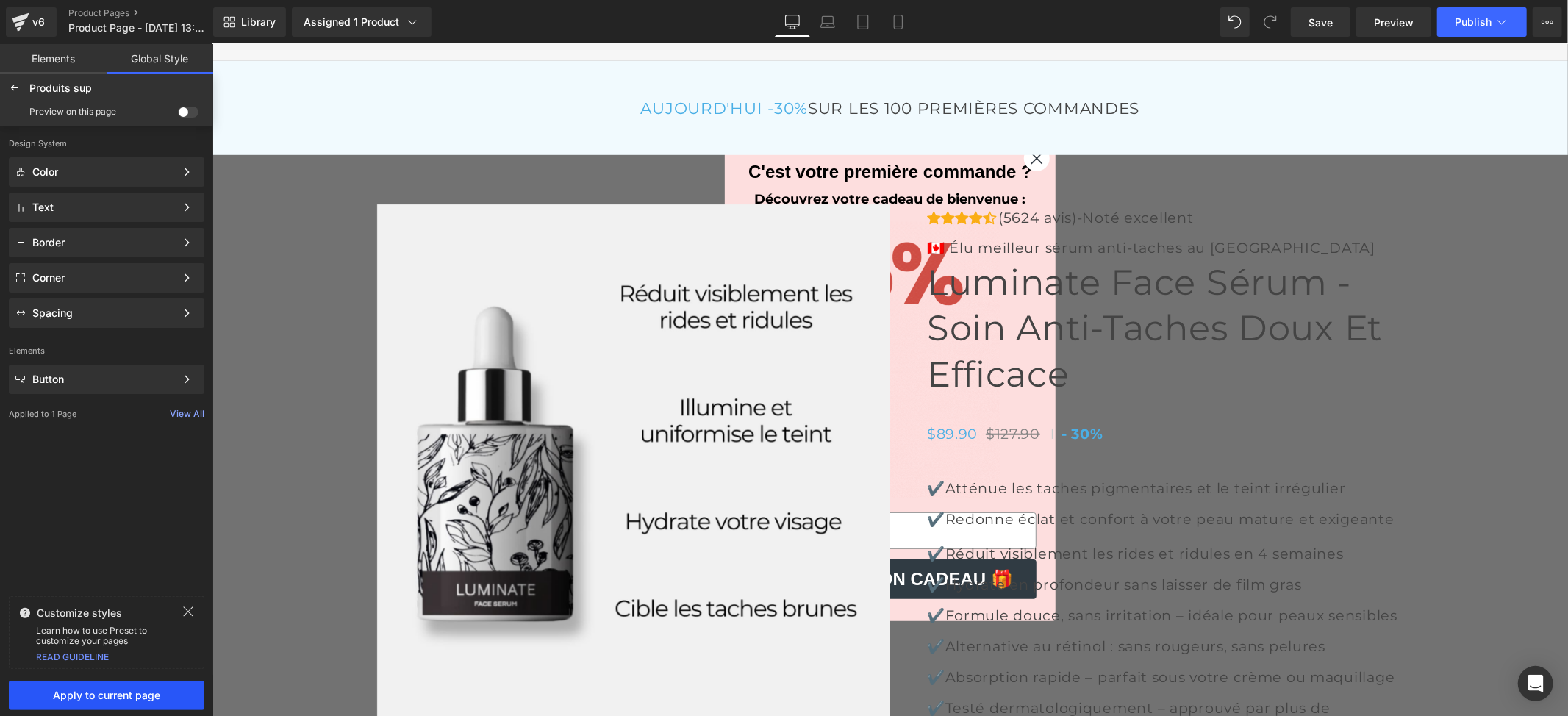
click at [159, 694] on span "Apply to current page" at bounding box center [106, 695] width 178 height 12
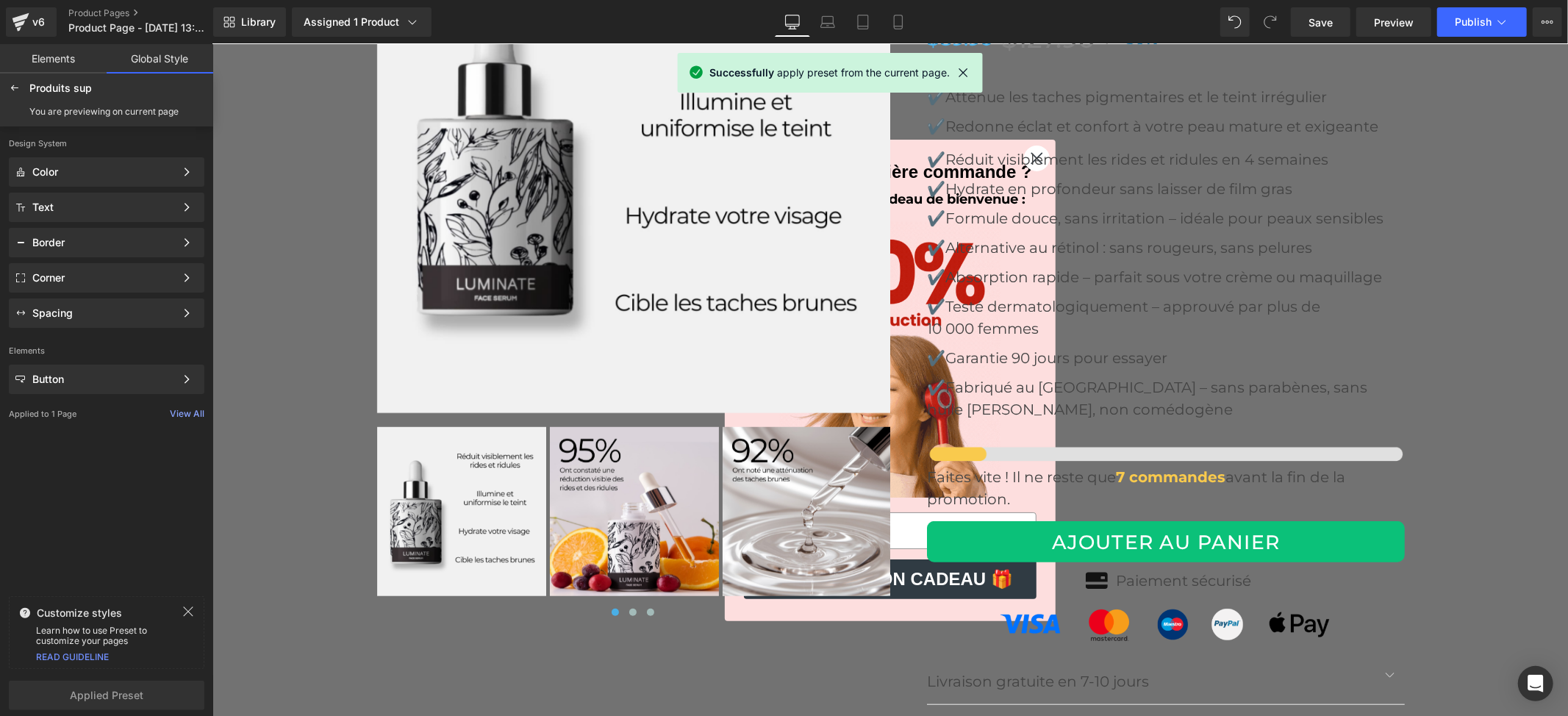
scroll to position [5239, 0]
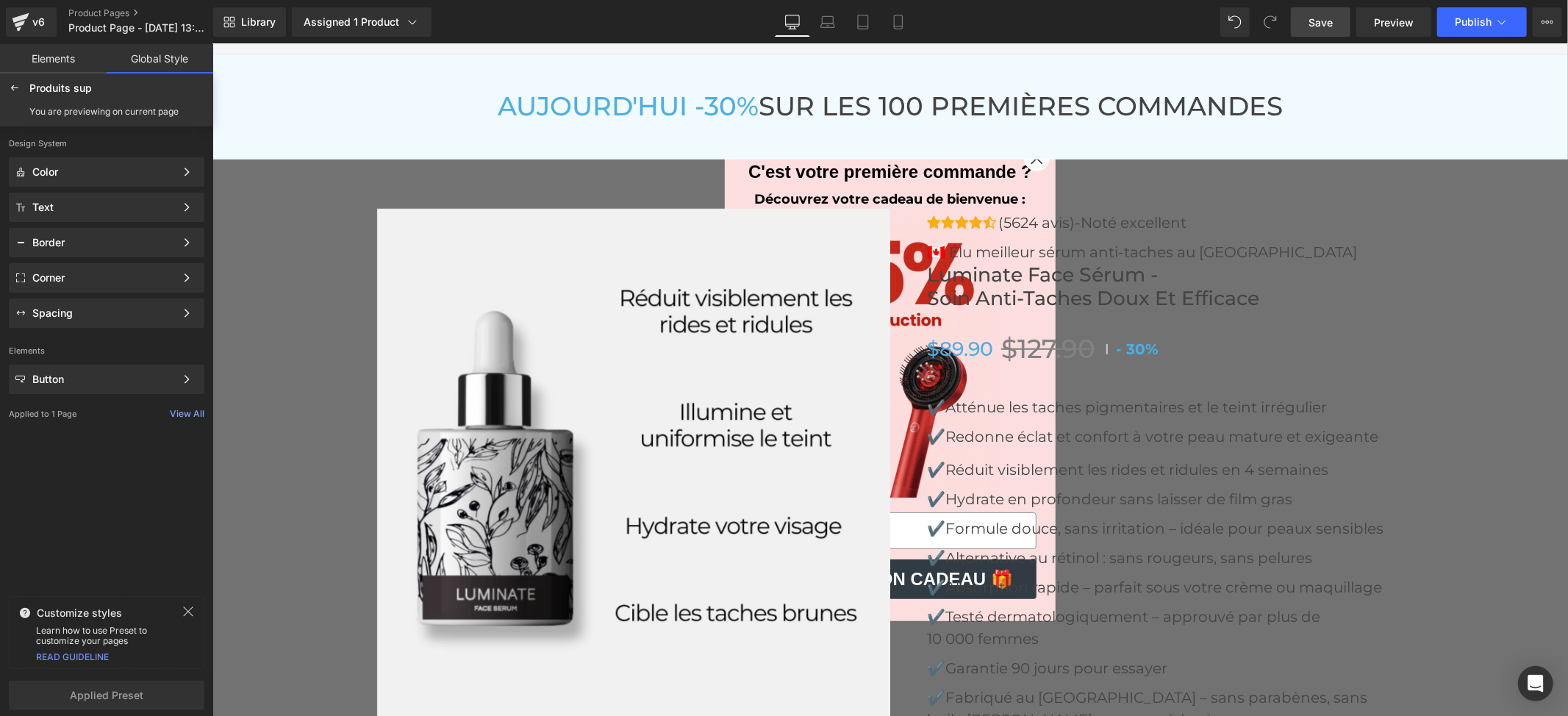
drag, startPoint x: 1317, startPoint y: 15, endPoint x: 1101, endPoint y: 287, distance: 347.3
click at [1317, 15] on span "Save" at bounding box center [1320, 22] width 25 height 15
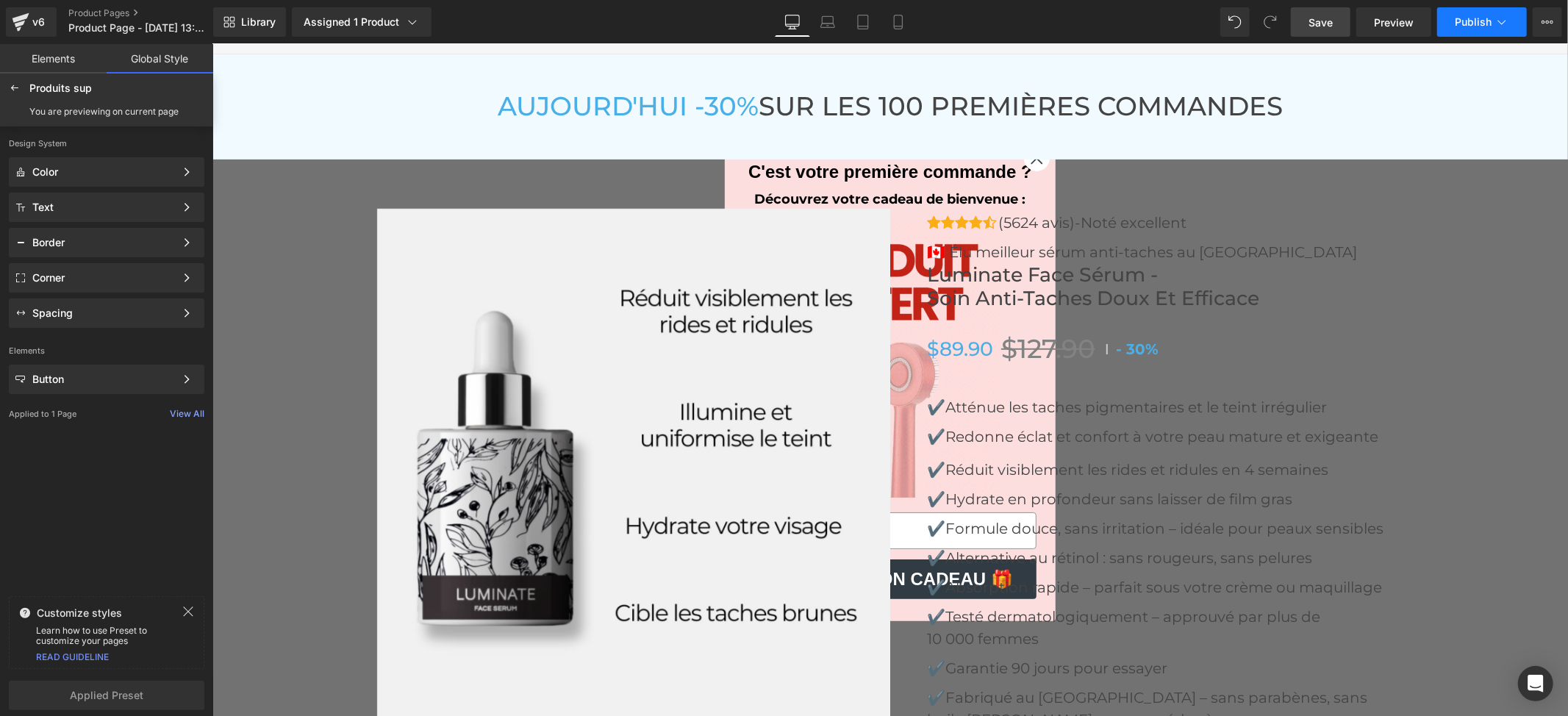
click at [1468, 28] on button "Publish" at bounding box center [1481, 22] width 89 height 29
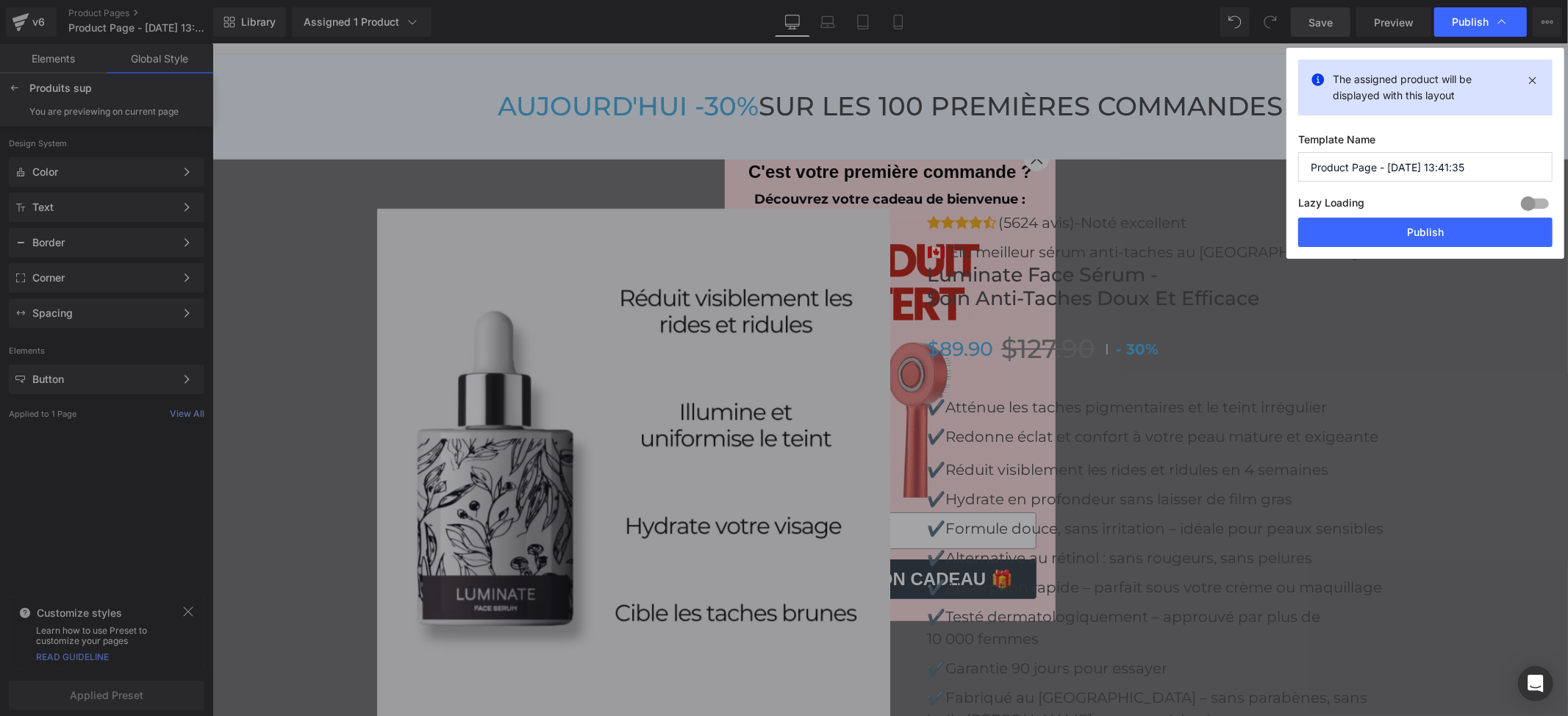
drag, startPoint x: 1486, startPoint y: 166, endPoint x: 1275, endPoint y: 161, distance: 211.1
click at [1275, 161] on div "Publish The assigned product will be displayed with this layout Template Name P…" at bounding box center [784, 358] width 1568 height 716
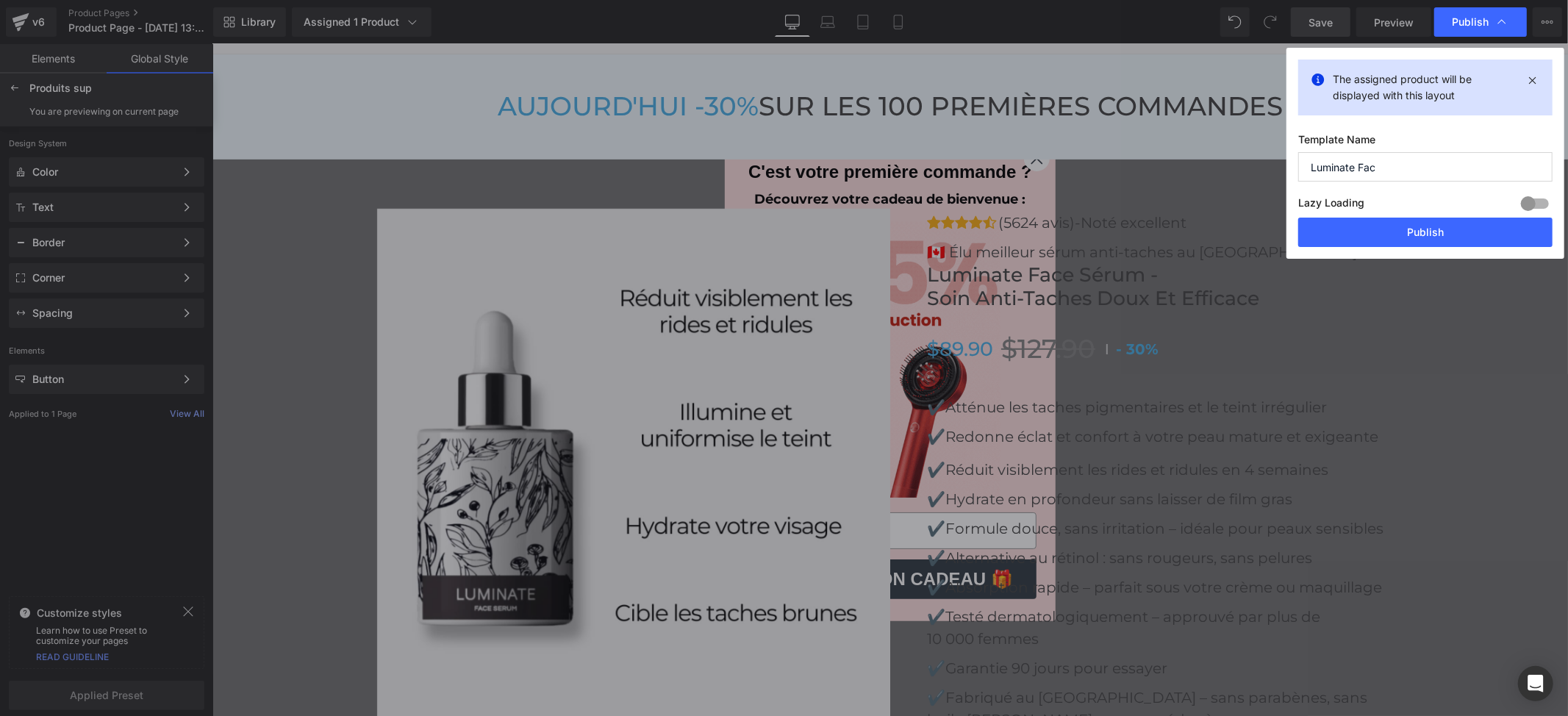
type input "Luminate Face"
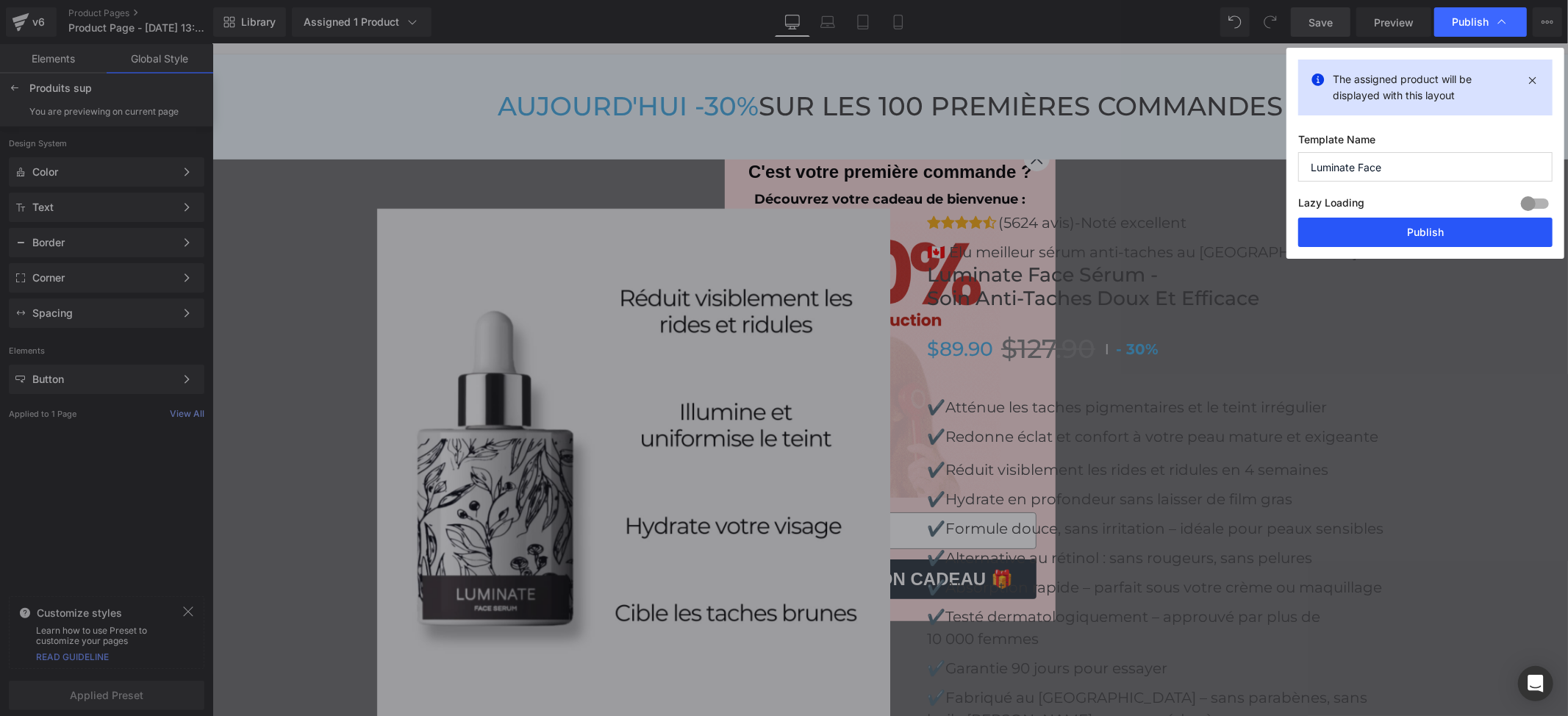
click at [1427, 230] on button "Publish" at bounding box center [1425, 232] width 254 height 29
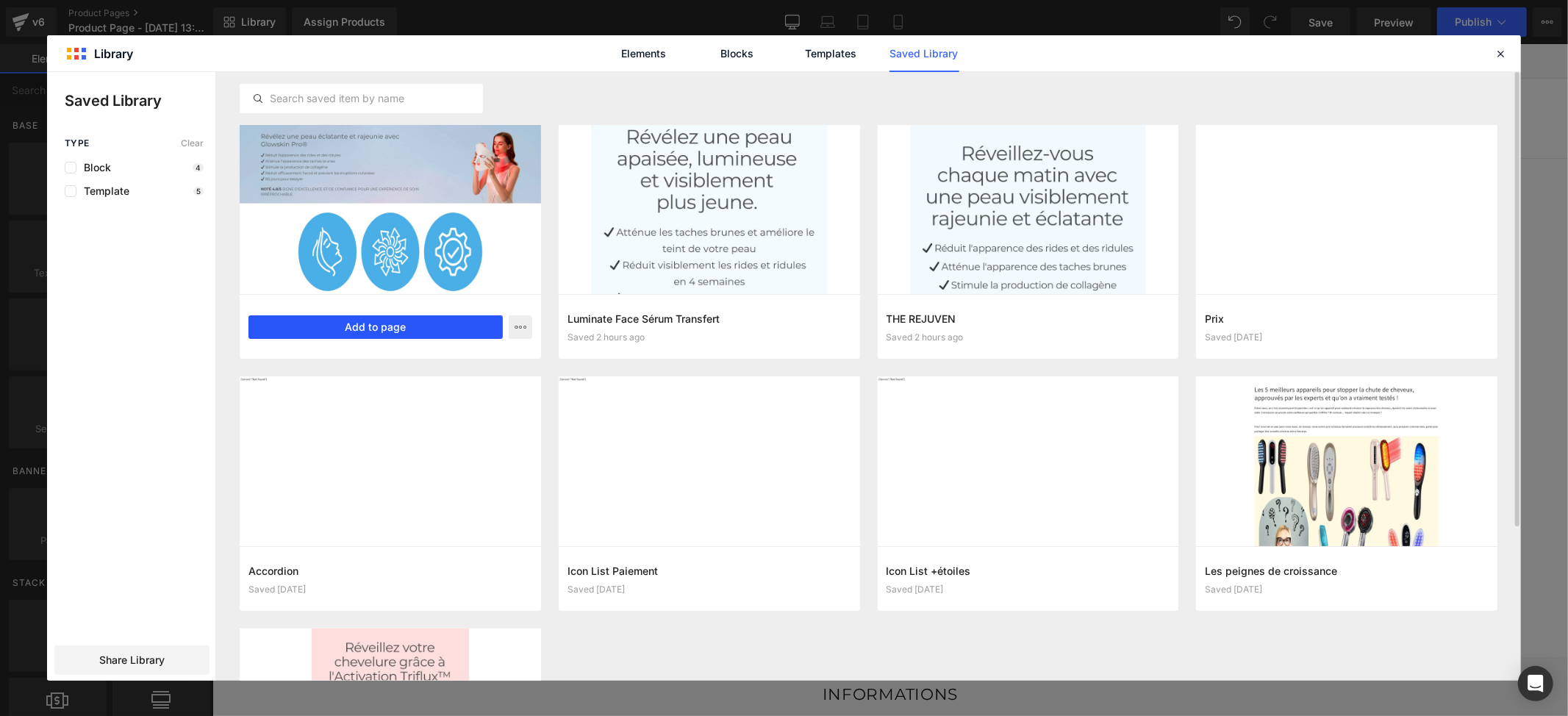
click at [404, 327] on button "Add to page" at bounding box center [375, 327] width 254 height 24
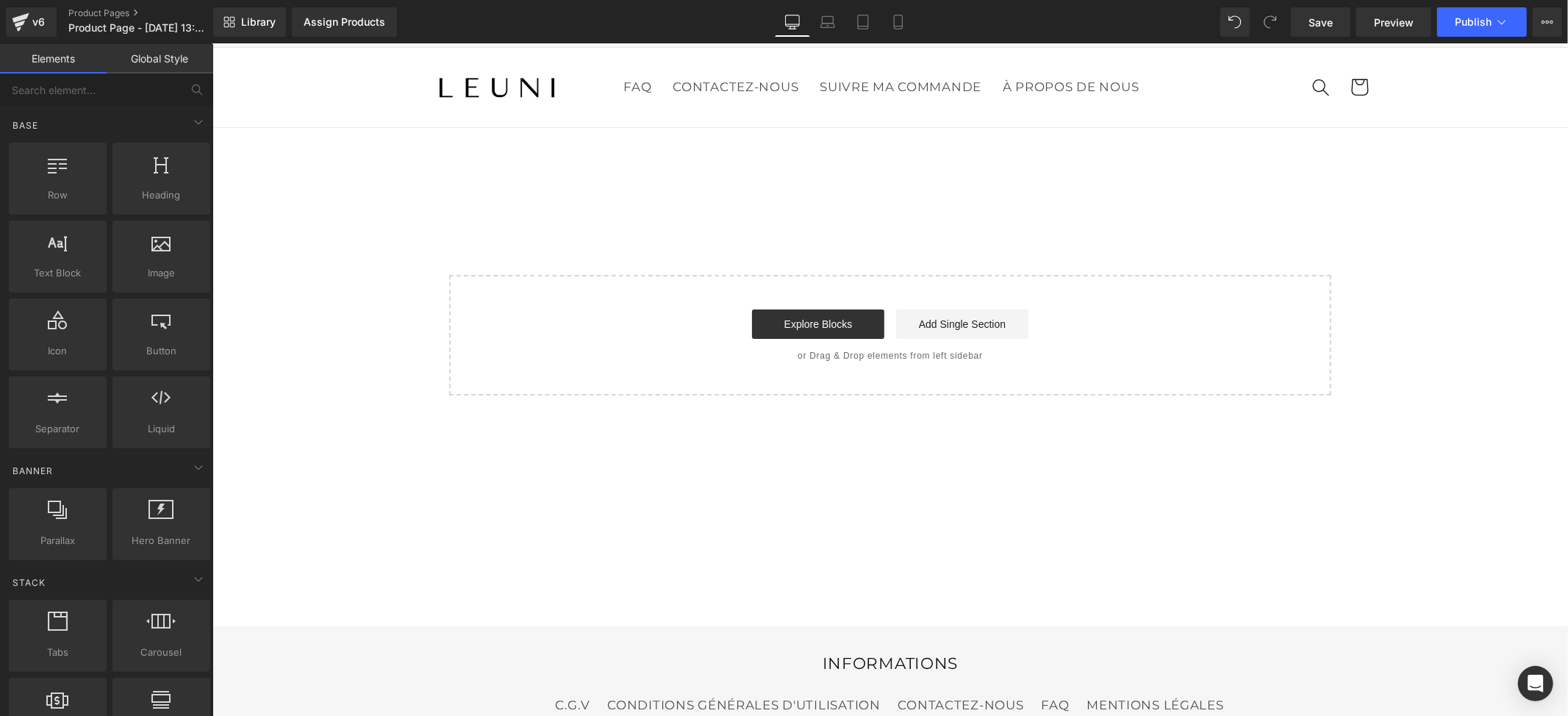
scroll to position [41, 0]
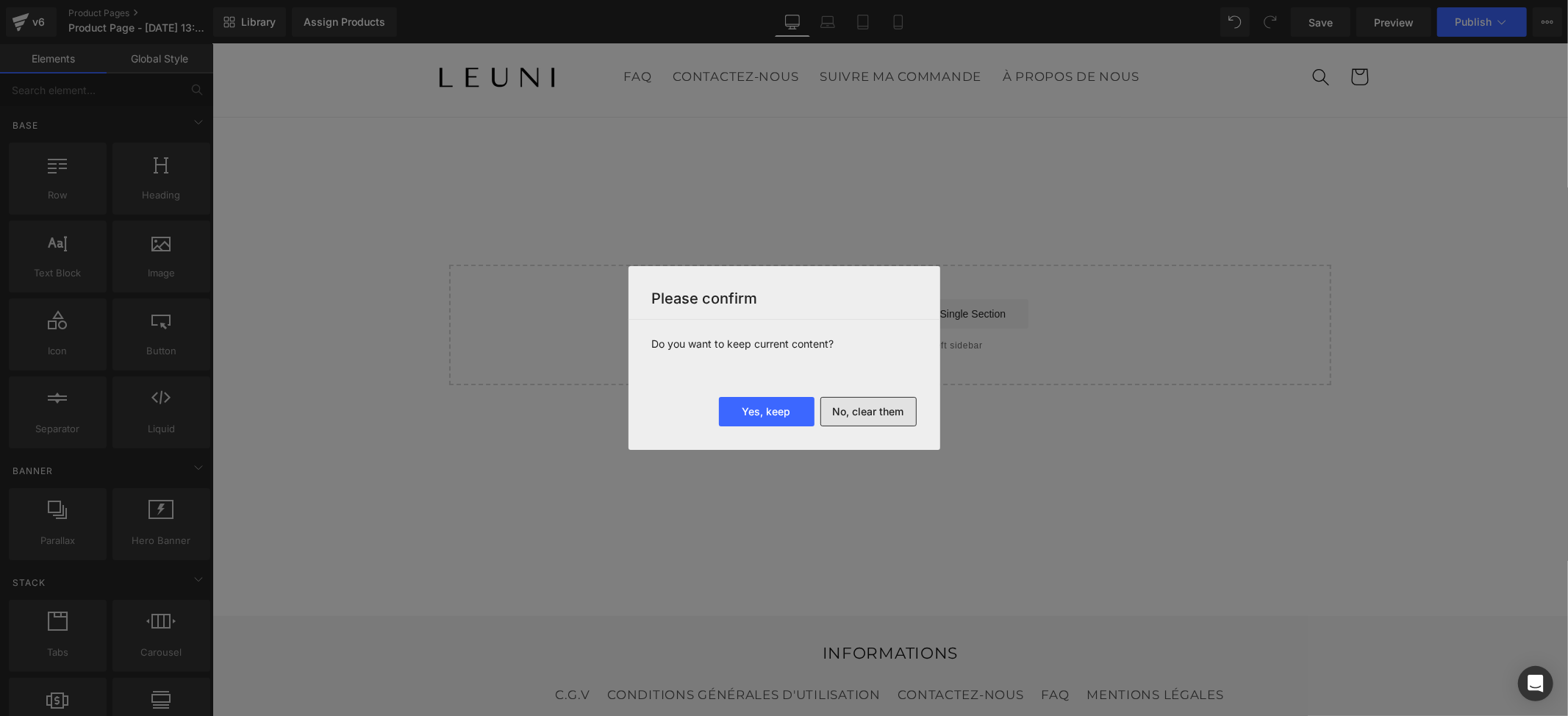
click at [892, 415] on button "No, clear them" at bounding box center [868, 412] width 97 height 29
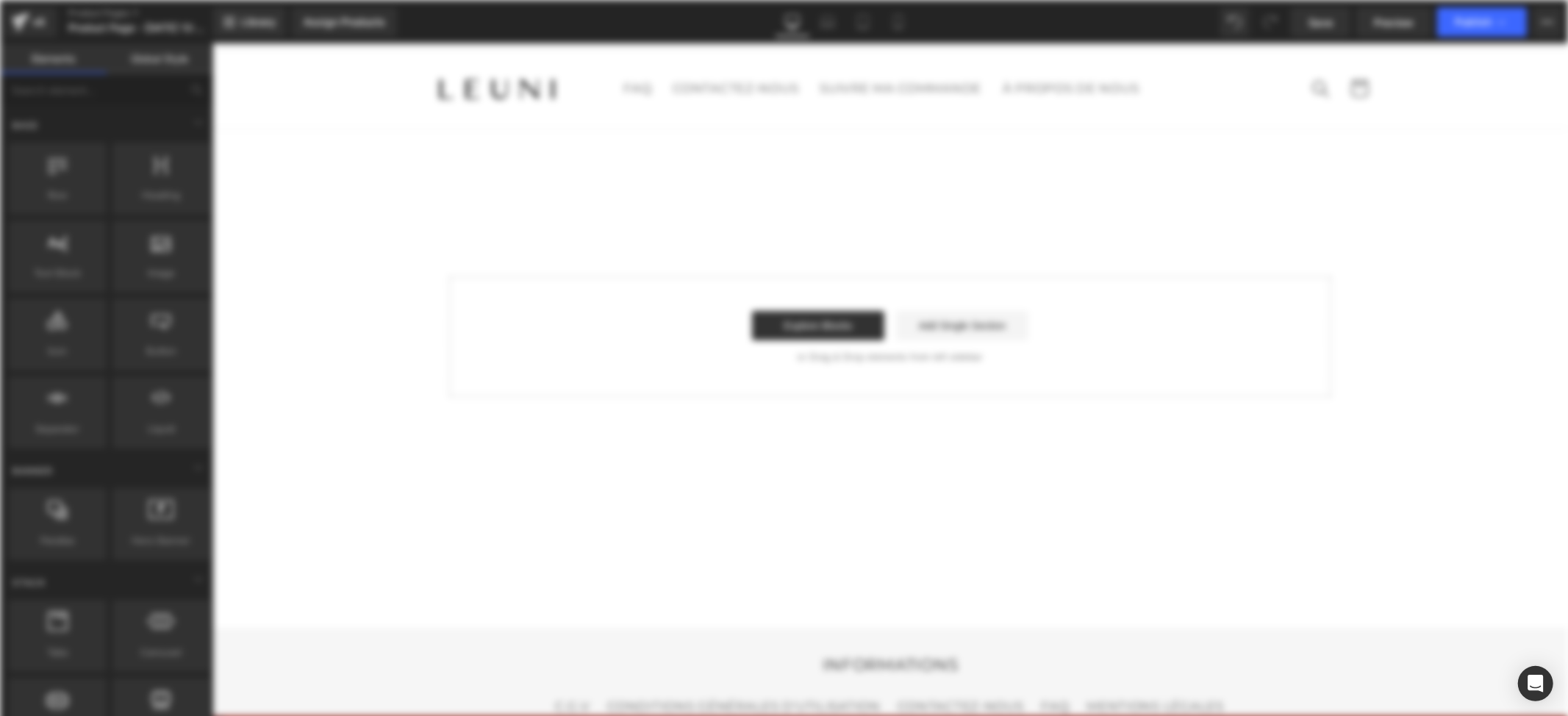
scroll to position [0, 0]
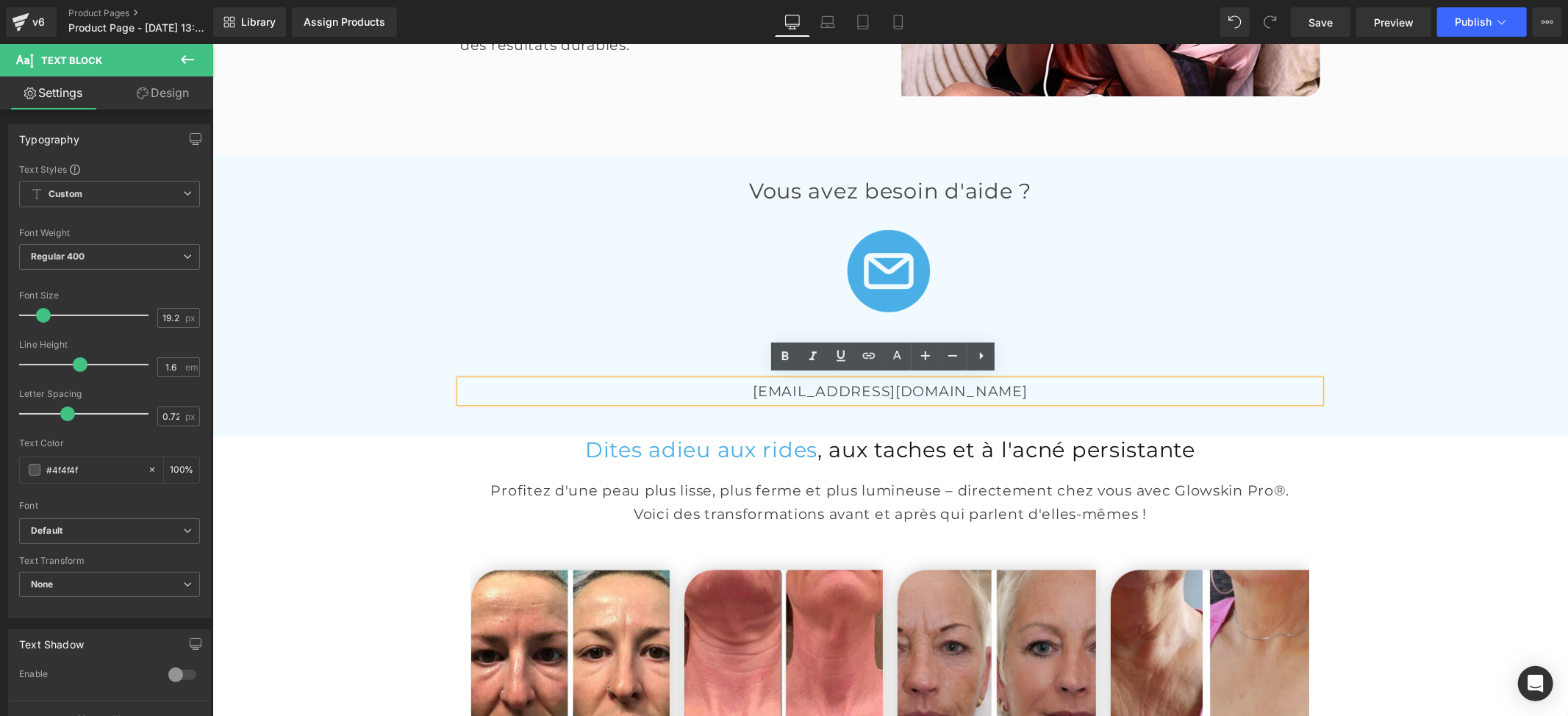
click at [911, 385] on p "[EMAIL_ADDRESS][DOMAIN_NAME]" at bounding box center [889, 390] width 860 height 23
click at [953, 385] on p "[EMAIL_ADDRESS][DOMAIN_NAME]" at bounding box center [889, 390] width 860 height 23
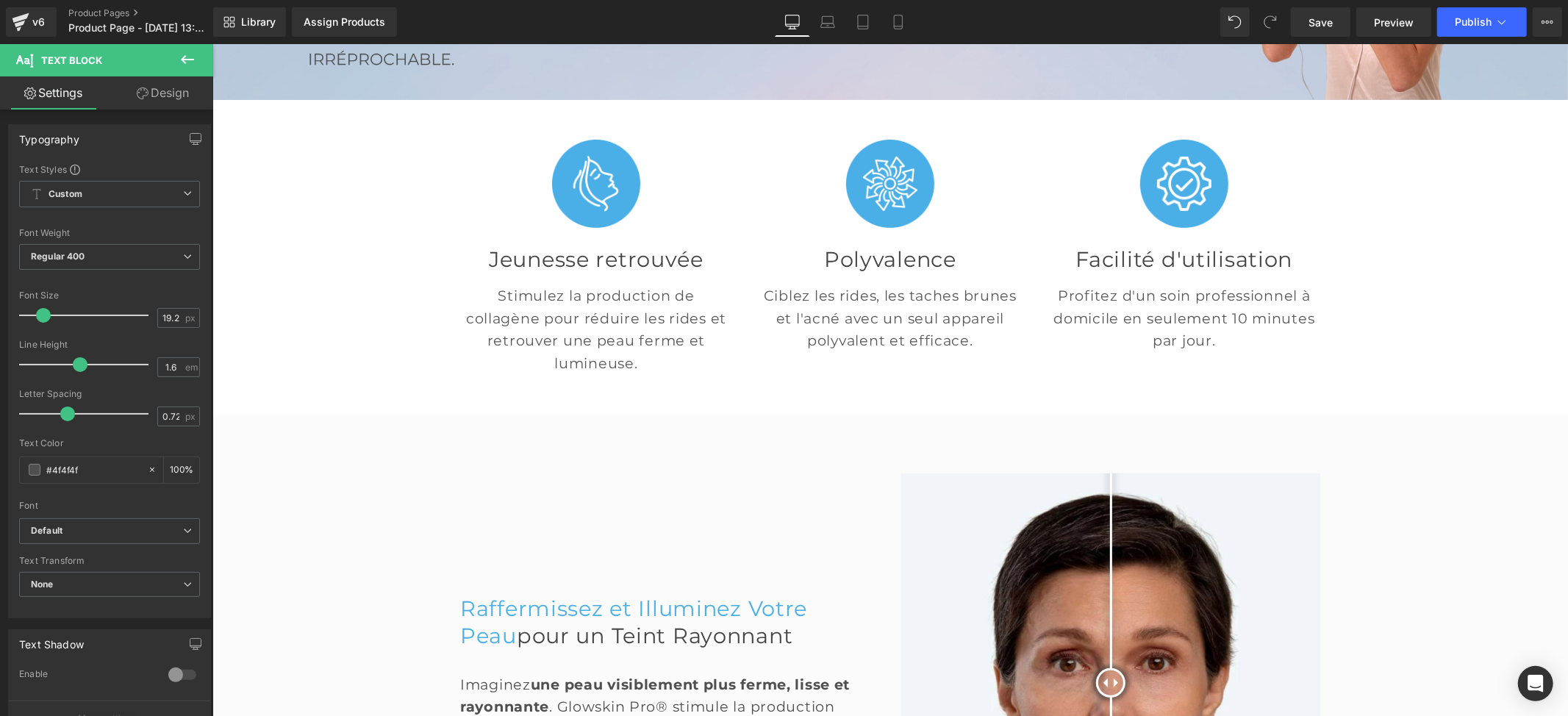
scroll to position [97, 0]
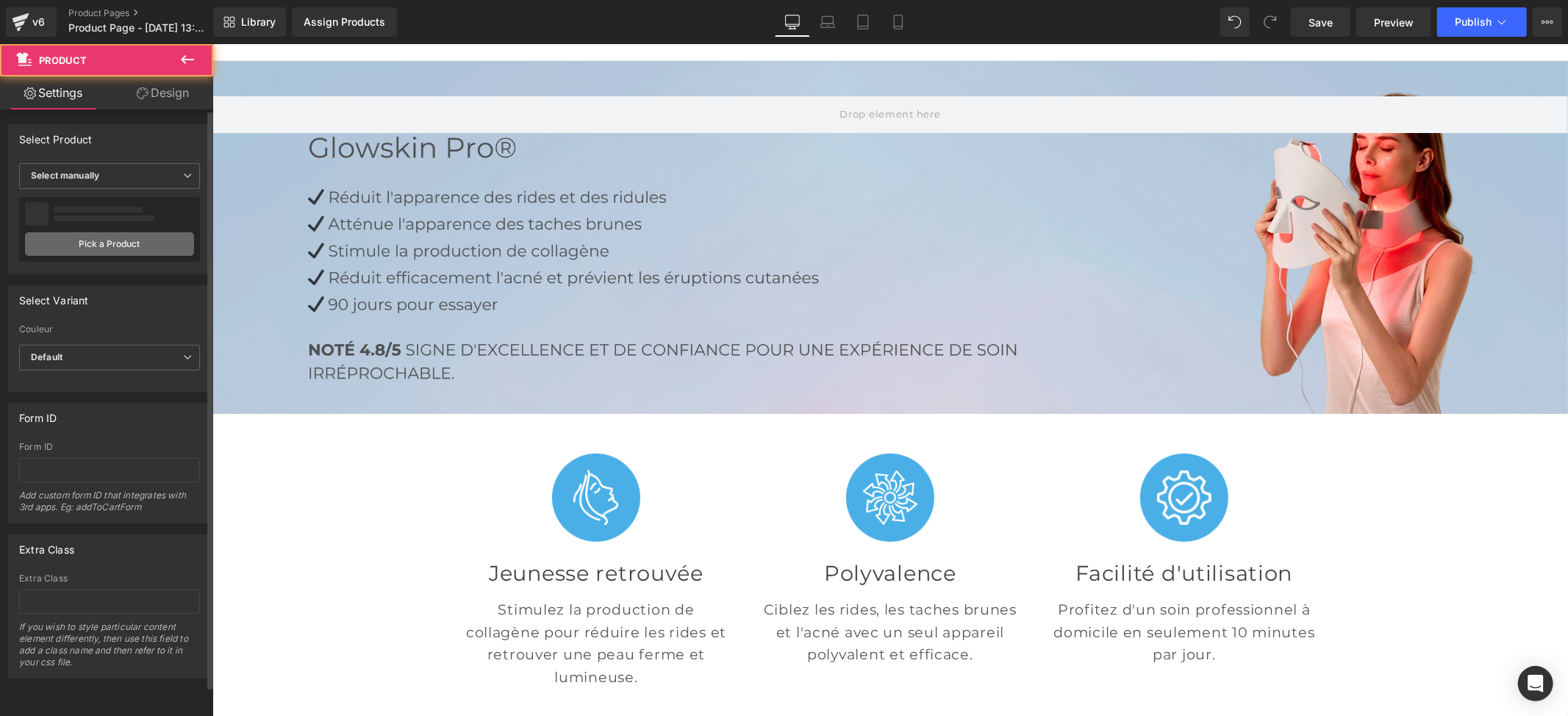
click at [130, 245] on link "Pick a Product" at bounding box center [109, 244] width 169 height 24
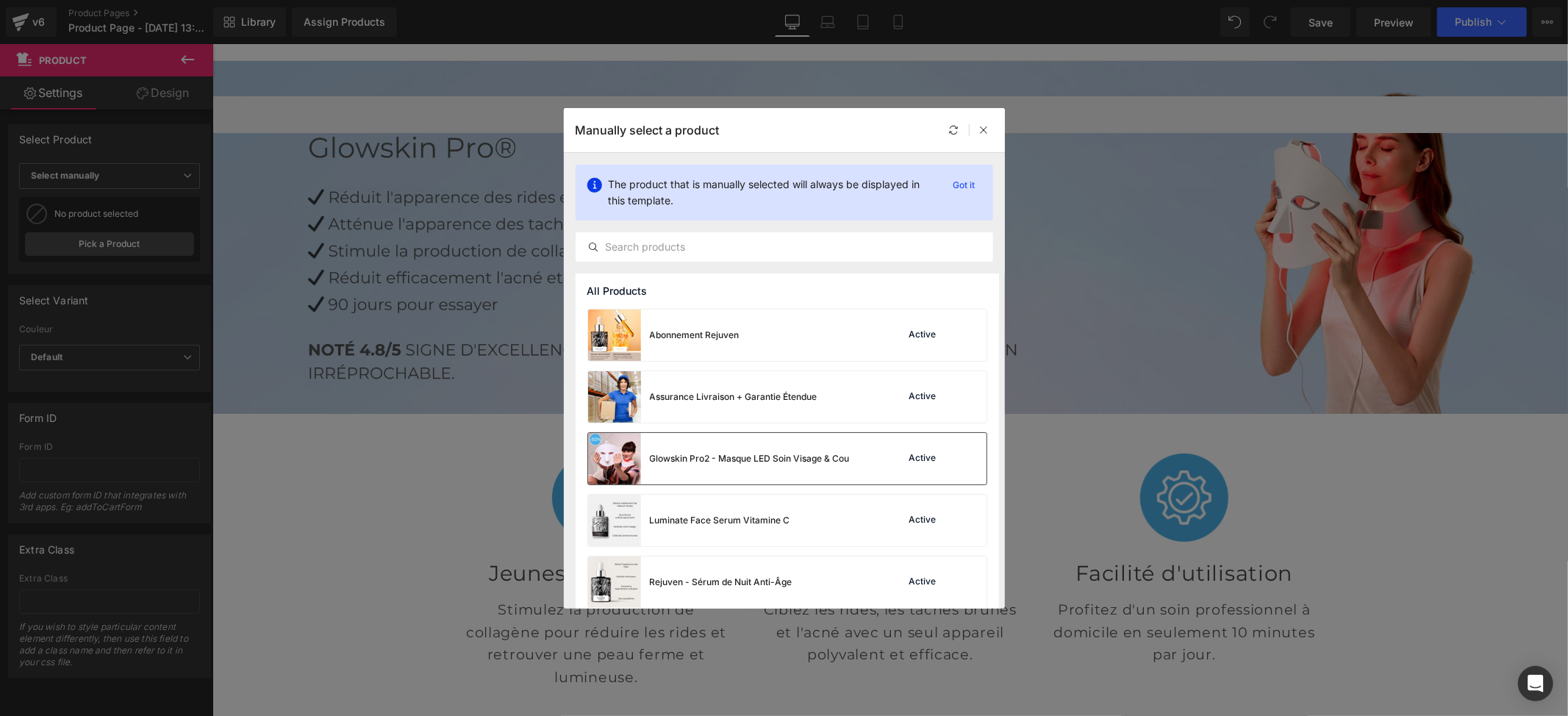
click at [710, 465] on div "Glowskin Pro2 - Masque LED Soin Visage & Cou" at bounding box center [749, 458] width 200 height 14
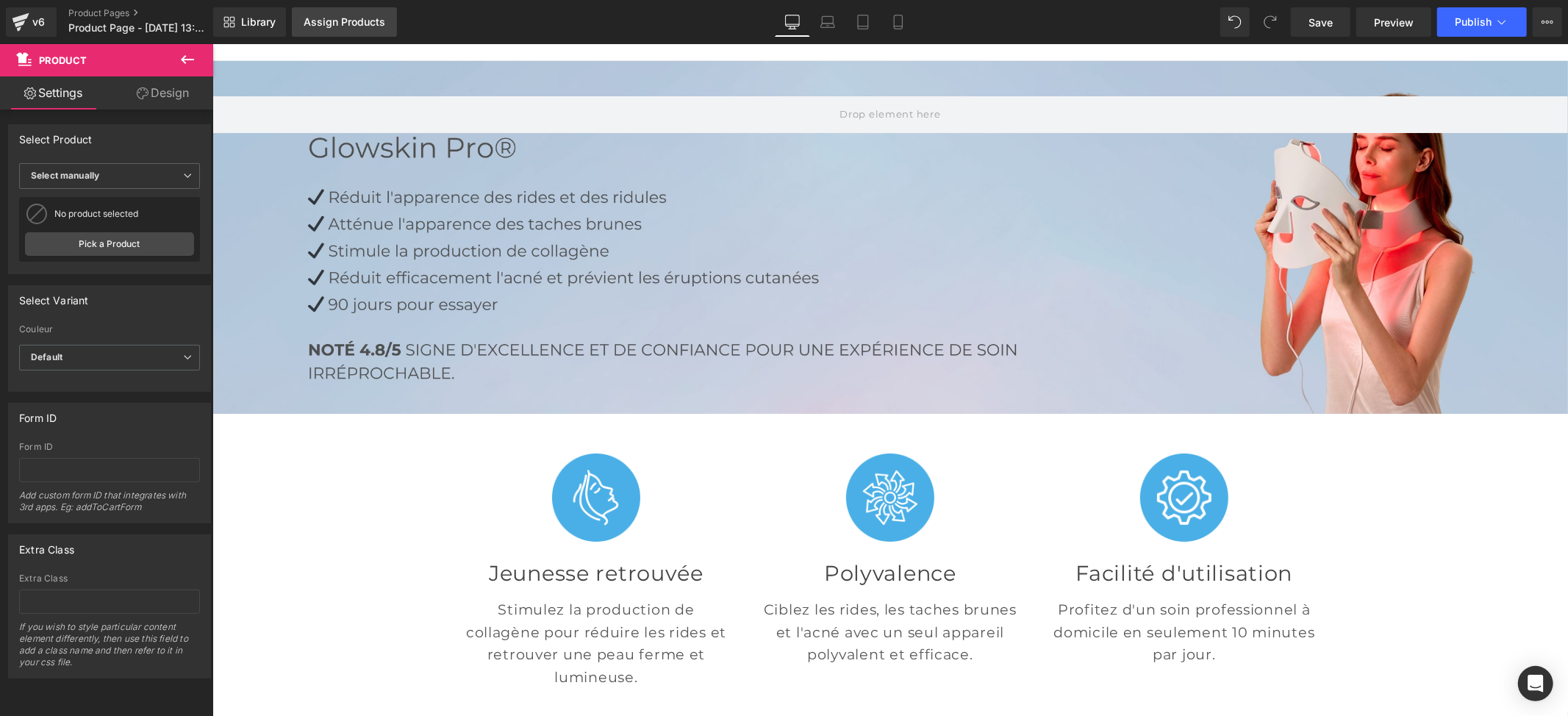
click at [352, 19] on div "Assign Products" at bounding box center [344, 22] width 82 height 12
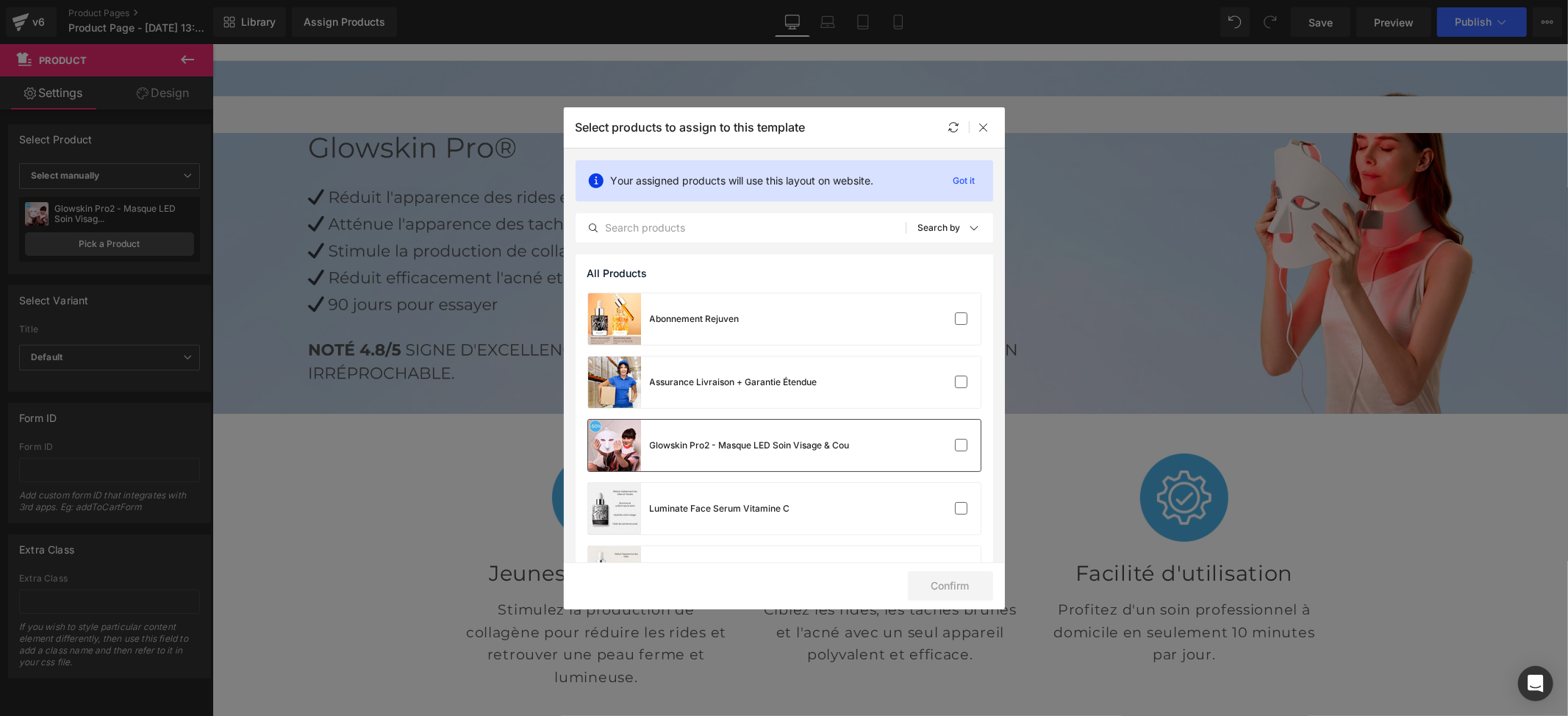
click at [688, 448] on div "Glowskin Pro2 - Masque LED Soin Visage & Cou" at bounding box center [749, 445] width 200 height 14
click at [941, 579] on button "Confirm" at bounding box center [950, 586] width 86 height 29
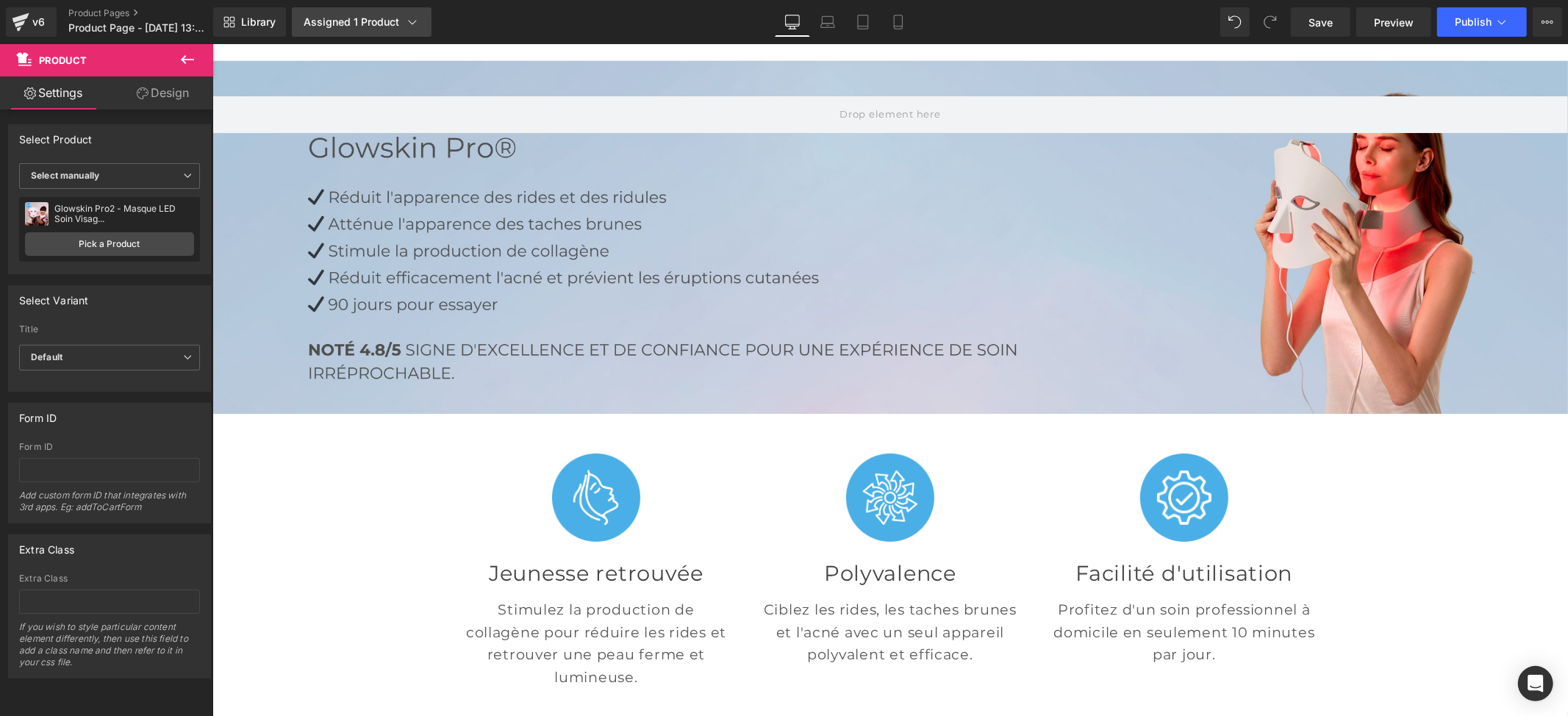
click at [360, 17] on div "Assigned 1 Product" at bounding box center [361, 22] width 116 height 15
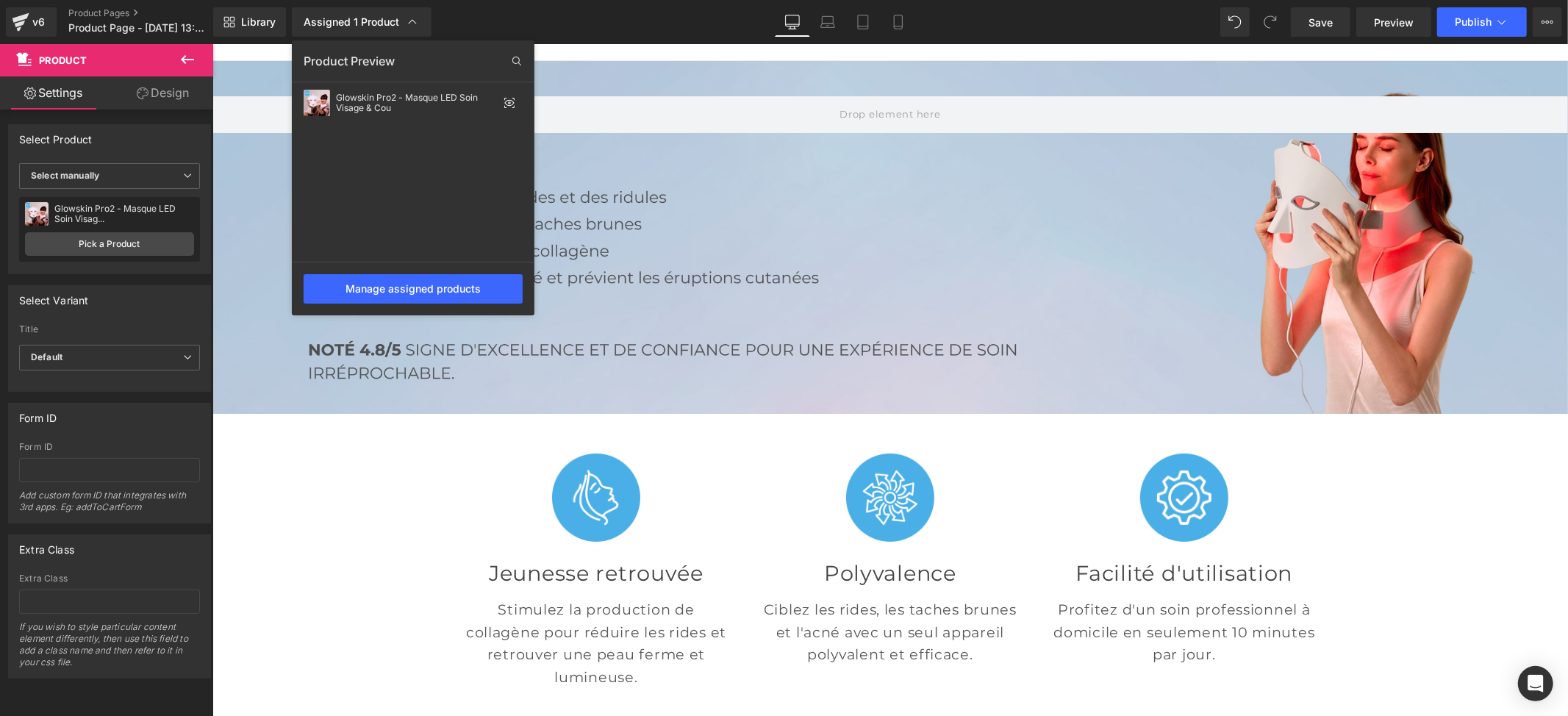
drag, startPoint x: 1407, startPoint y: 451, endPoint x: 1194, endPoint y: 406, distance: 217.7
click at [1407, 451] on div at bounding box center [890, 379] width 1356 height 671
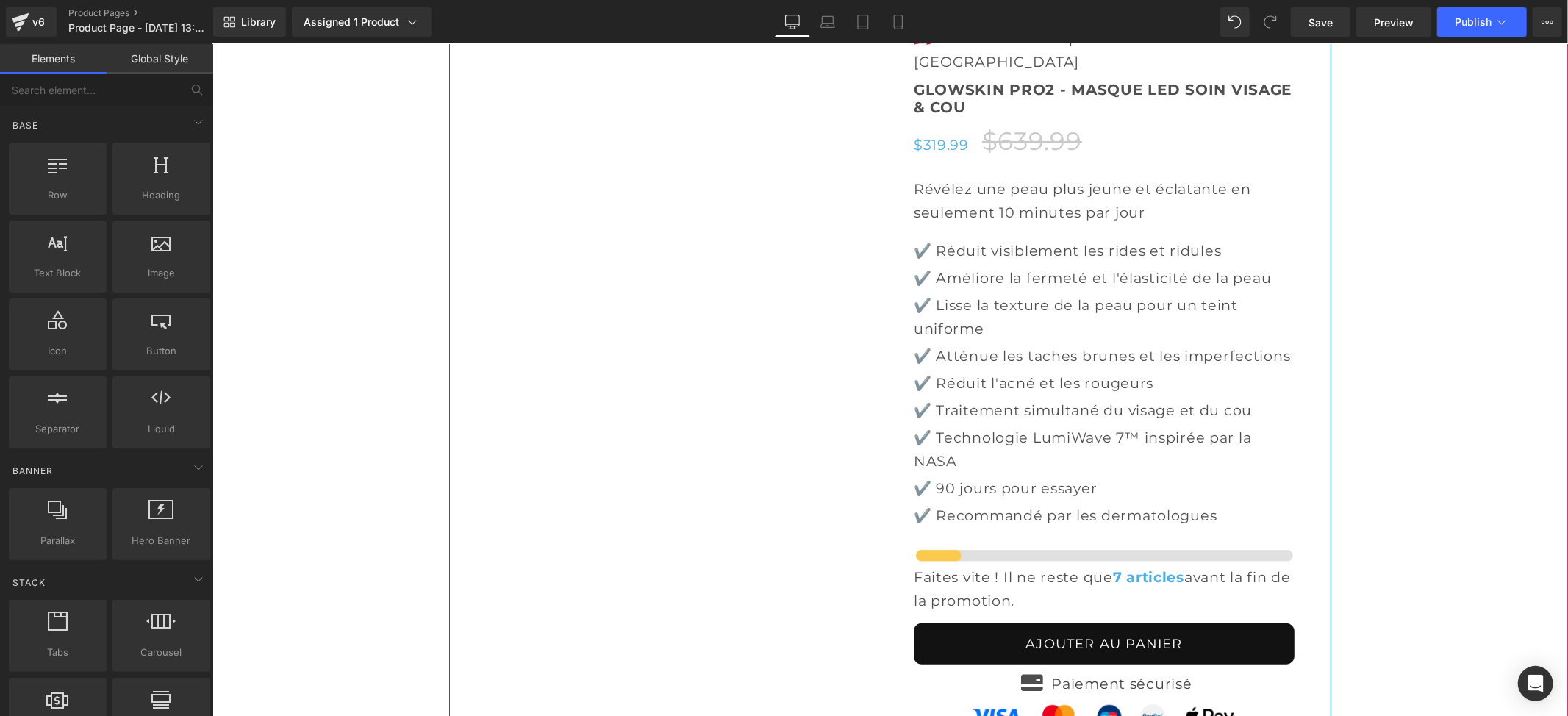
scroll to position [4802, 0]
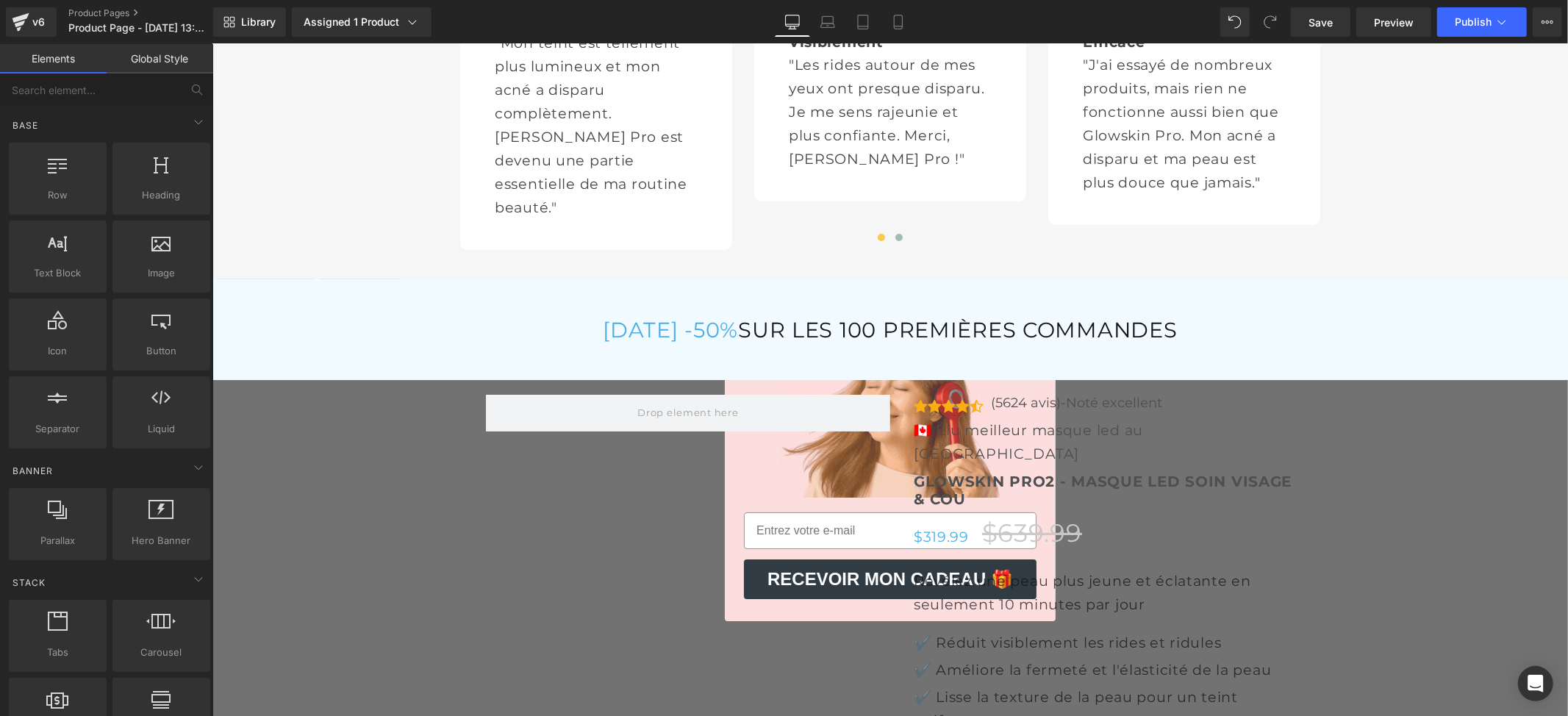
click at [169, 65] on link "Global Style" at bounding box center [159, 58] width 107 height 29
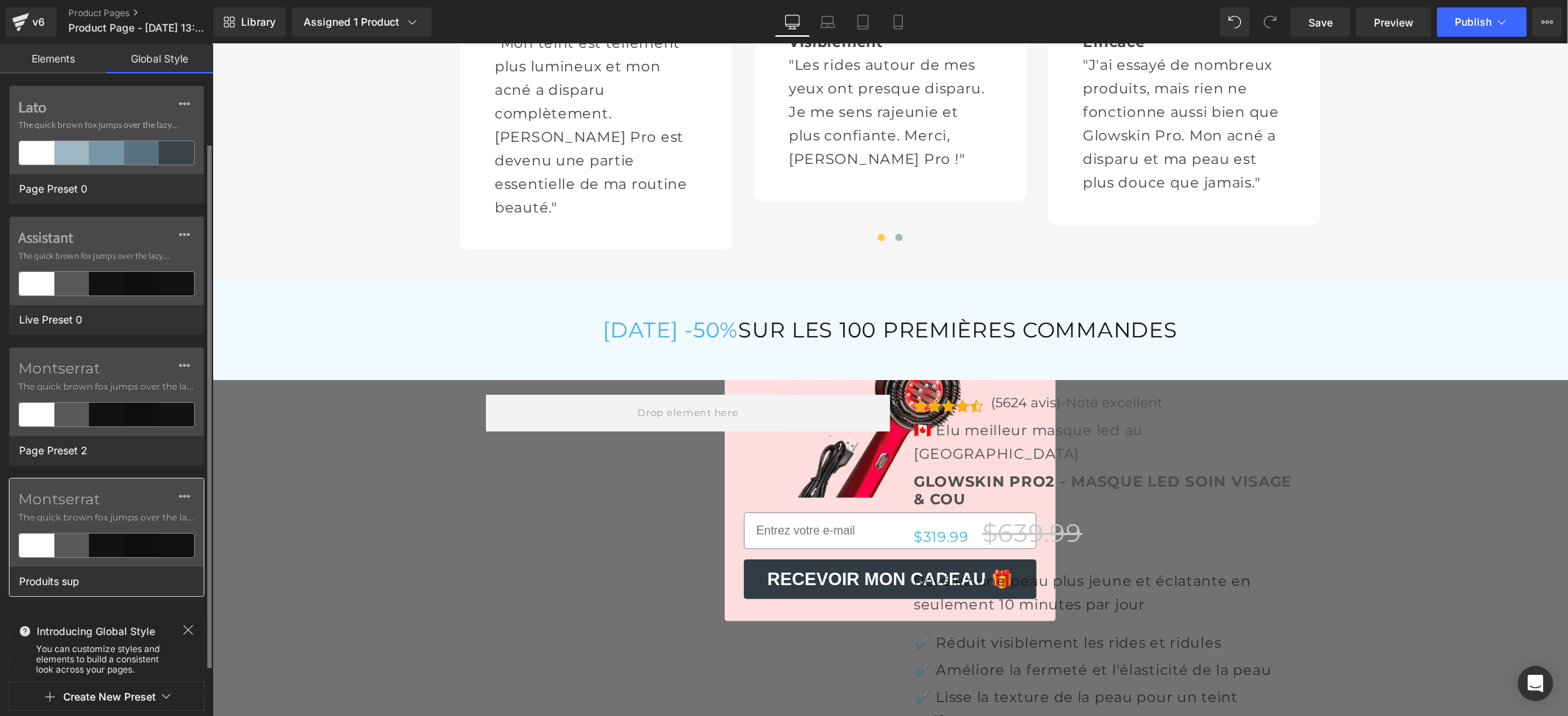
scroll to position [31, 0]
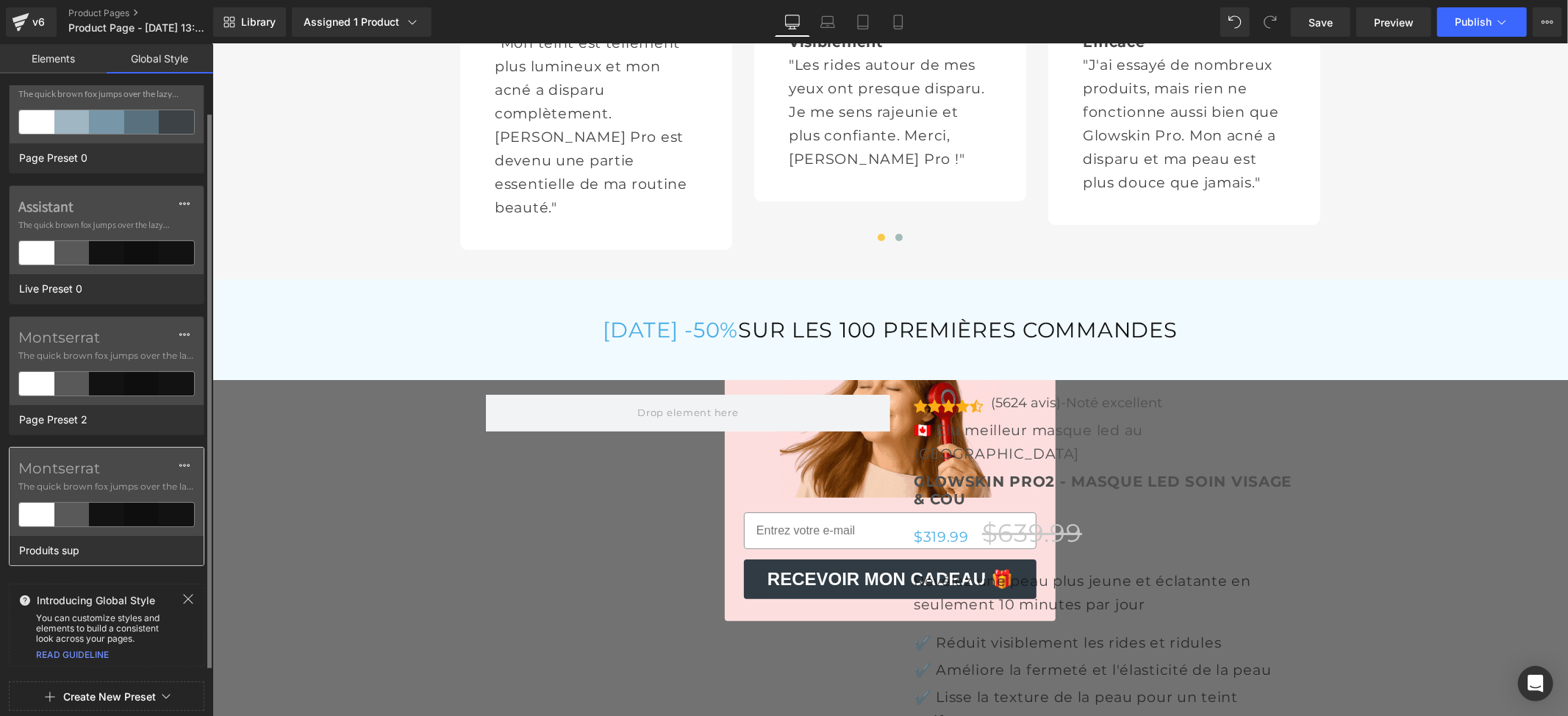
click at [112, 470] on label "Montserrat" at bounding box center [107, 467] width 177 height 17
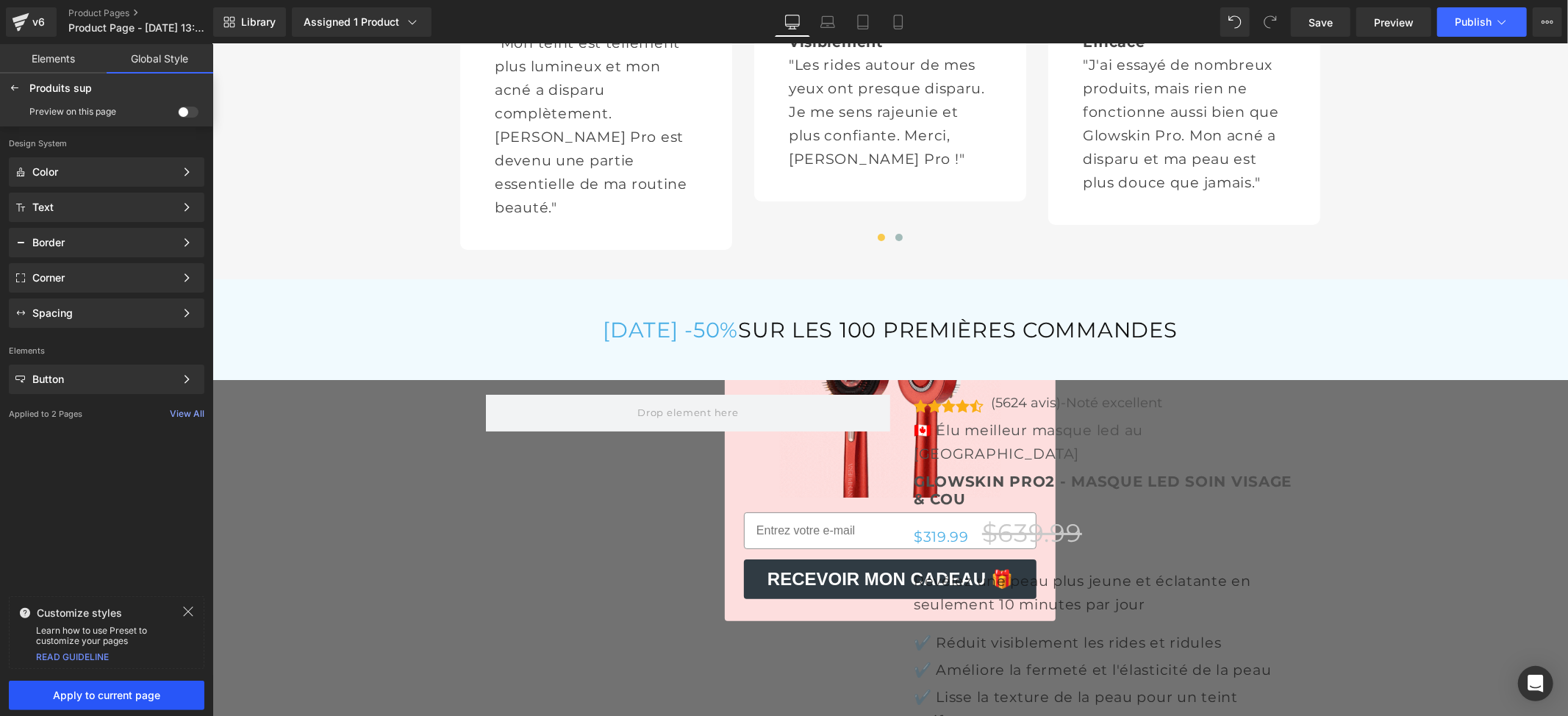
click at [146, 692] on span "Apply to current page" at bounding box center [106, 695] width 178 height 12
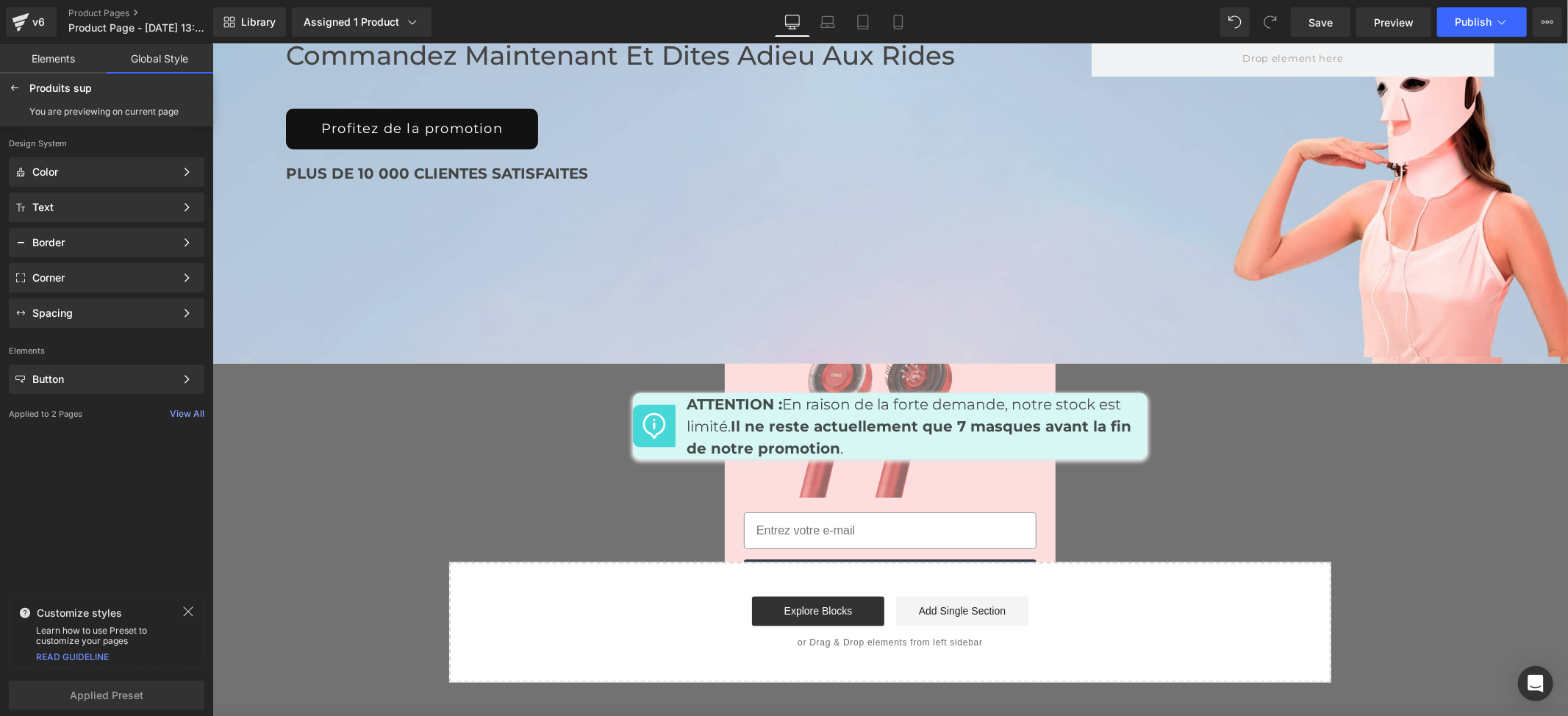
scroll to position [6306, 0]
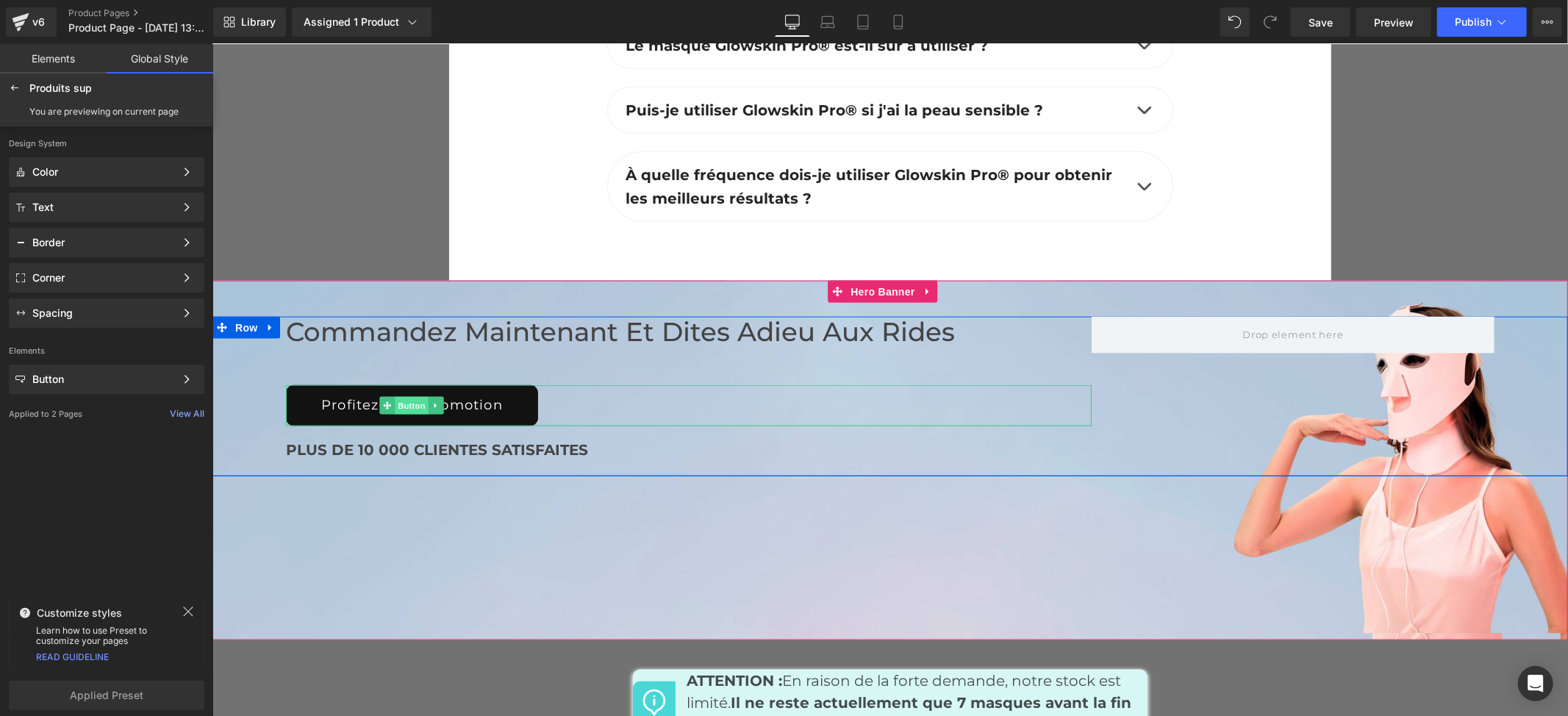
click at [397, 396] on span "Button" at bounding box center [410, 404] width 34 height 17
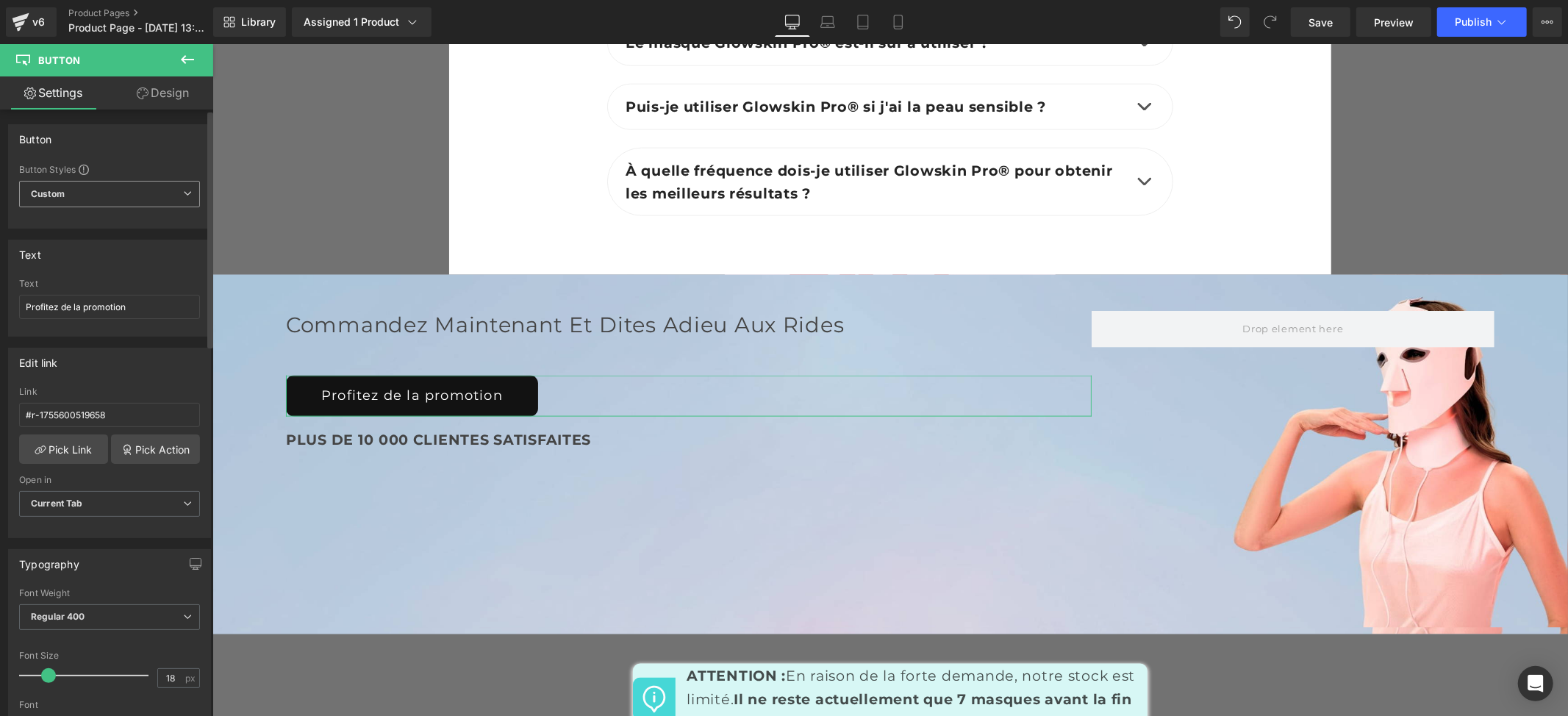
click at [138, 201] on span "Custom" at bounding box center [109, 193] width 180 height 26
drag, startPoint x: 101, startPoint y: 260, endPoint x: 77, endPoint y: 356, distance: 99.0
click at [101, 260] on div "Button" at bounding box center [75, 258] width 59 height 26
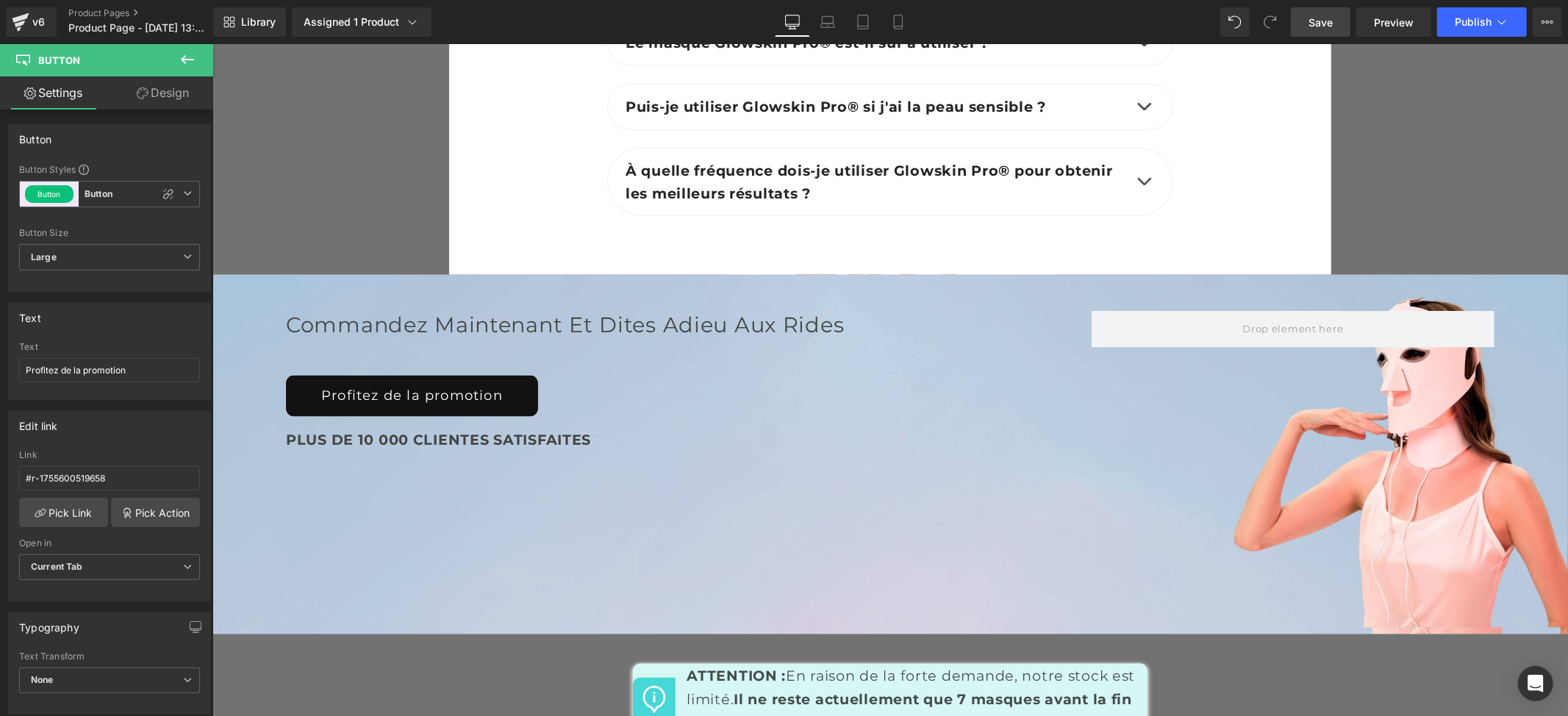
drag, startPoint x: 1323, startPoint y: 27, endPoint x: 1088, endPoint y: 225, distance: 307.3
click at [1323, 27] on span "Save" at bounding box center [1320, 22] width 25 height 15
click at [1483, 30] on button "Publish" at bounding box center [1481, 22] width 89 height 29
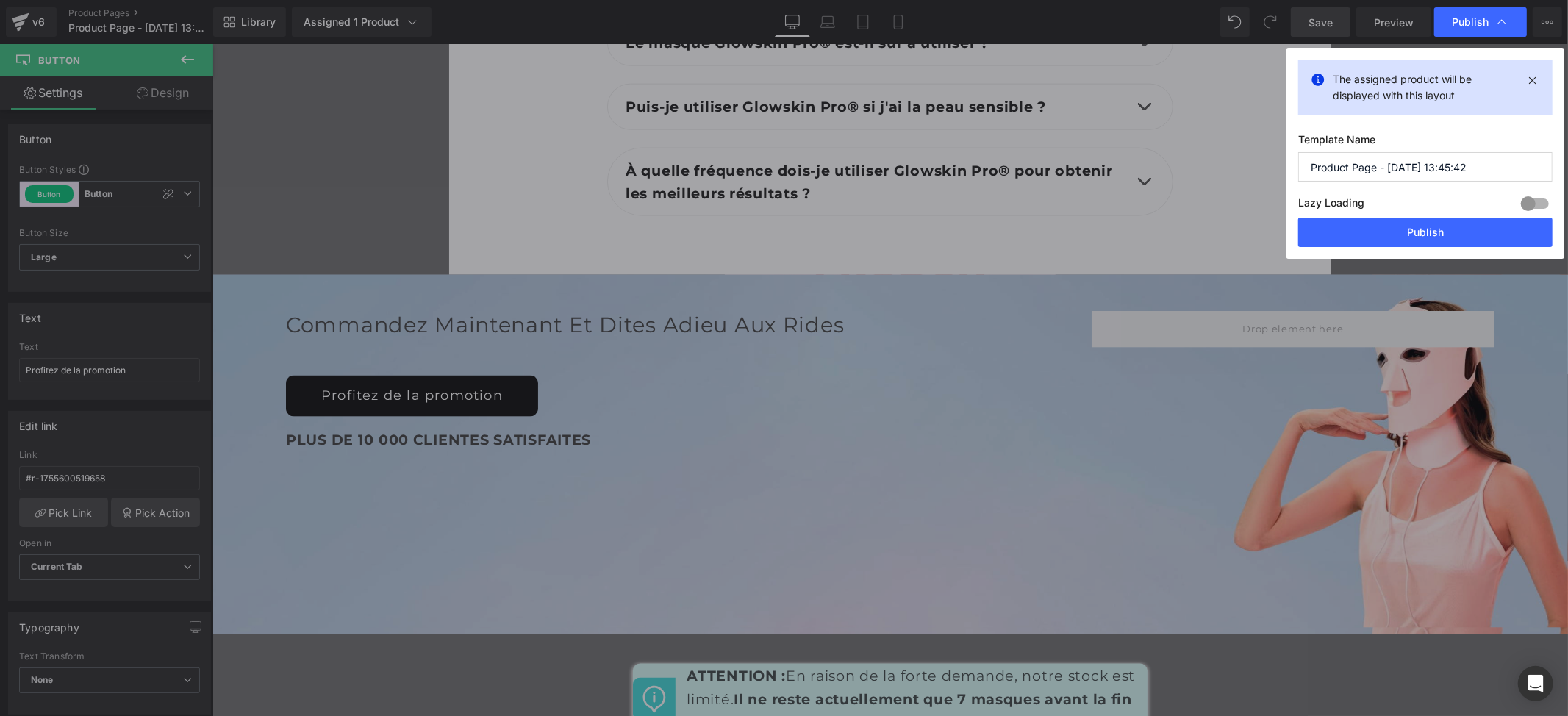
drag, startPoint x: 1491, startPoint y: 169, endPoint x: 1248, endPoint y: 180, distance: 243.2
click at [1248, 180] on div "Publish The assigned product will be displayed with this layout Template Name P…" at bounding box center [784, 358] width 1568 height 716
type input "Glowskin"
drag, startPoint x: 1389, startPoint y: 230, endPoint x: 1160, endPoint y: 148, distance: 243.2
click at [1389, 230] on button "Publish" at bounding box center [1425, 232] width 254 height 29
